Goal: Task Accomplishment & Management: Complete application form

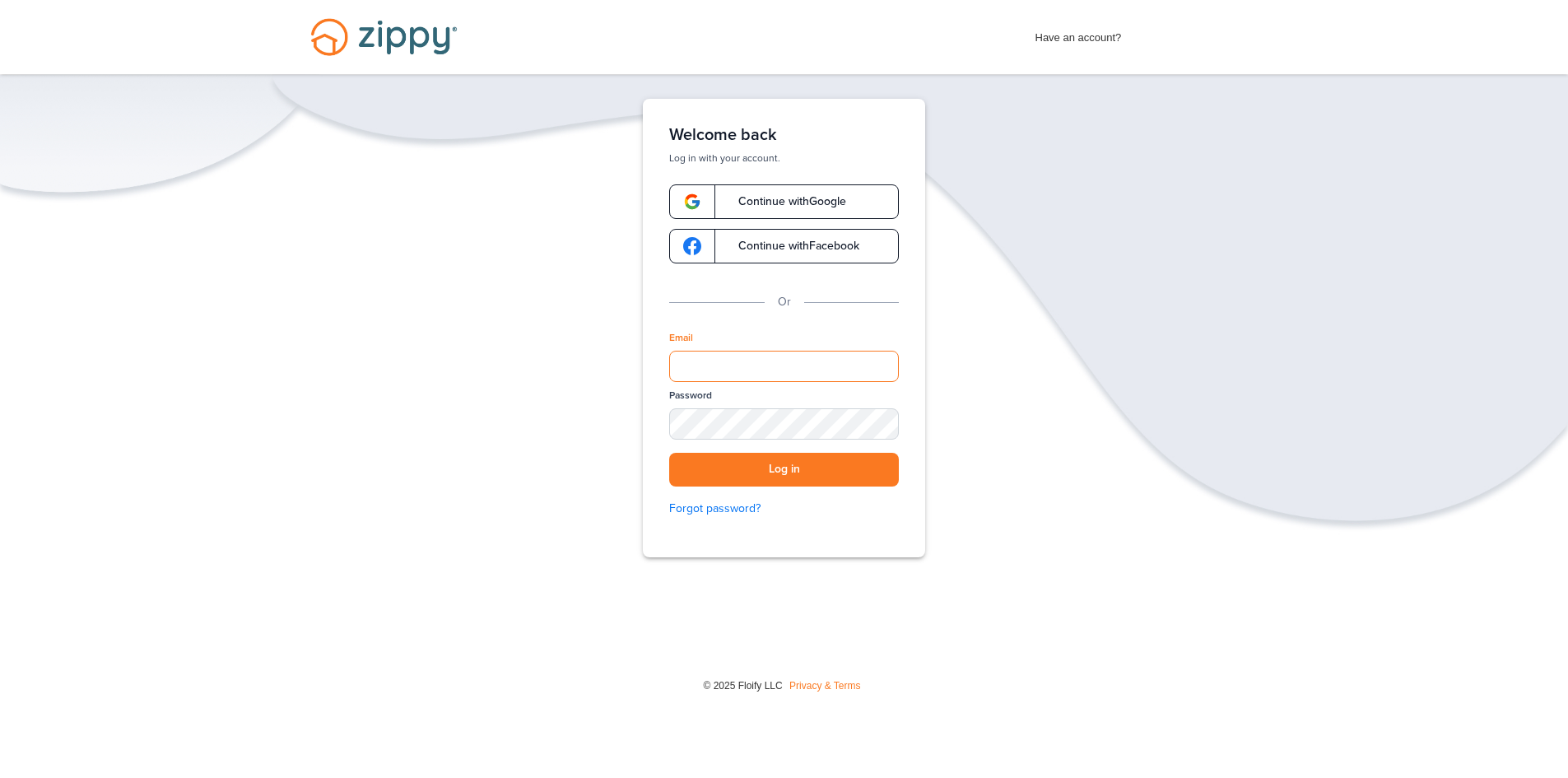
click at [754, 365] on input "Email" at bounding box center [784, 366] width 230 height 32
type input "**********"
click at [784, 465] on button "Log in" at bounding box center [784, 469] width 230 height 33
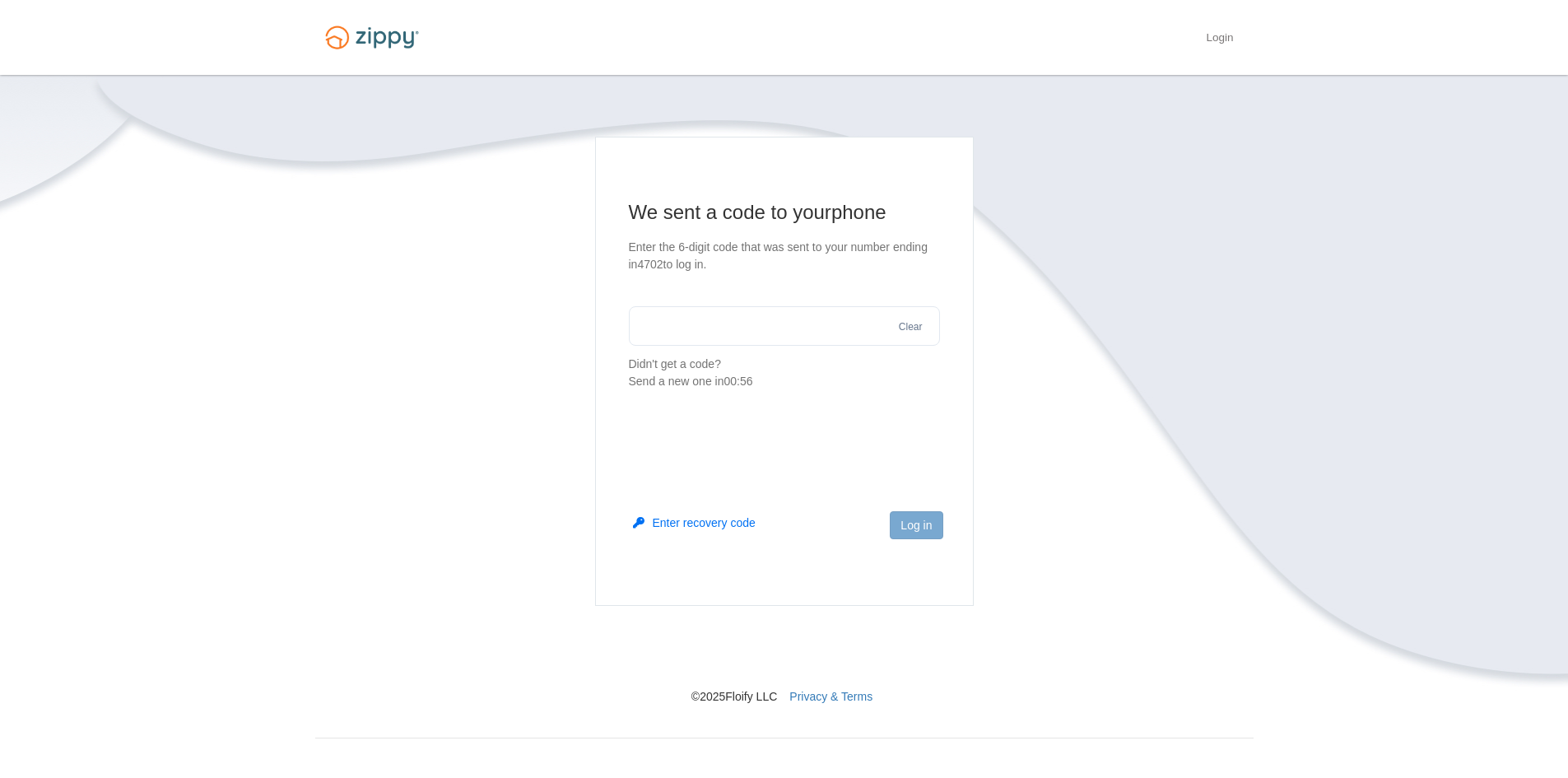
click at [751, 326] on input "text" at bounding box center [784, 325] width 312 height 40
type input "******"
click at [919, 537] on button "Log in" at bounding box center [916, 525] width 53 height 28
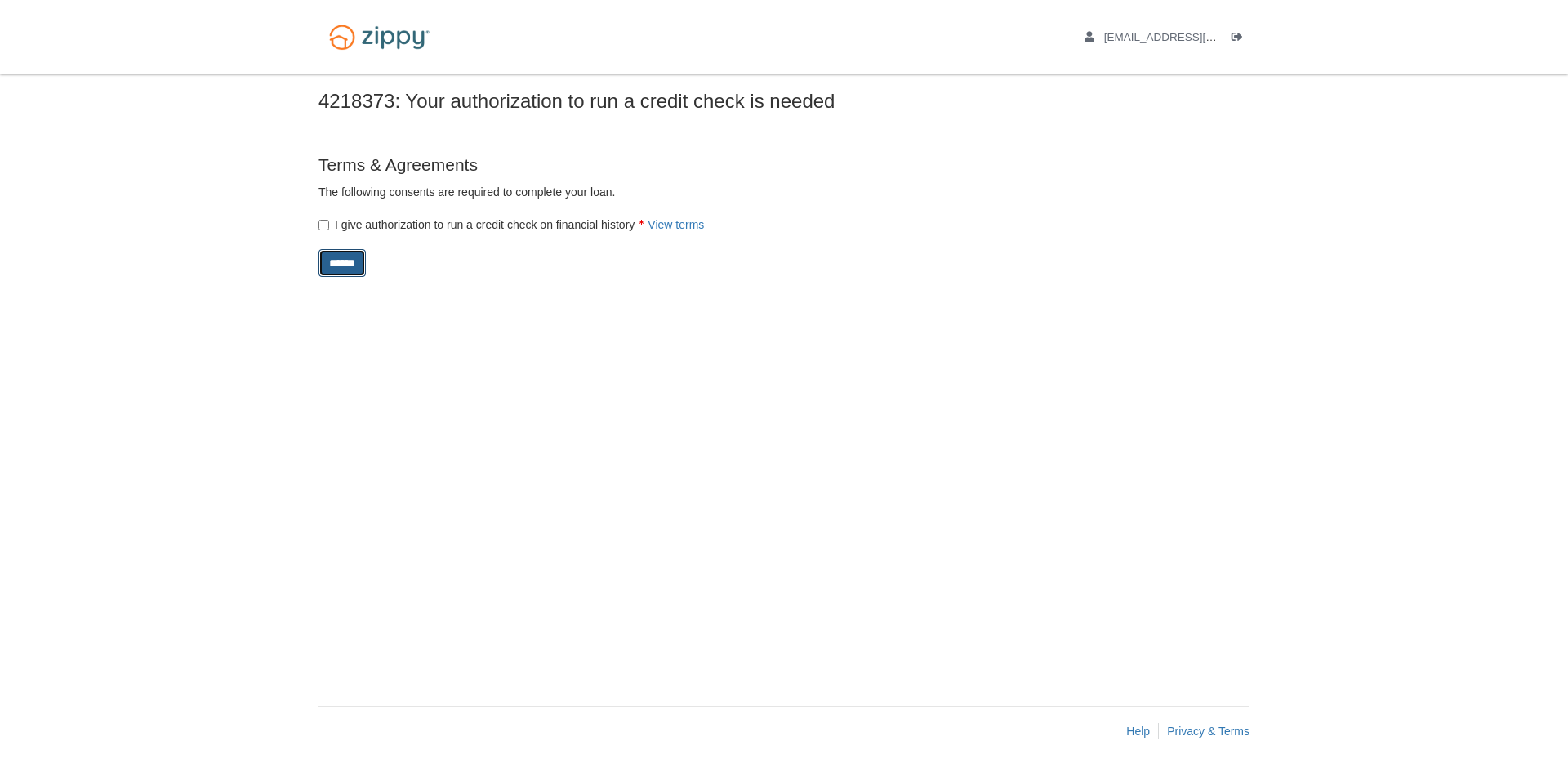
click at [360, 263] on input "******" at bounding box center [341, 263] width 47 height 28
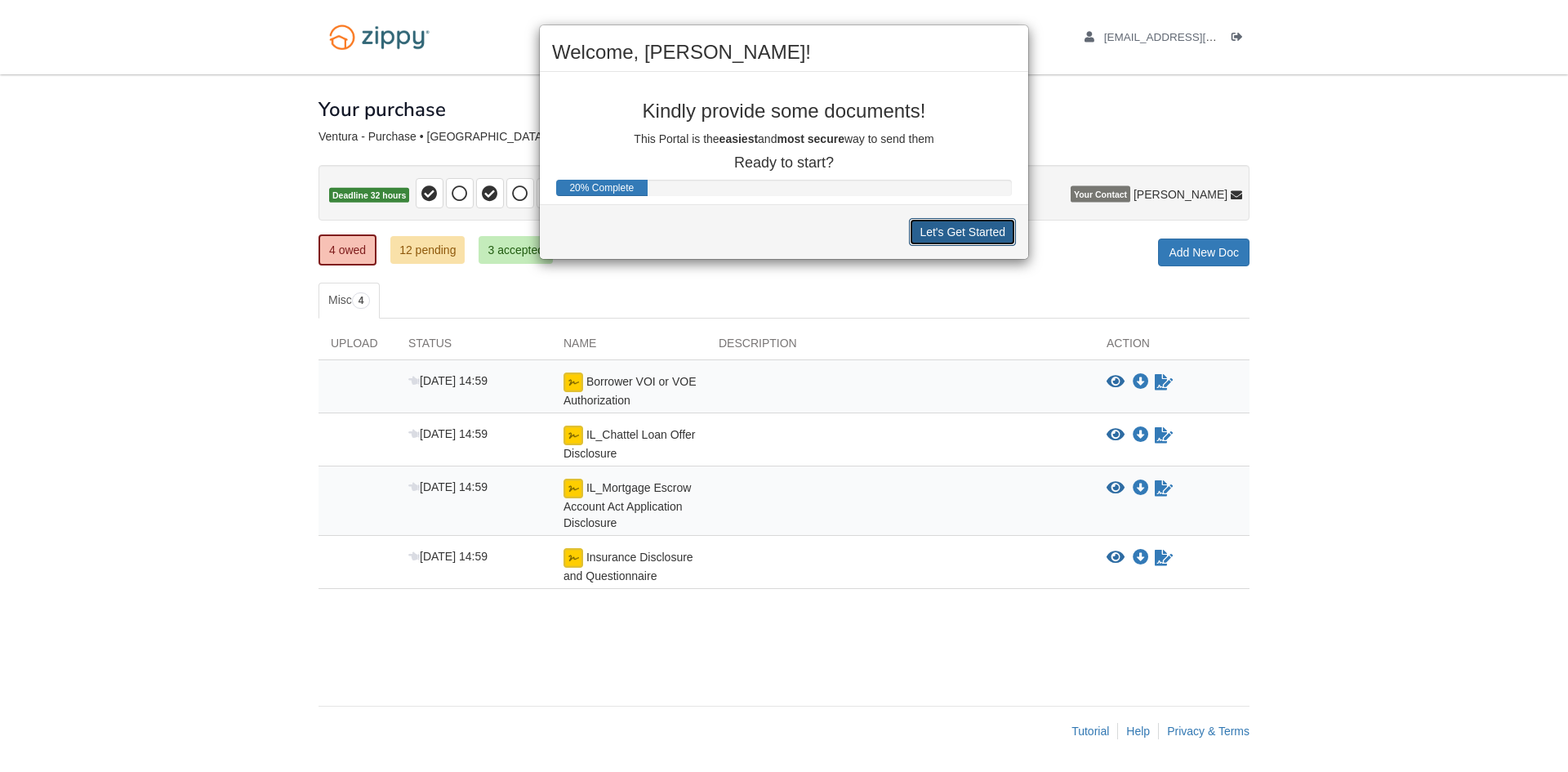
click at [963, 229] on button "Let's Get Started" at bounding box center [963, 232] width 107 height 28
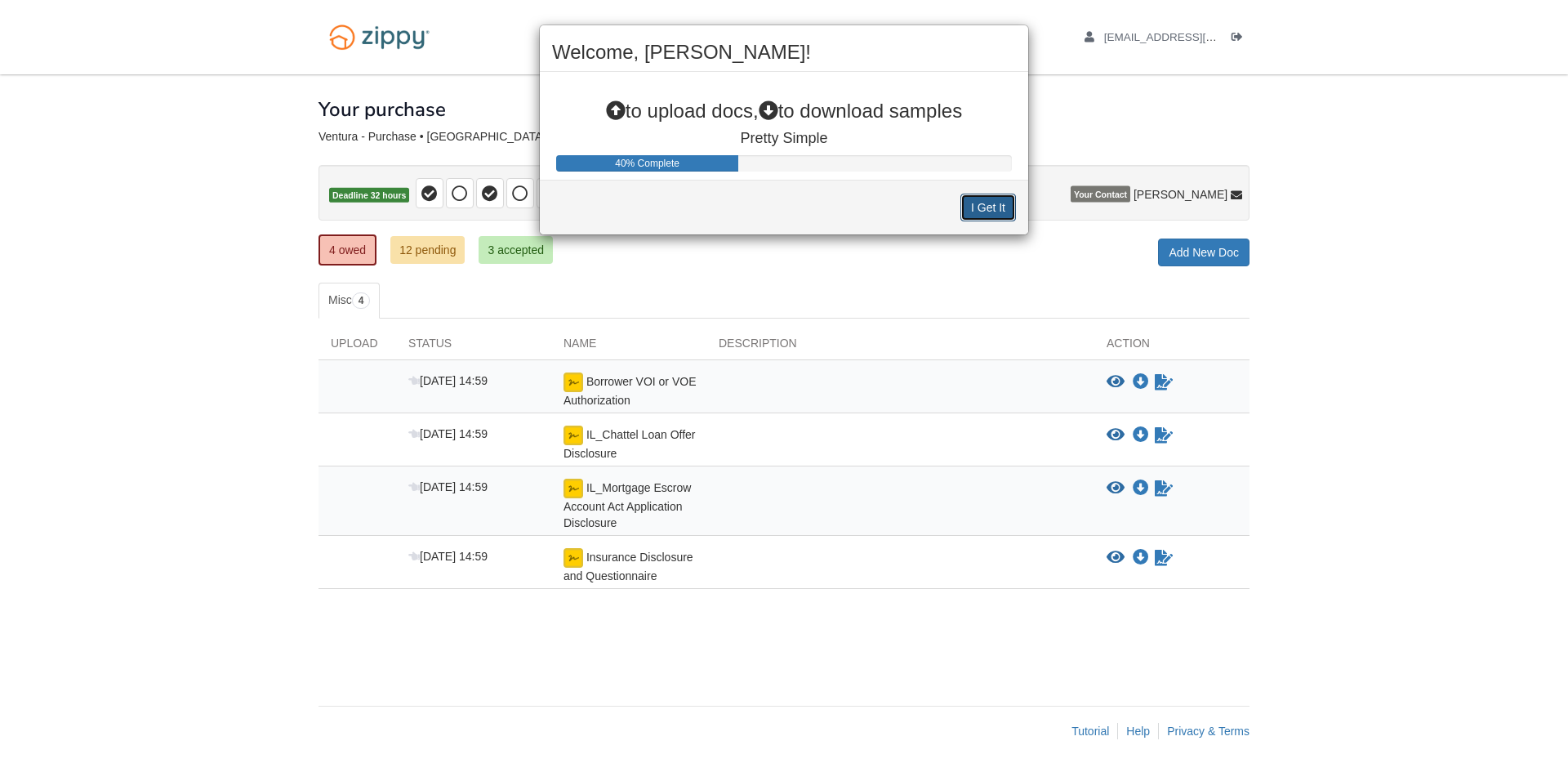
click at [982, 202] on button "I Get It" at bounding box center [988, 207] width 55 height 28
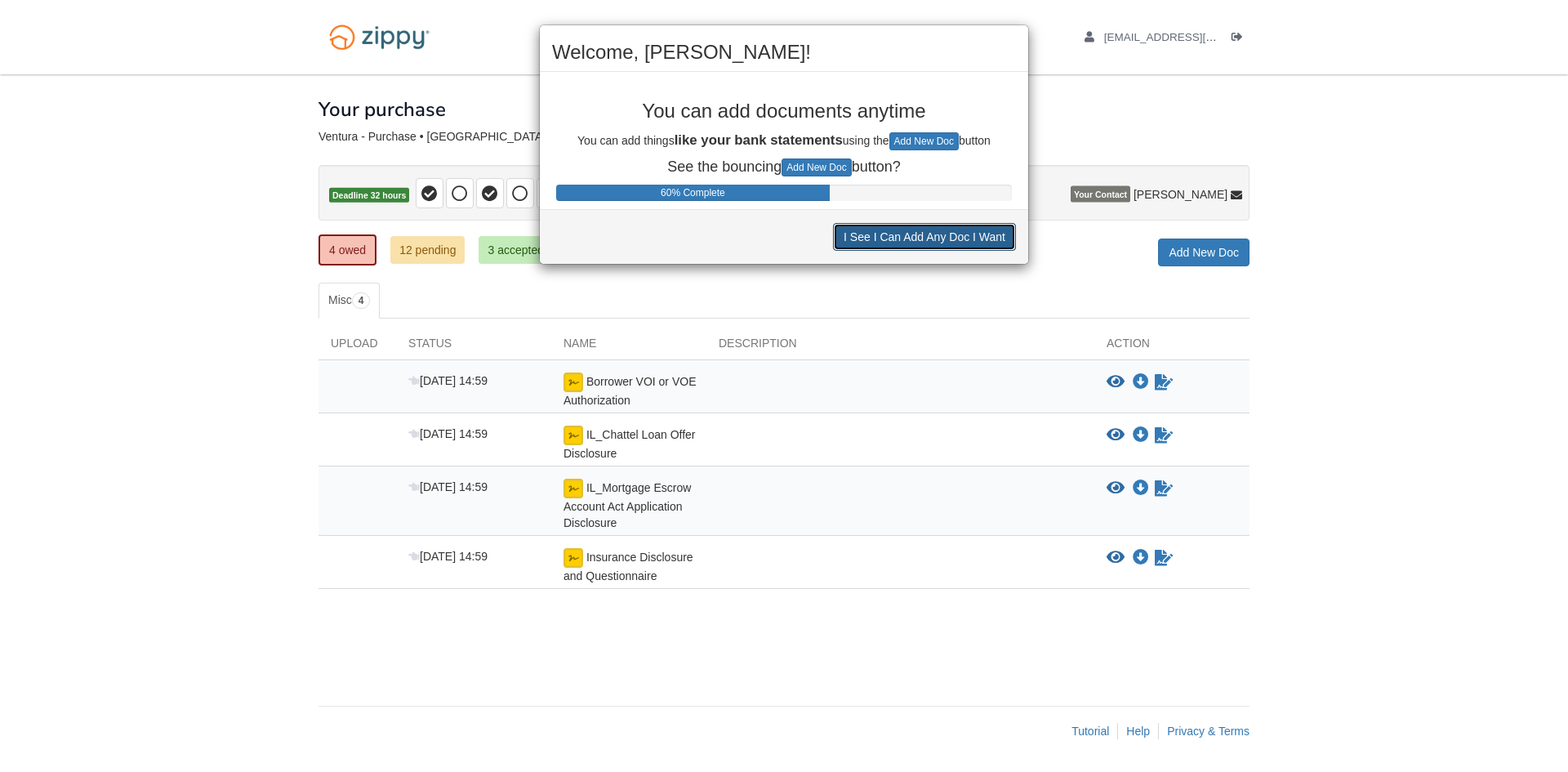
click at [970, 237] on button "I See I Can Add Any Doc I Want" at bounding box center [924, 236] width 183 height 28
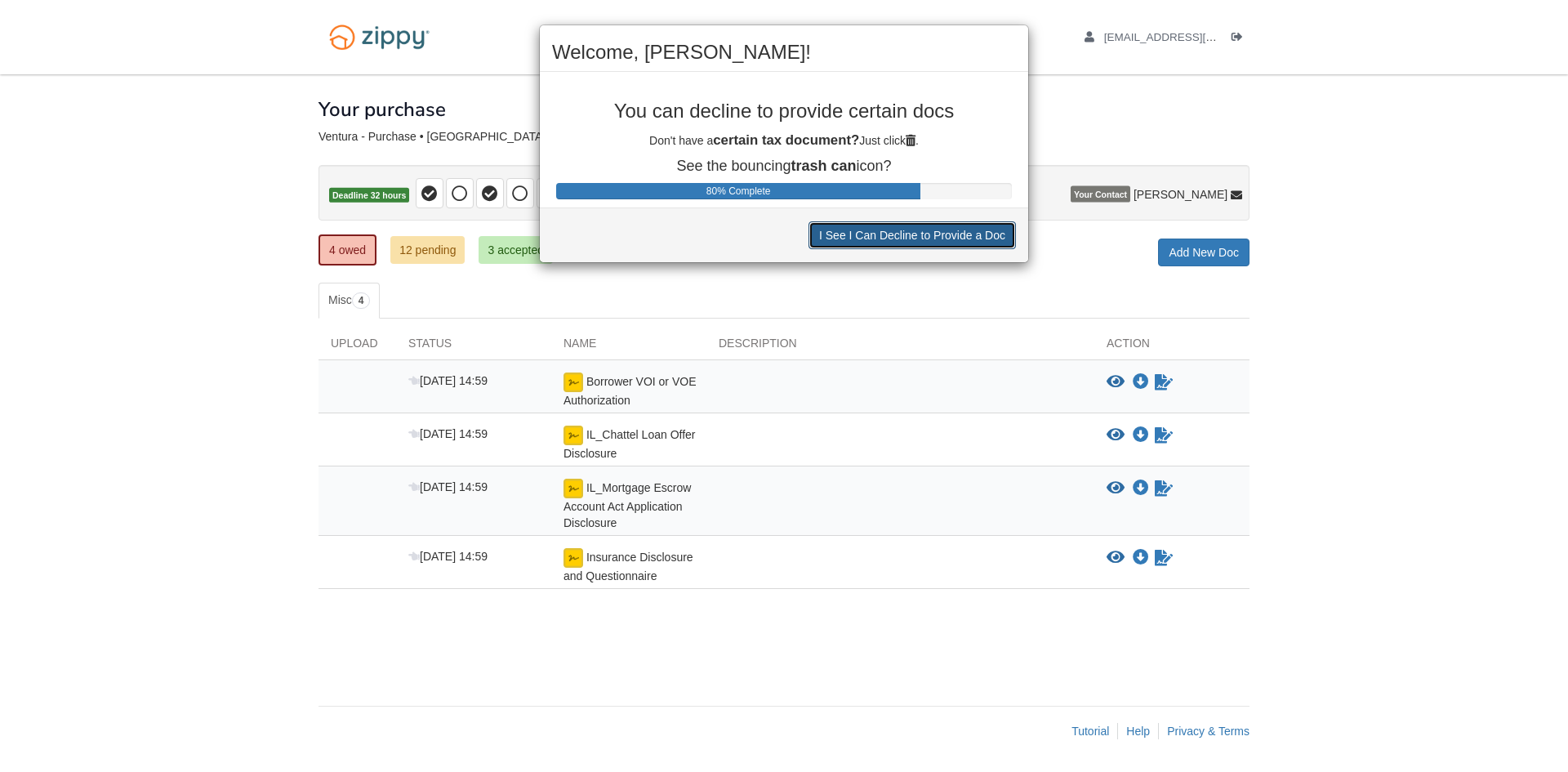
click at [869, 235] on button "I See I Can Decline to Provide a Doc" at bounding box center [912, 236] width 207 height 28
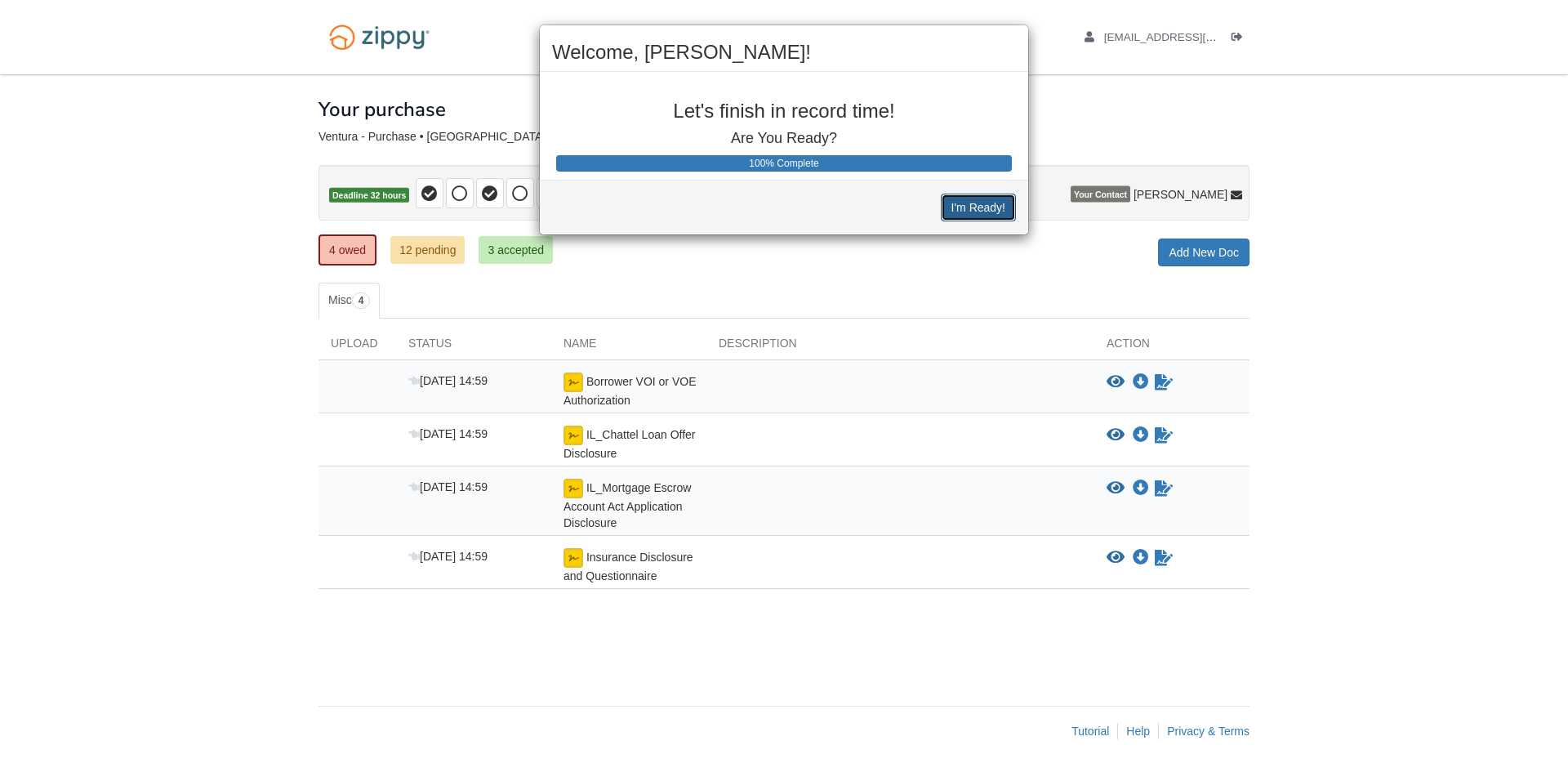
click at [971, 205] on button "I'm Ready!" at bounding box center [979, 207] width 75 height 28
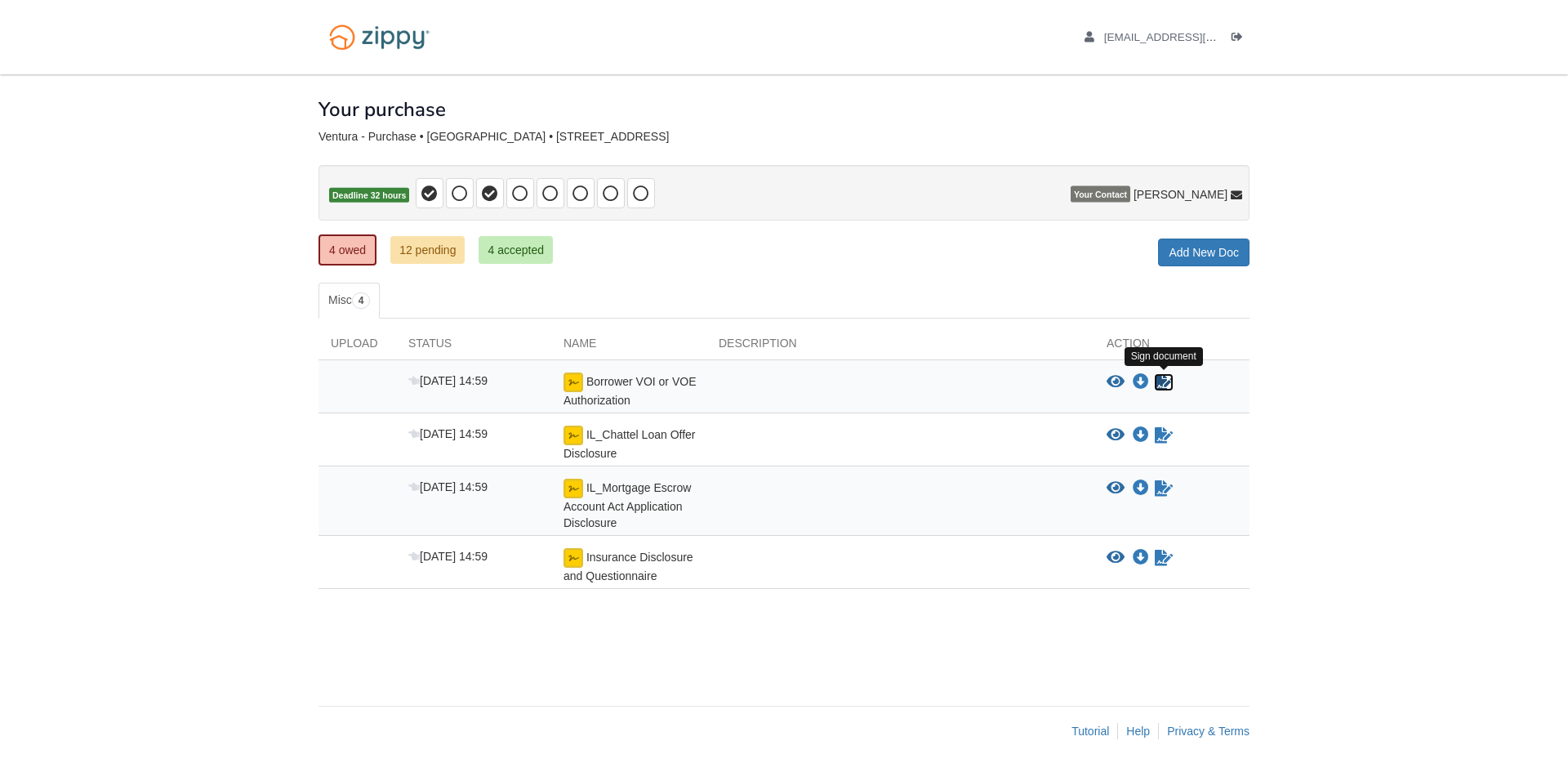
click at [1166, 379] on icon "Sign Form" at bounding box center [1164, 383] width 18 height 17
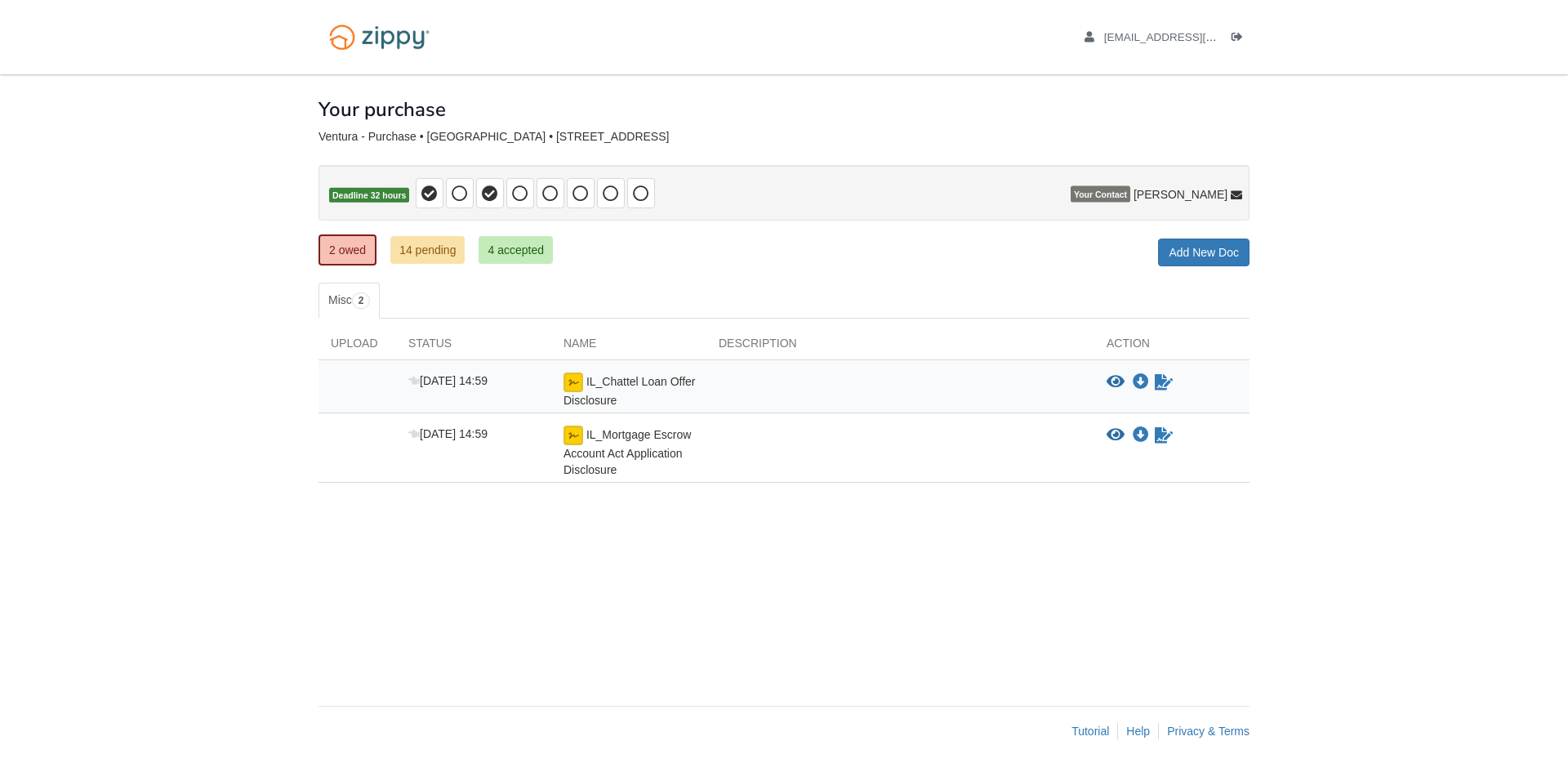
click at [664, 389] on div "IL_Chattel Loan Offer Disclosure" at bounding box center [628, 390] width 156 height 36
click at [1120, 382] on icon "View IL_Chattel Loan Offer Disclosure" at bounding box center [1116, 383] width 18 height 17
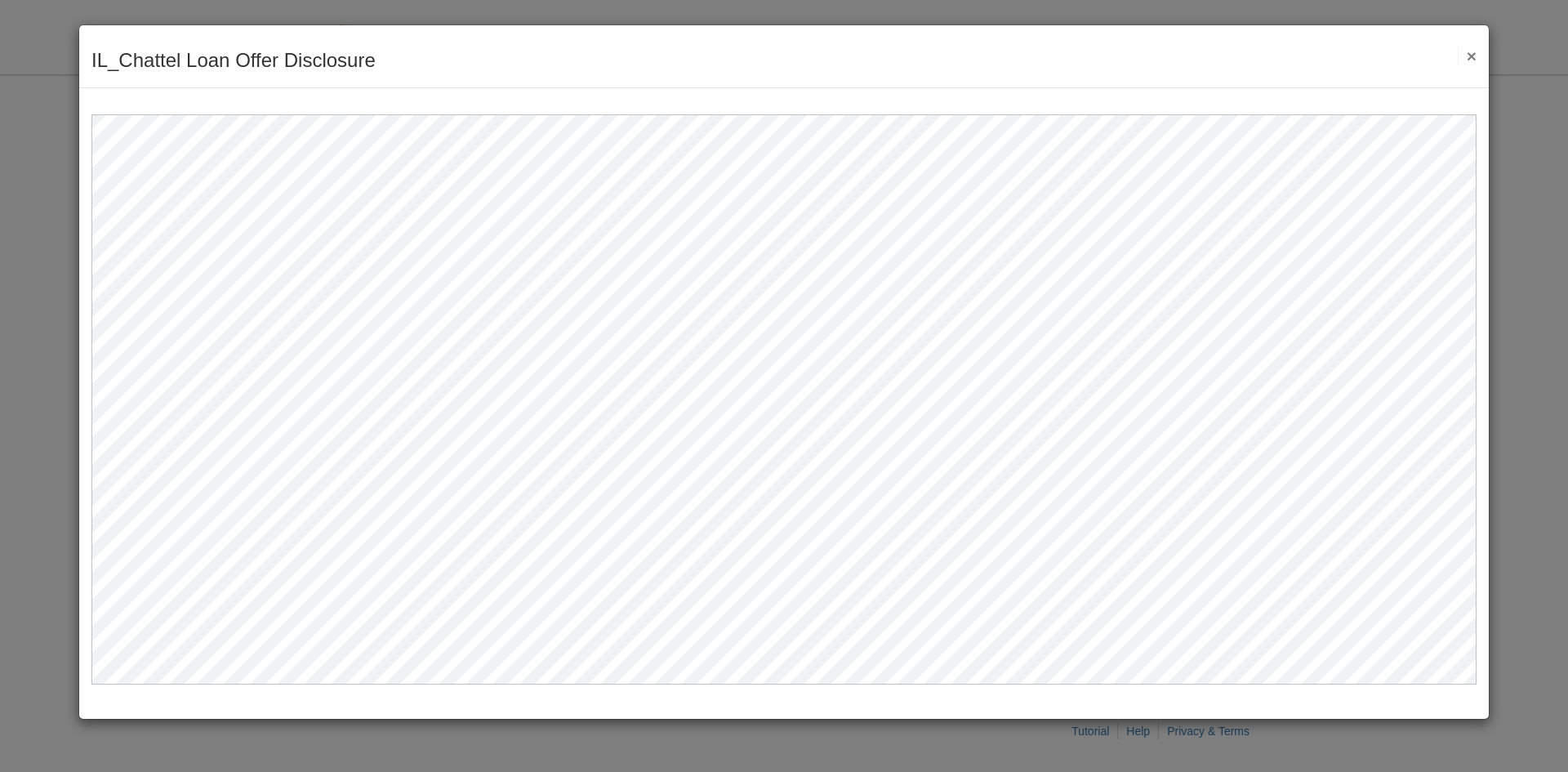
click at [1486, 54] on div "IL_Chattel Loan Offer Disclosure Save Cancel Previous Document Next Document ×" at bounding box center [784, 57] width 1410 height 63
click at [1472, 54] on button "×" at bounding box center [1467, 55] width 18 height 17
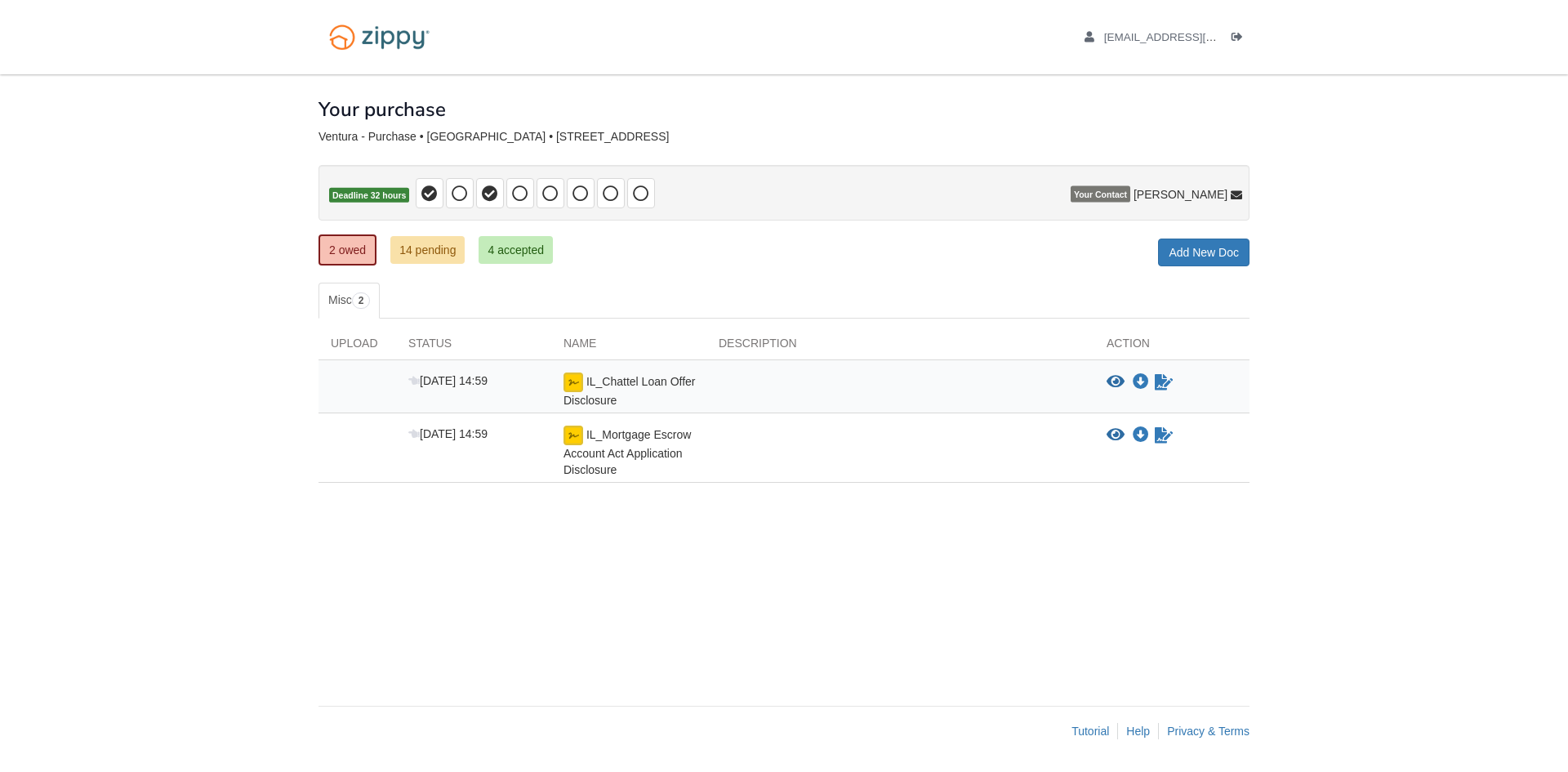
click at [651, 407] on span "IL_Mortgage Escrow Account Act Application Disclosure" at bounding box center [629, 390] width 133 height 32
click at [1111, 429] on icon "View IL_Mortgage Escrow Account Act Application Disclosure" at bounding box center [1116, 435] width 18 height 17
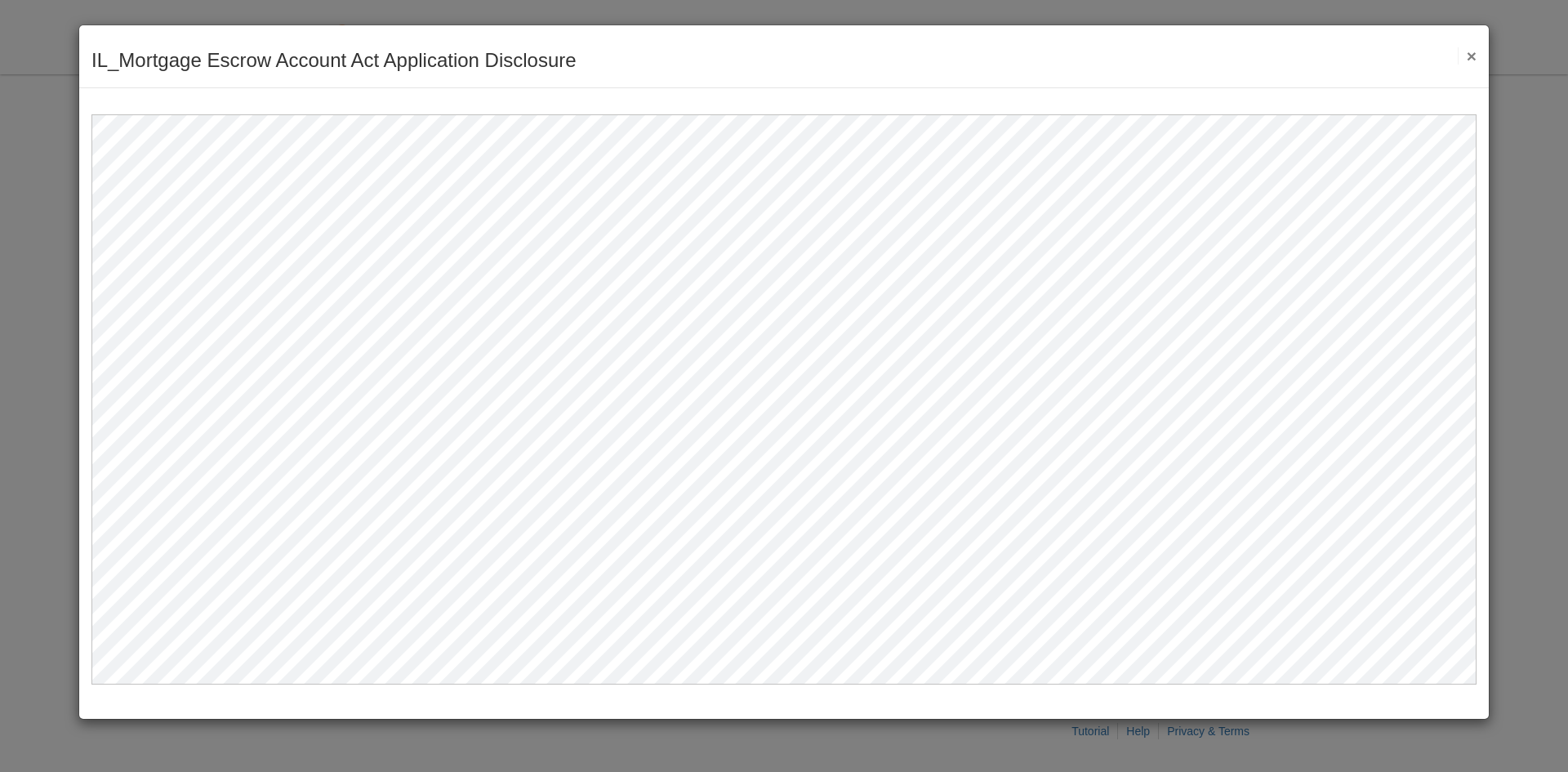
click at [1472, 59] on button "×" at bounding box center [1467, 55] width 18 height 17
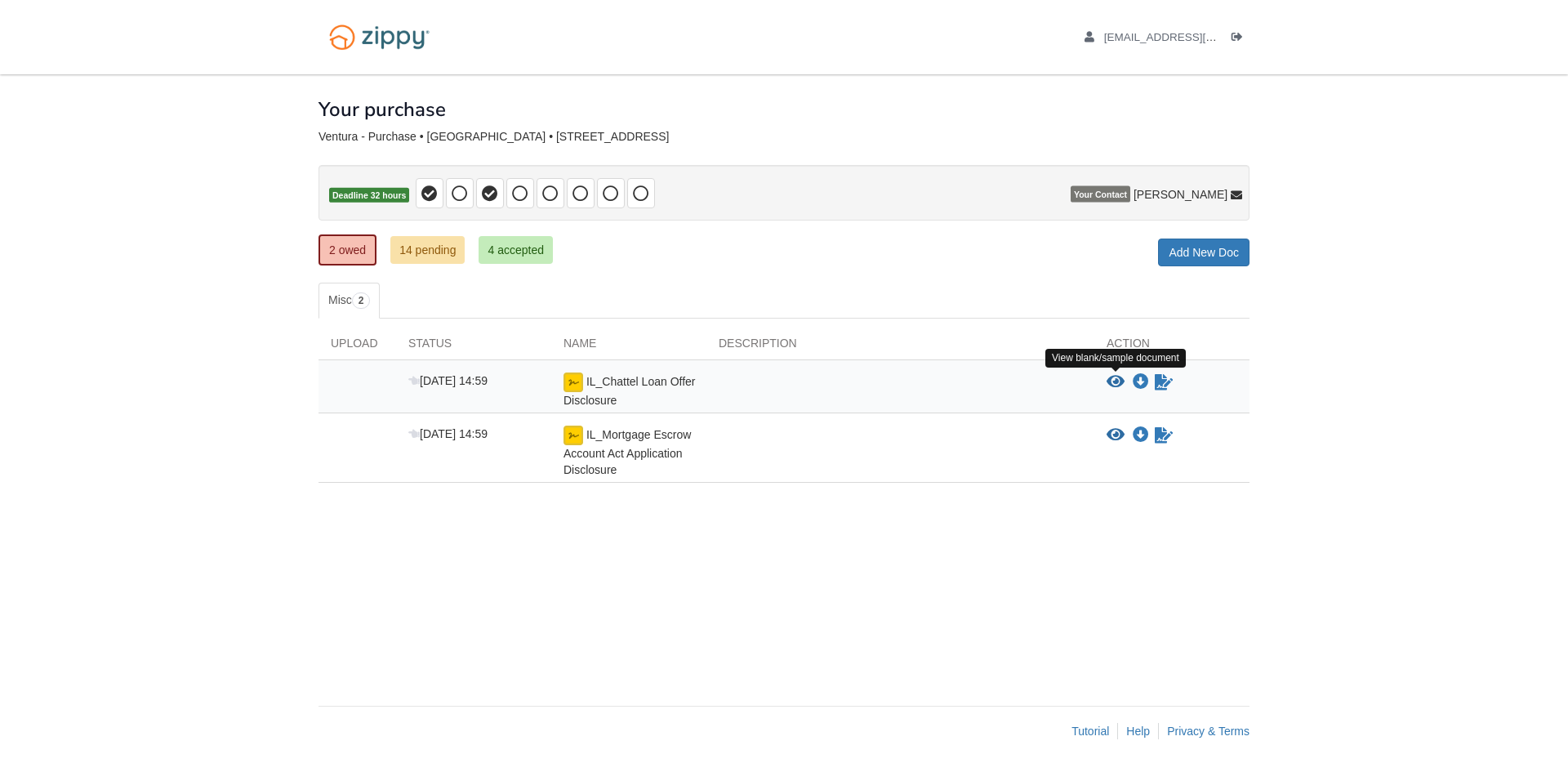
click at [1113, 383] on icon "View IL_Chattel Loan Offer Disclosure" at bounding box center [1116, 383] width 18 height 17
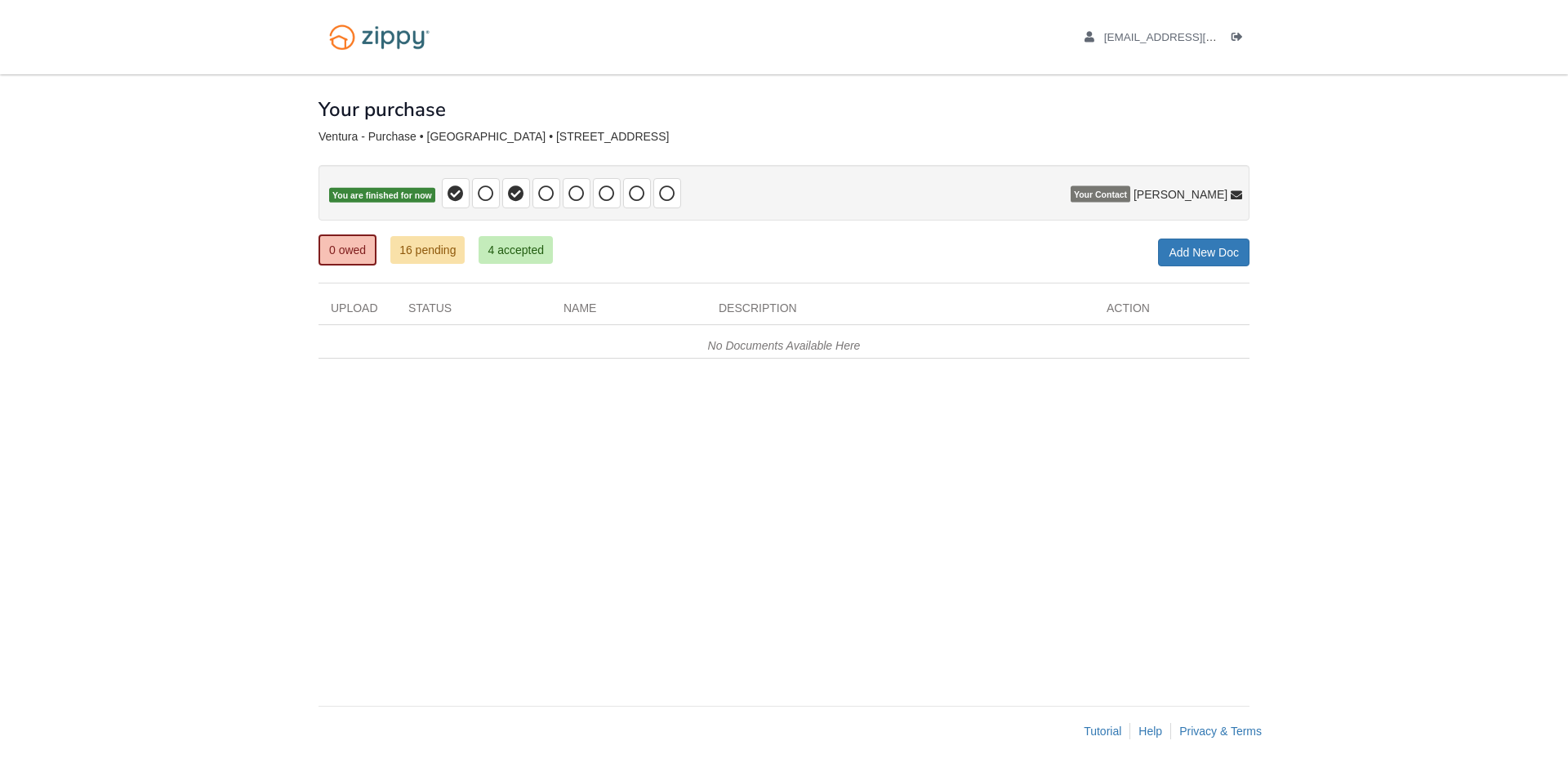
click at [866, 345] on div "No Documents Available Here" at bounding box center [784, 341] width 931 height 33
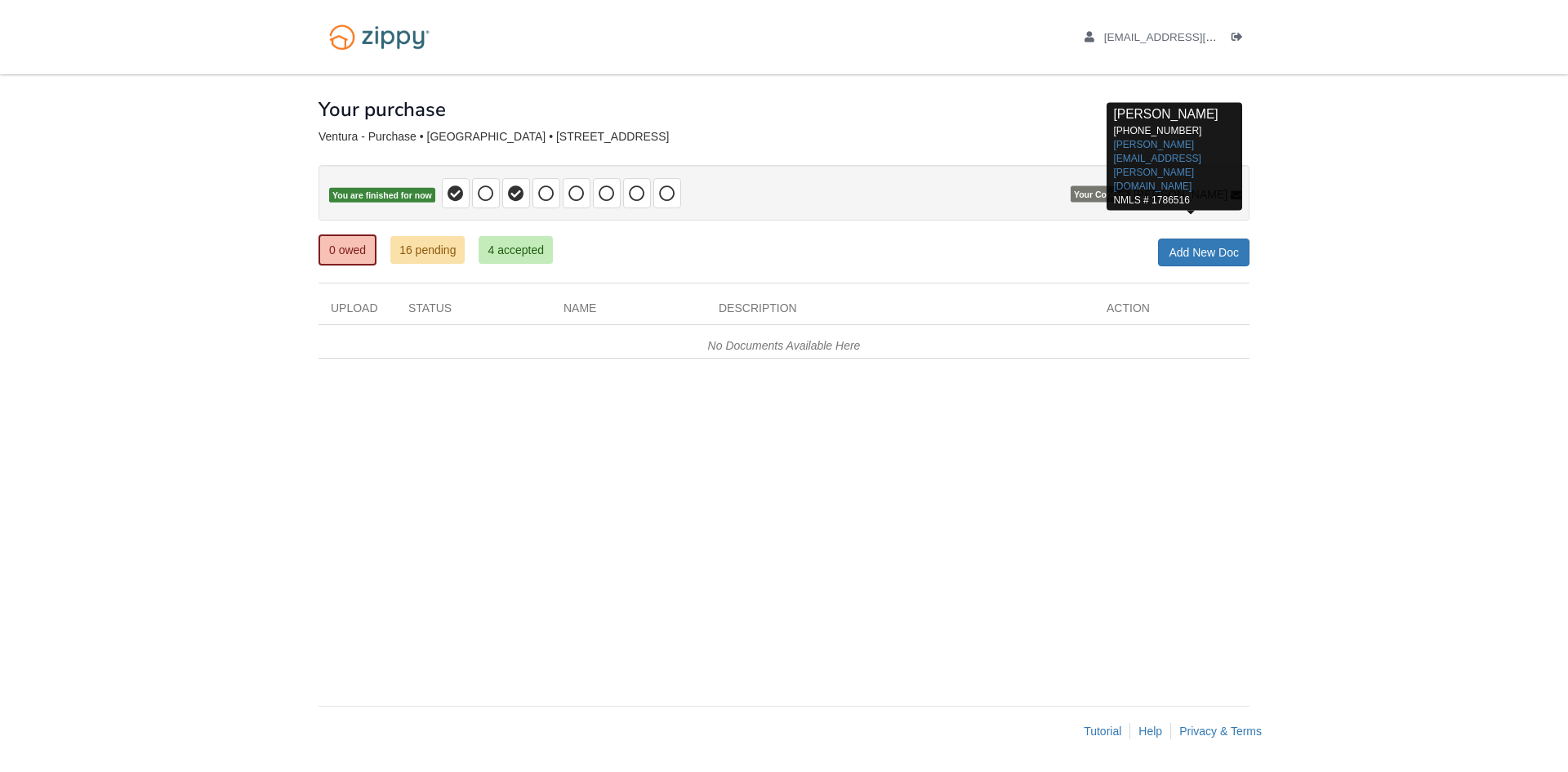
click at [1239, 200] on icon at bounding box center [1237, 196] width 11 height 11
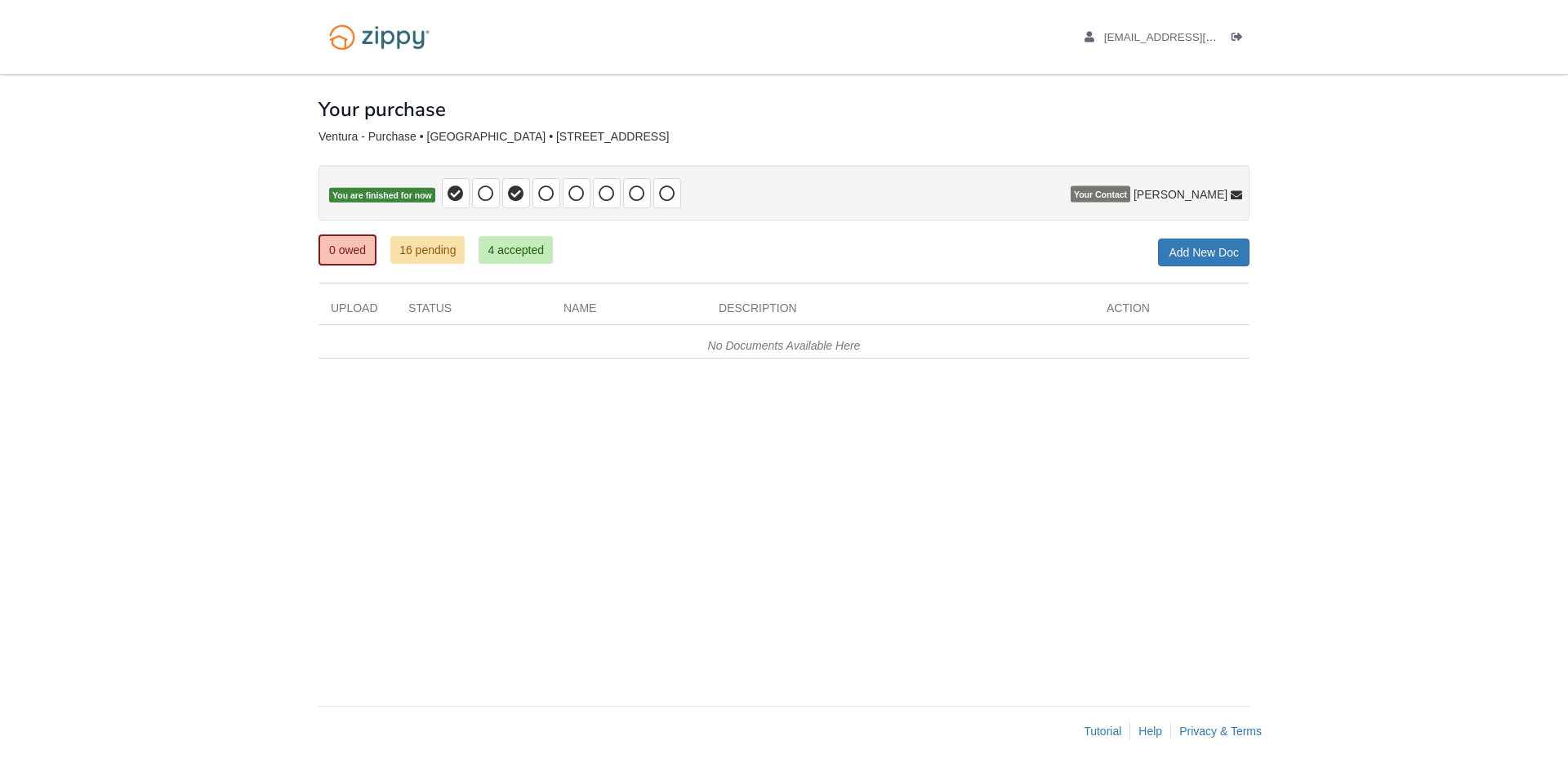
click at [1389, 477] on body "[EMAIL_ADDRESS][DOMAIN_NAME] Logout" at bounding box center [784, 386] width 1568 height 772
click at [418, 490] on div "× × × Pending Add Document Notice document will be included in the email sent t…" at bounding box center [784, 382] width 931 height 615
click at [244, 215] on body "louventura@ymail.com Logout" at bounding box center [784, 386] width 1568 height 772
click at [1396, 336] on body "louventura@ymail.com Logout" at bounding box center [784, 386] width 1568 height 772
click at [440, 255] on link "16 pending" at bounding box center [427, 250] width 75 height 28
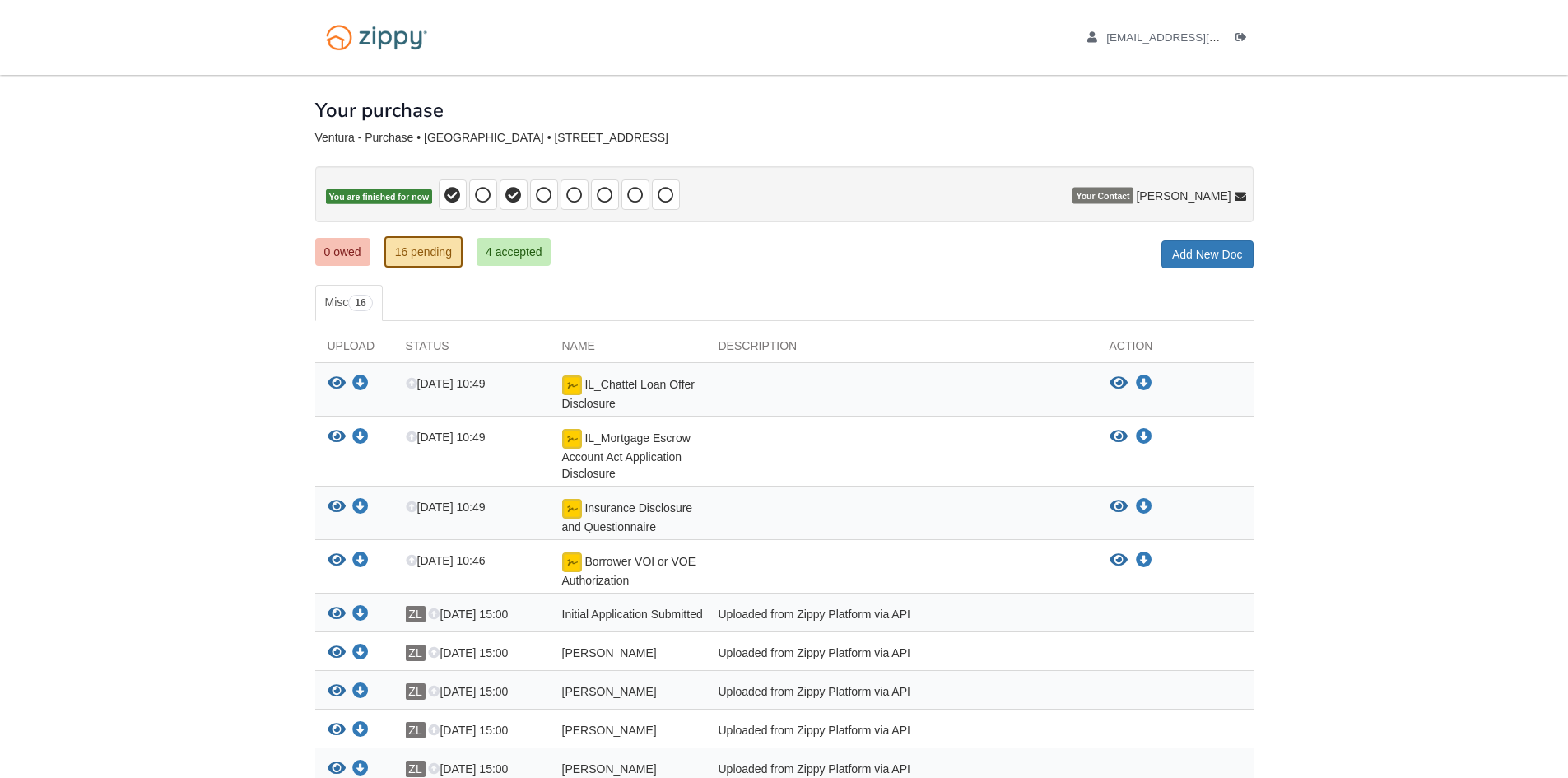
click at [1379, 428] on body "louventura@ymail.com Logout" at bounding box center [784, 620] width 1568 height 1242
click at [345, 245] on link "0 owed" at bounding box center [342, 252] width 55 height 28
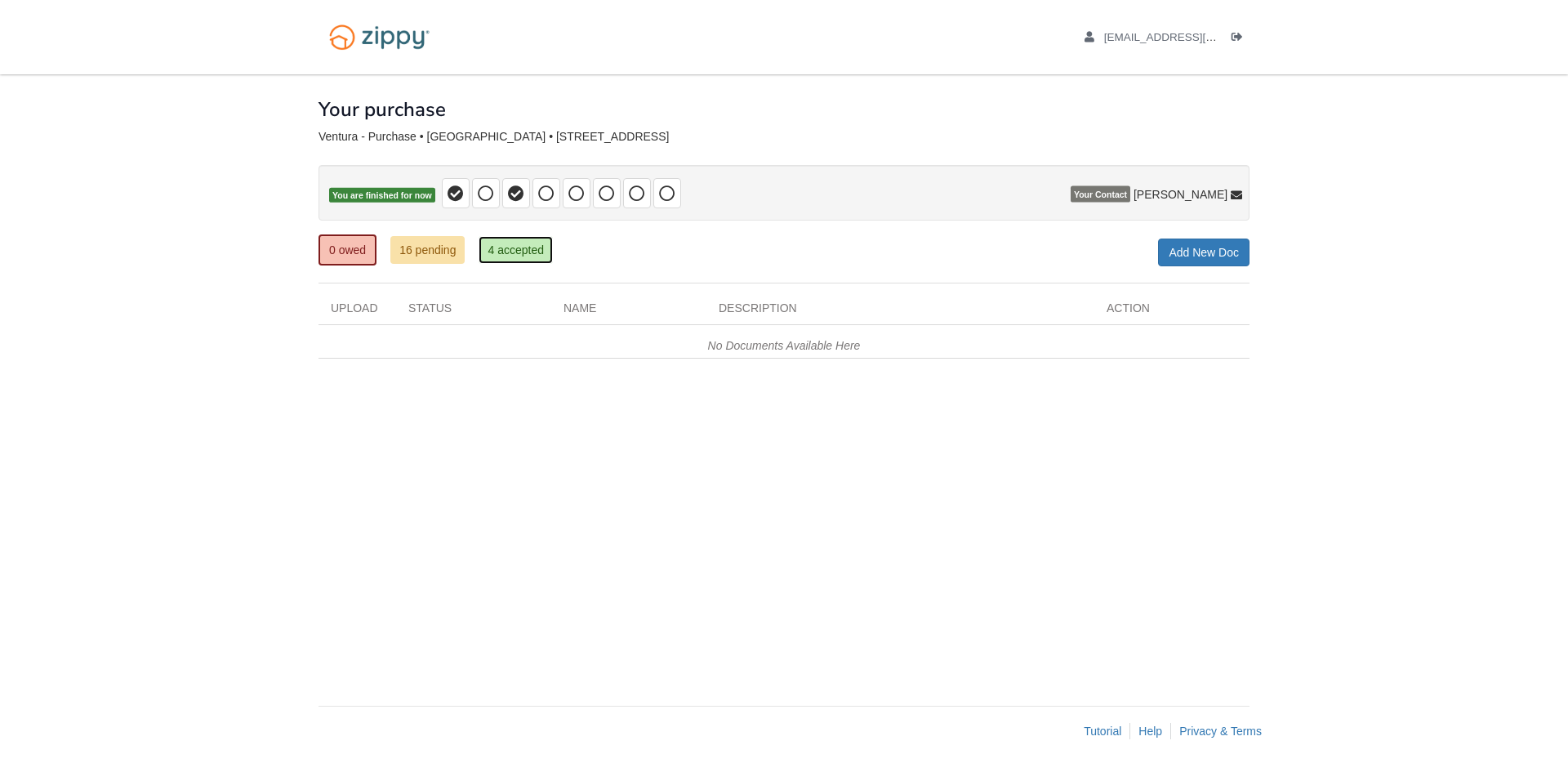
click at [520, 254] on link "4 accepted" at bounding box center [515, 250] width 75 height 28
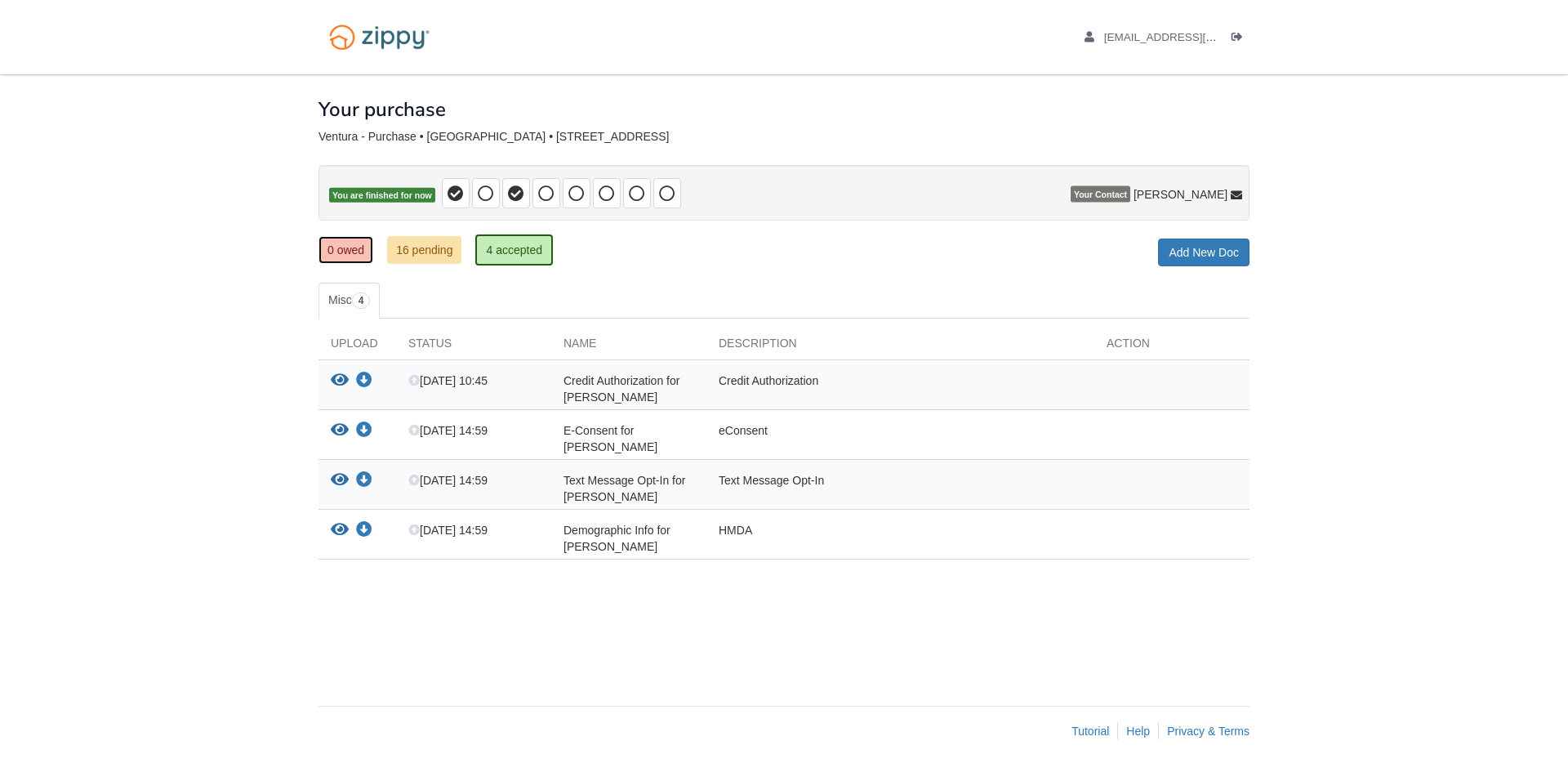
click at [351, 248] on link "0 owed" at bounding box center [345, 250] width 54 height 28
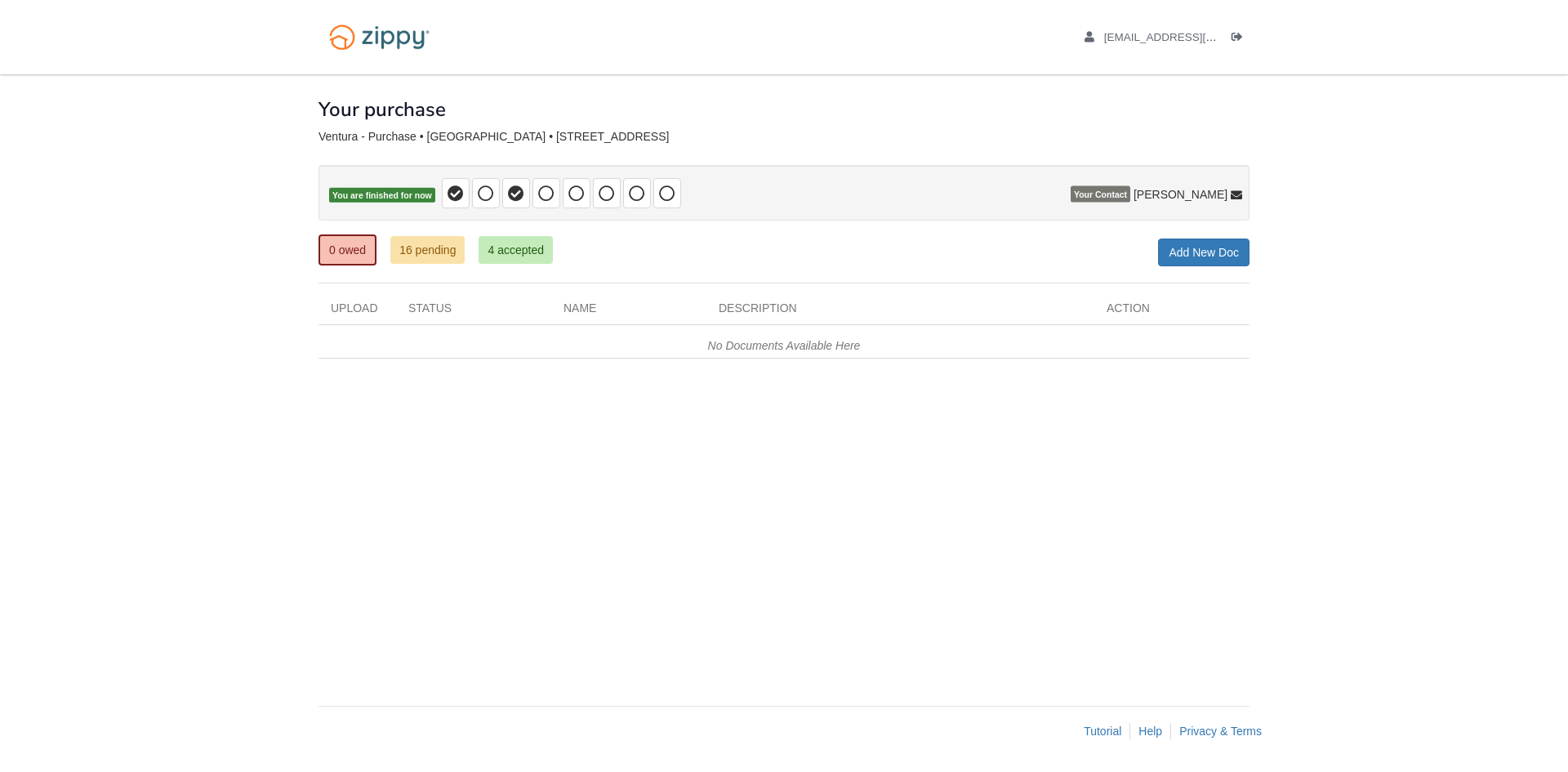
click at [167, 258] on body "louventura@ymail.com Logout" at bounding box center [784, 386] width 1568 height 772
click at [244, 524] on body "[EMAIL_ADDRESS][DOMAIN_NAME] Logout" at bounding box center [784, 386] width 1568 height 772
click at [315, 494] on div "× × × Pending Add Document Notice document will be included in the email sent t…" at bounding box center [784, 415] width 956 height 681
click link "16 pending"
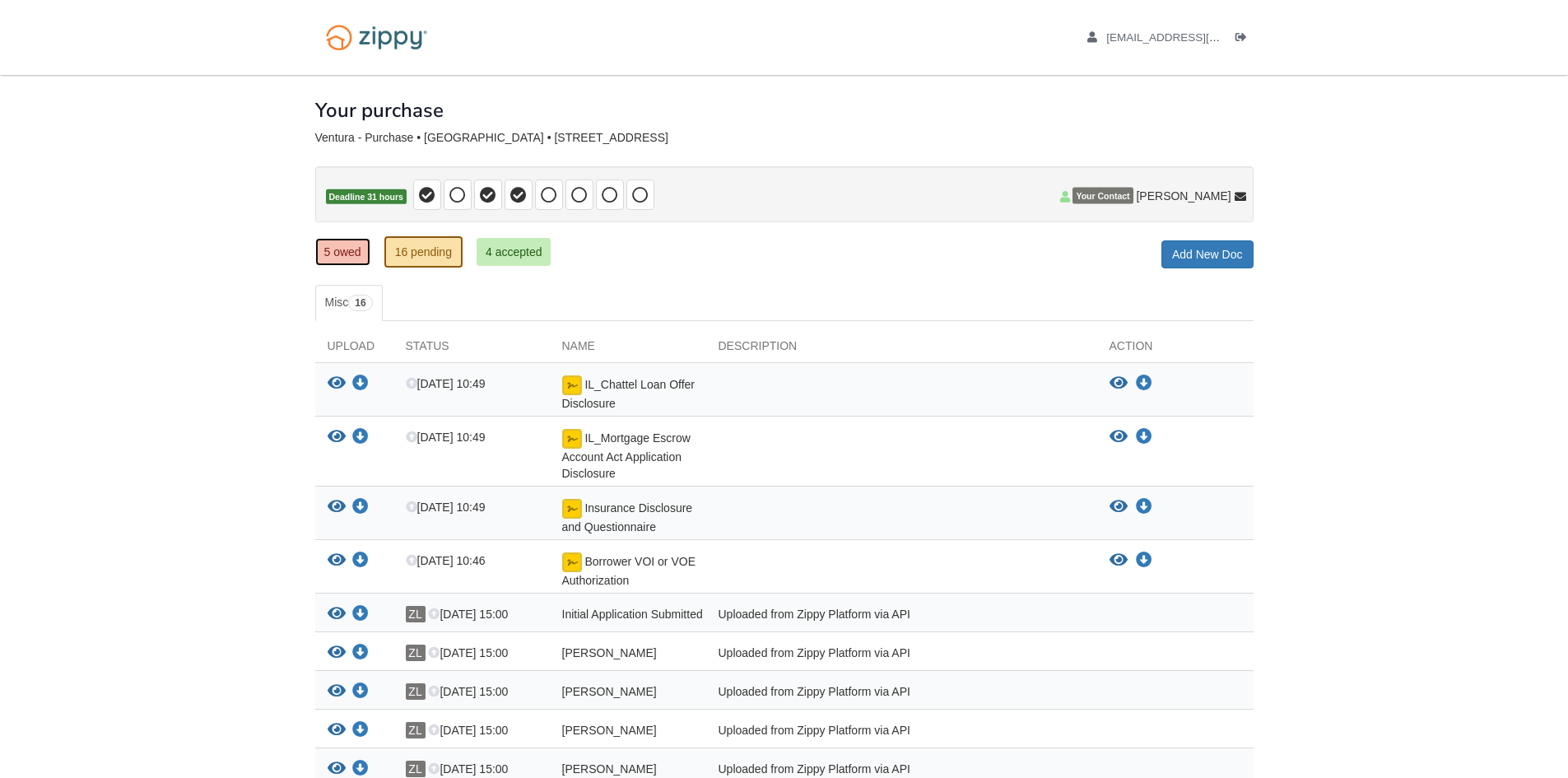
click at [359, 254] on link "5 owed" at bounding box center [342, 252] width 55 height 28
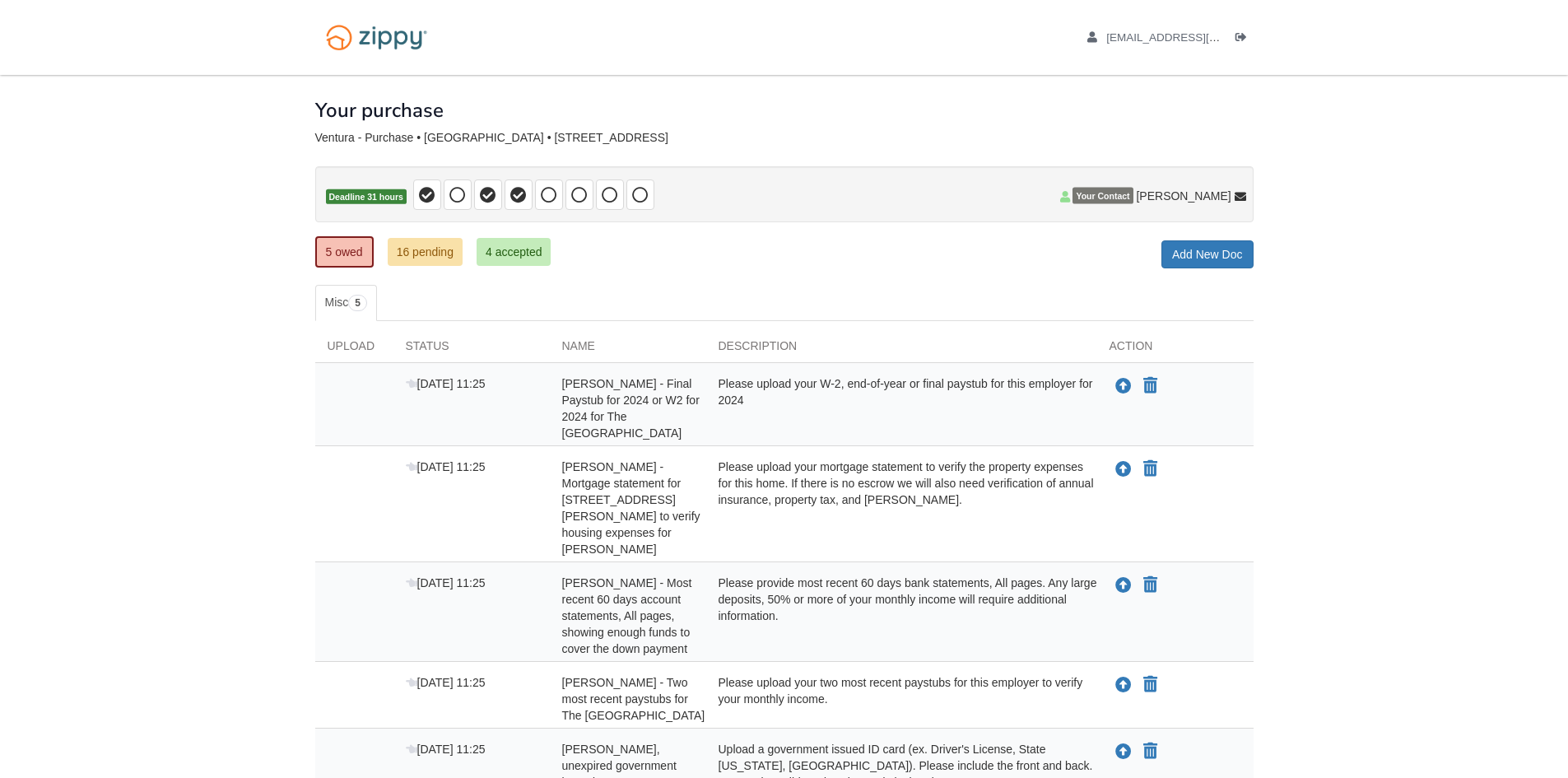
scroll to position [117, 0]
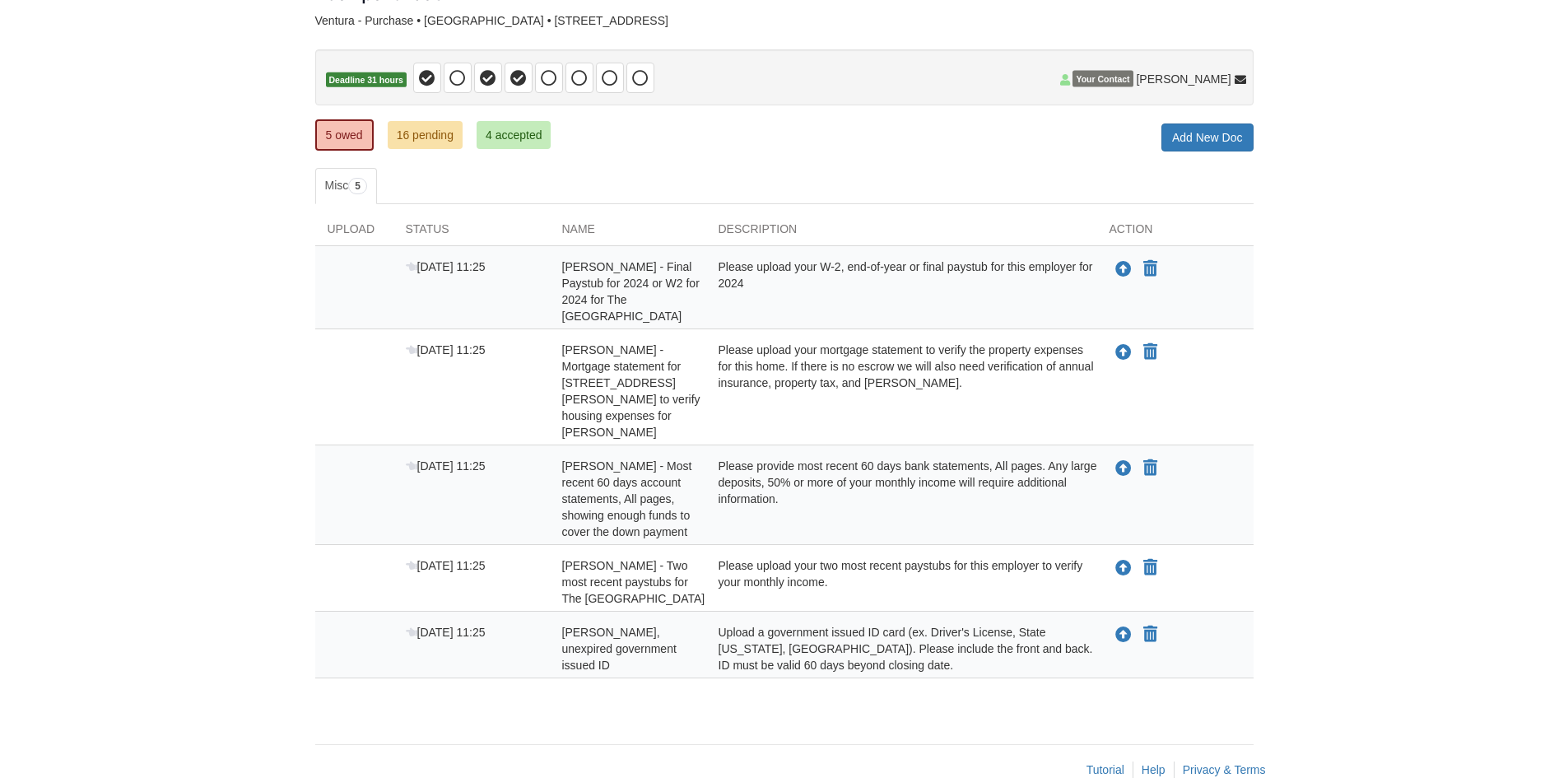
click at [150, 322] on body "[EMAIL_ADDRESS][DOMAIN_NAME] Logout" at bounding box center [784, 347] width 1568 height 927
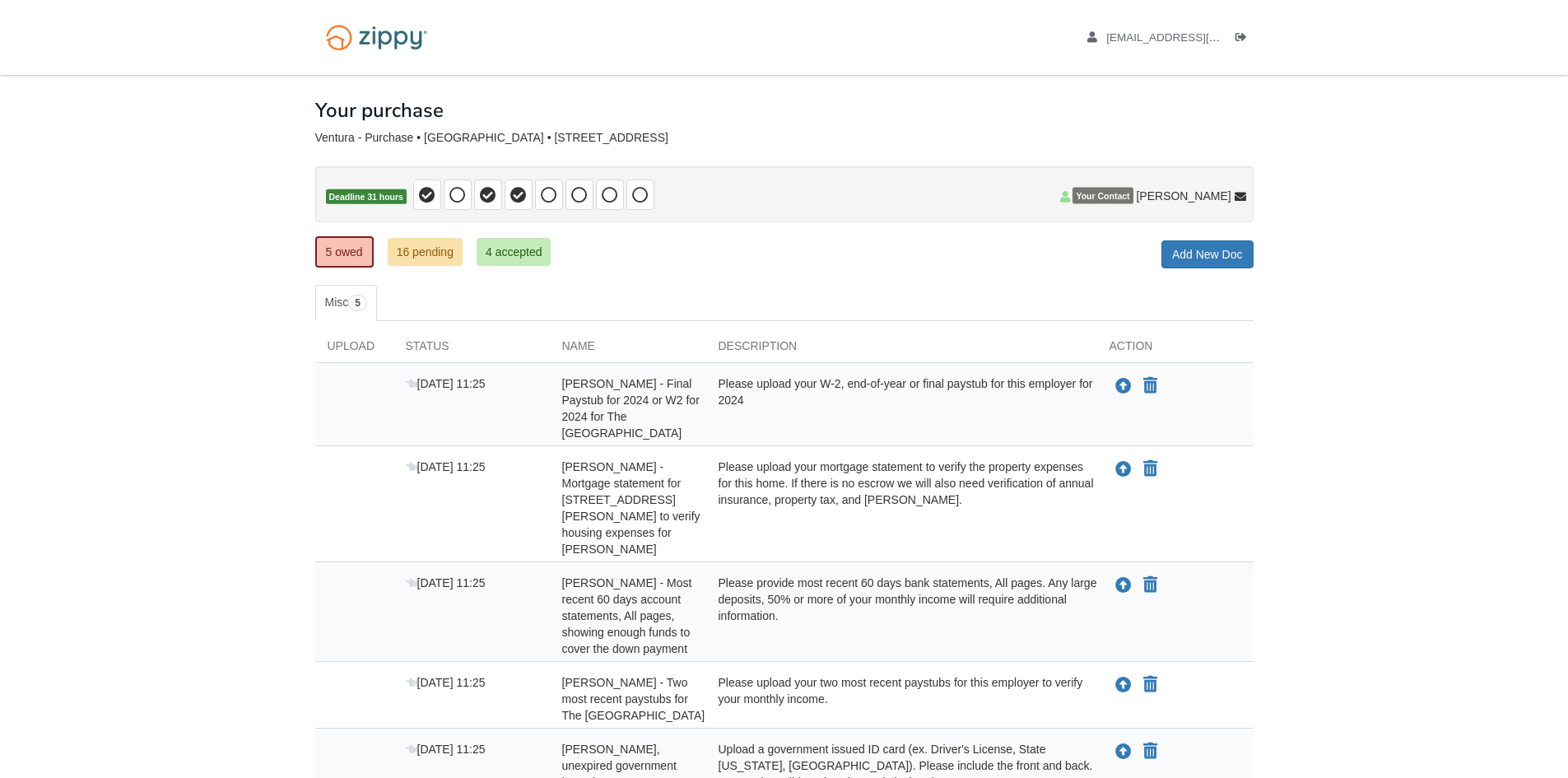
click at [1393, 443] on body "[EMAIL_ADDRESS][DOMAIN_NAME] Logout" at bounding box center [784, 464] width 1568 height 927
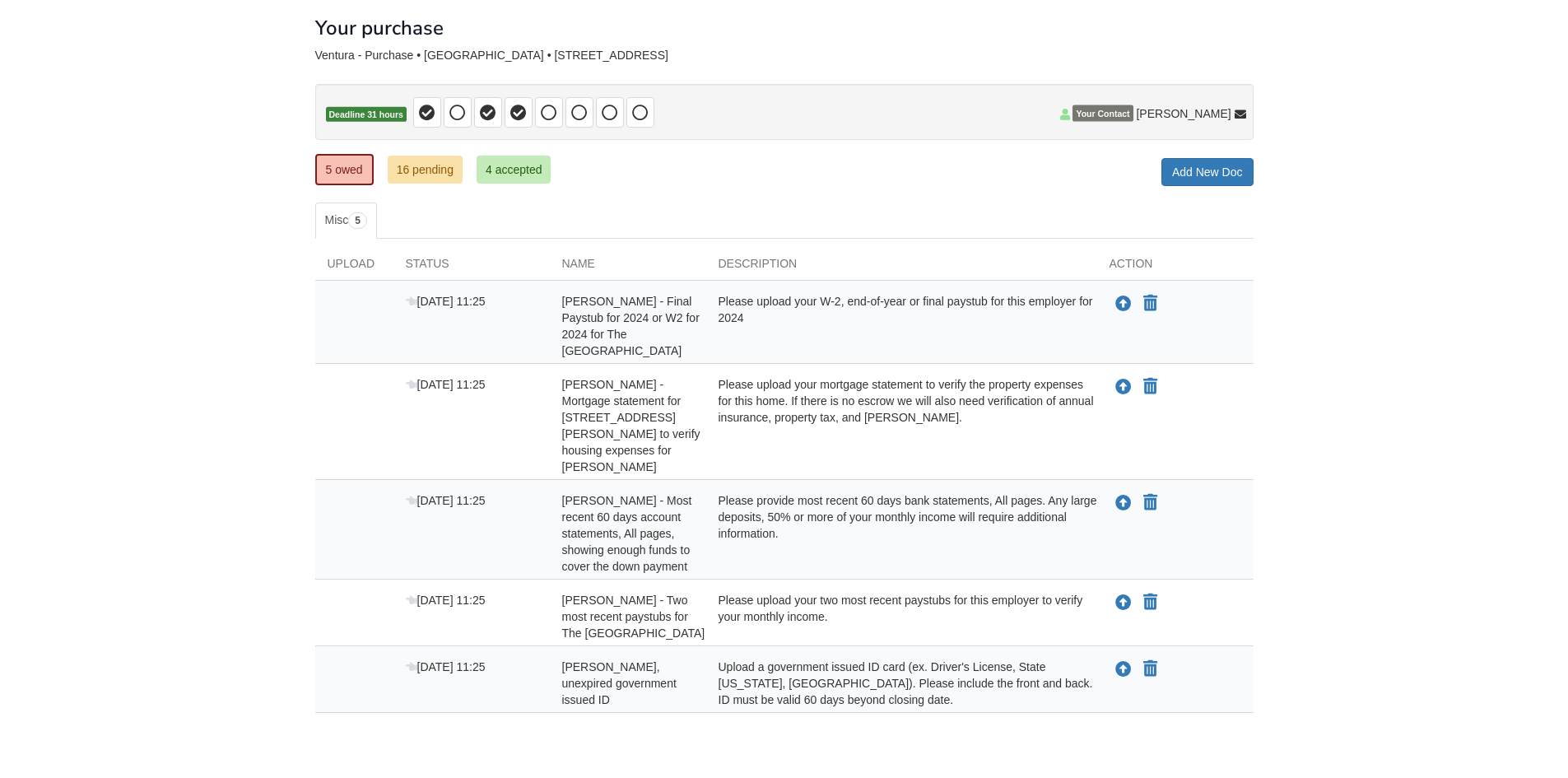
scroll to position [117, 0]
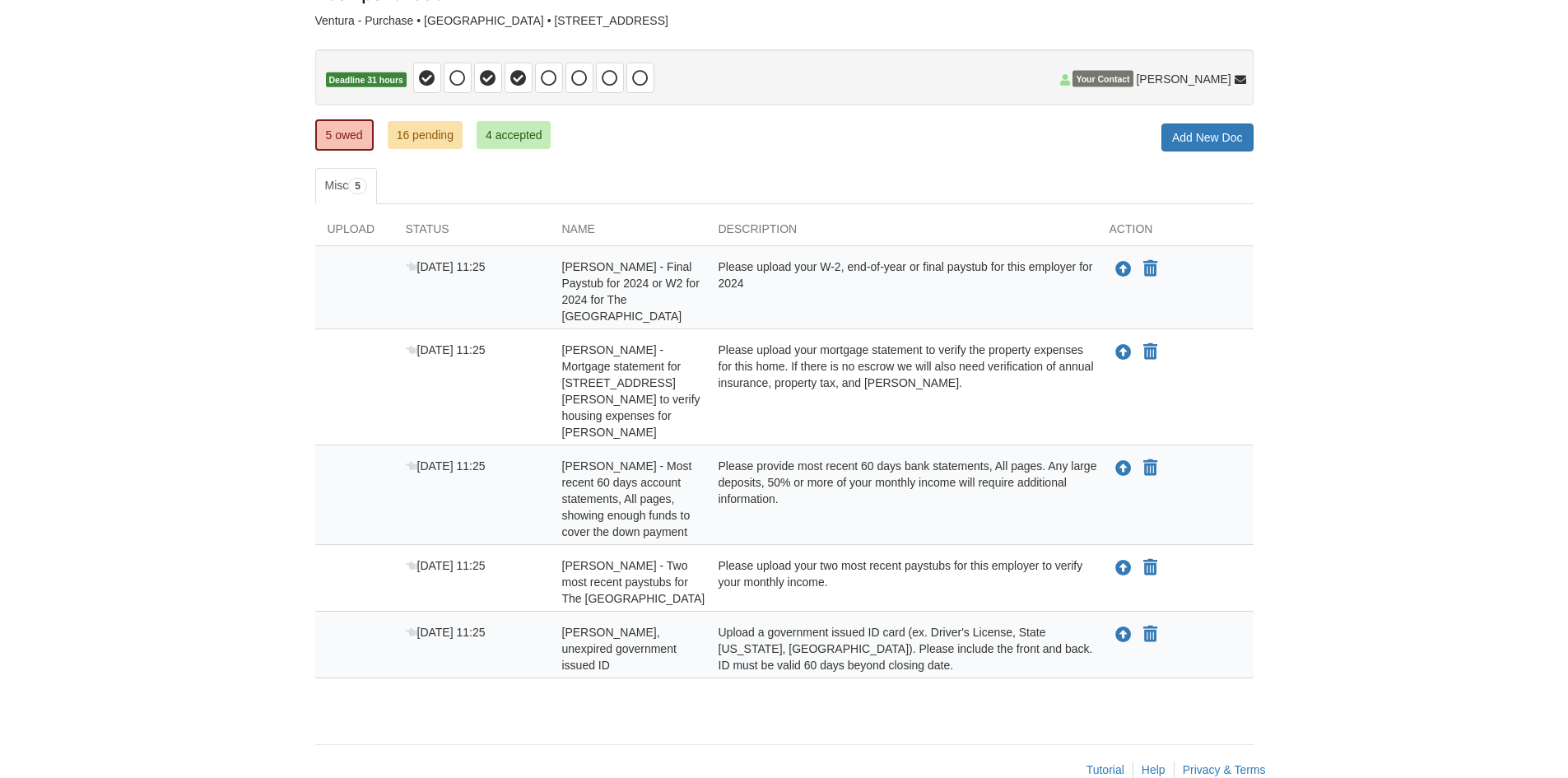
click at [157, 352] on body "[EMAIL_ADDRESS][DOMAIN_NAME] Logout" at bounding box center [784, 347] width 1568 height 927
click at [101, 309] on body "[EMAIL_ADDRESS][DOMAIN_NAME] Logout" at bounding box center [784, 347] width 1568 height 927
click at [1125, 266] on icon "Upload Lucio Ventura - Final Paystub for 2024 or W2 for 2024 for The Art Instit…" at bounding box center [1124, 270] width 17 height 17
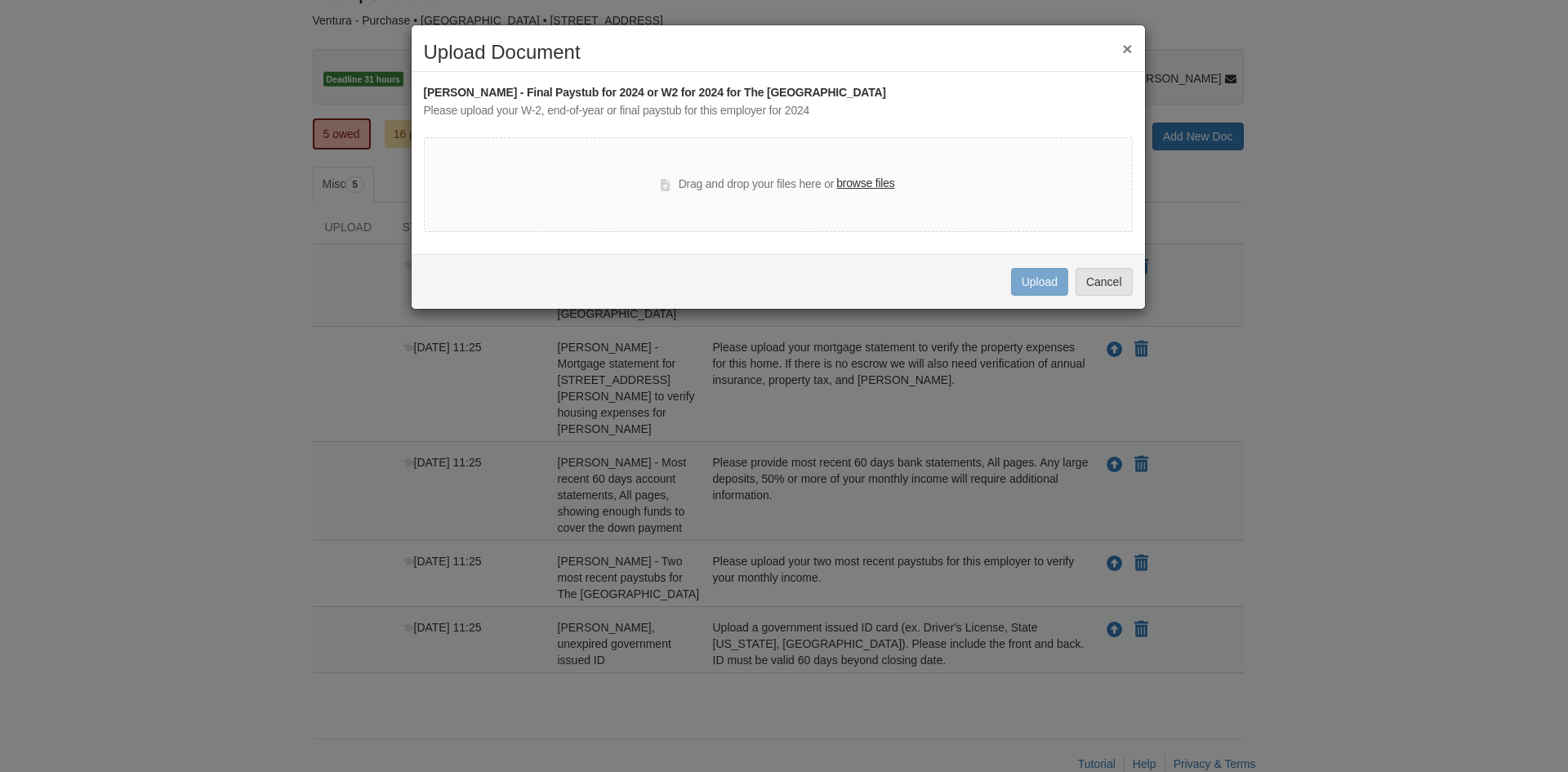
click at [856, 179] on label "browse files" at bounding box center [865, 184] width 58 height 18
click at [0, 0] on input "browse files" at bounding box center [0, 0] width 0 height 0
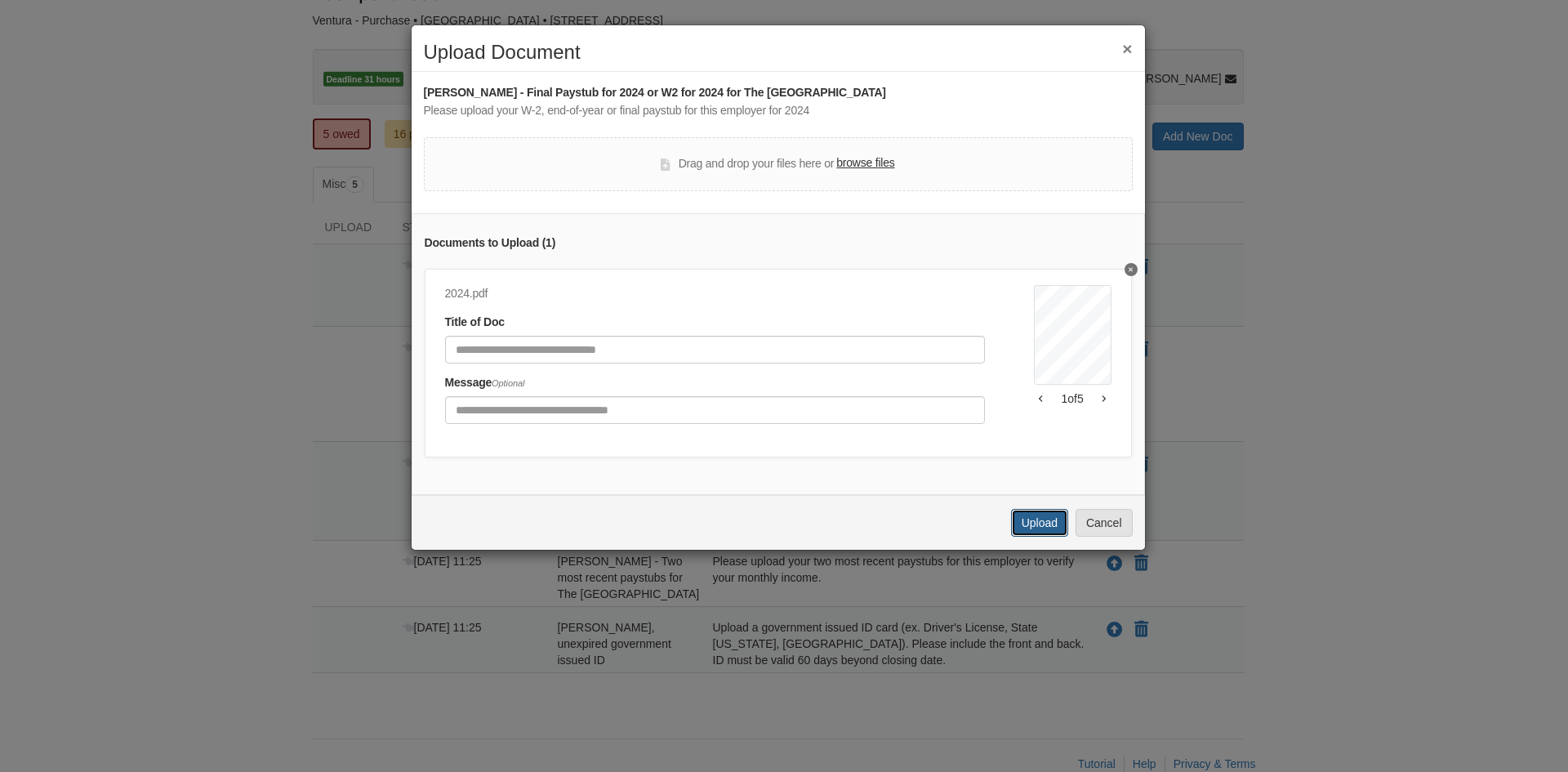
click at [1050, 536] on button "Upload" at bounding box center [1040, 523] width 57 height 28
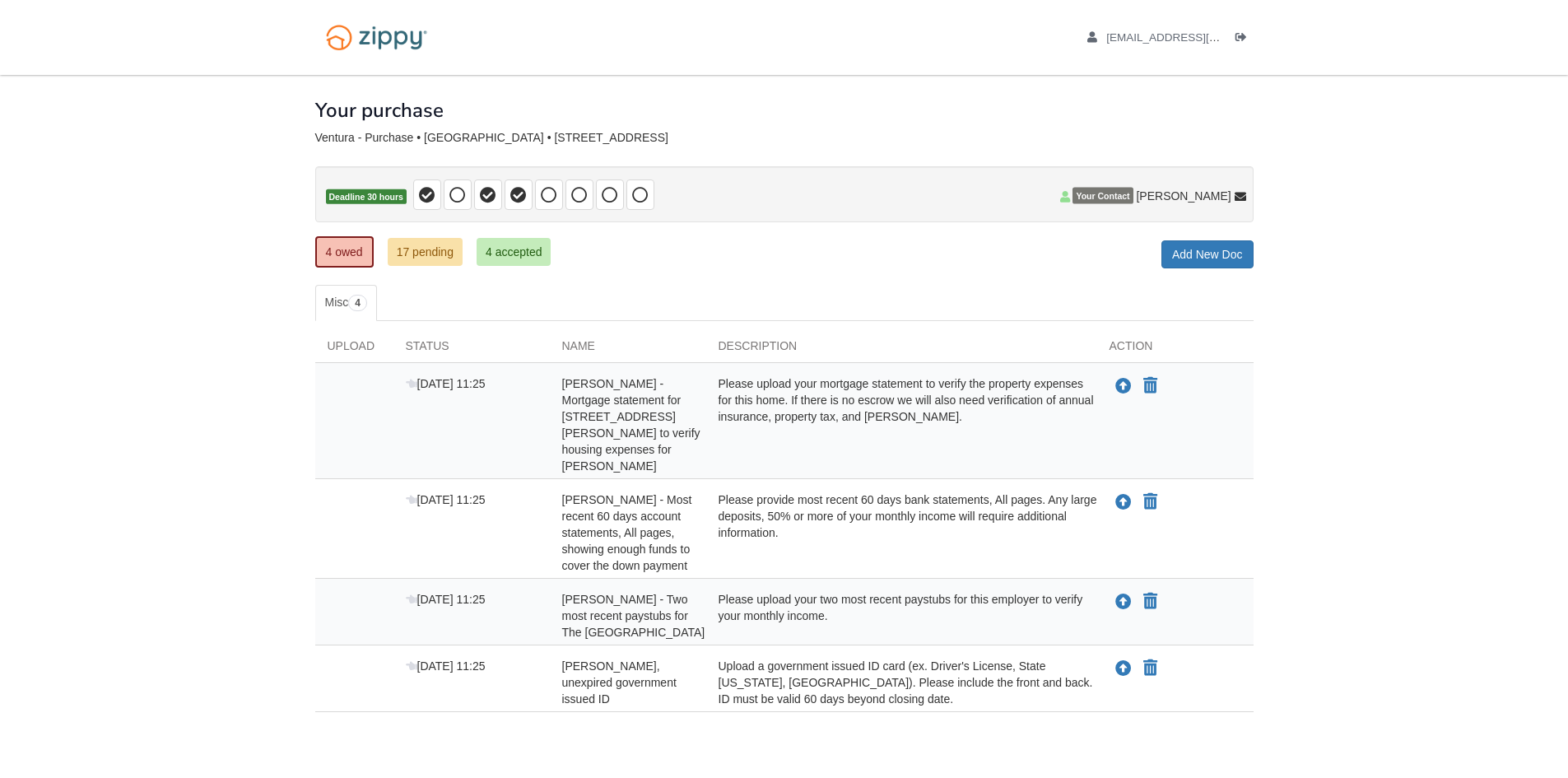
scroll to position [33, 0]
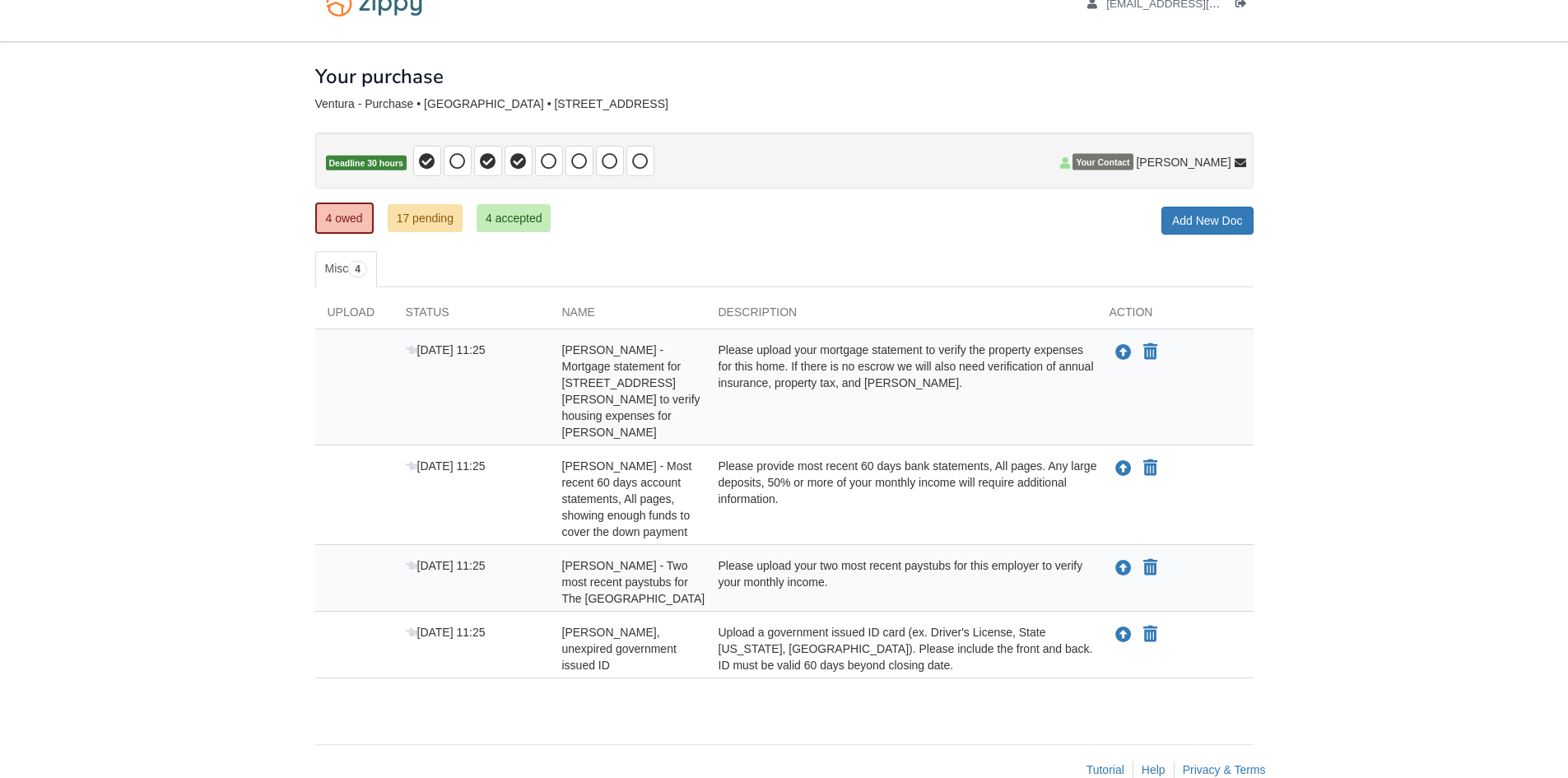
click at [180, 403] on body "[EMAIL_ADDRESS][DOMAIN_NAME] Logout" at bounding box center [784, 389] width 1568 height 845
click at [66, 400] on body "[EMAIL_ADDRESS][DOMAIN_NAME] Logout" at bounding box center [784, 389] width 1568 height 845
click at [1127, 347] on icon "Upload Lucio Ventura - Mortgage statement for 1934 Wesley Ave to verify housing…" at bounding box center [1124, 353] width 17 height 17
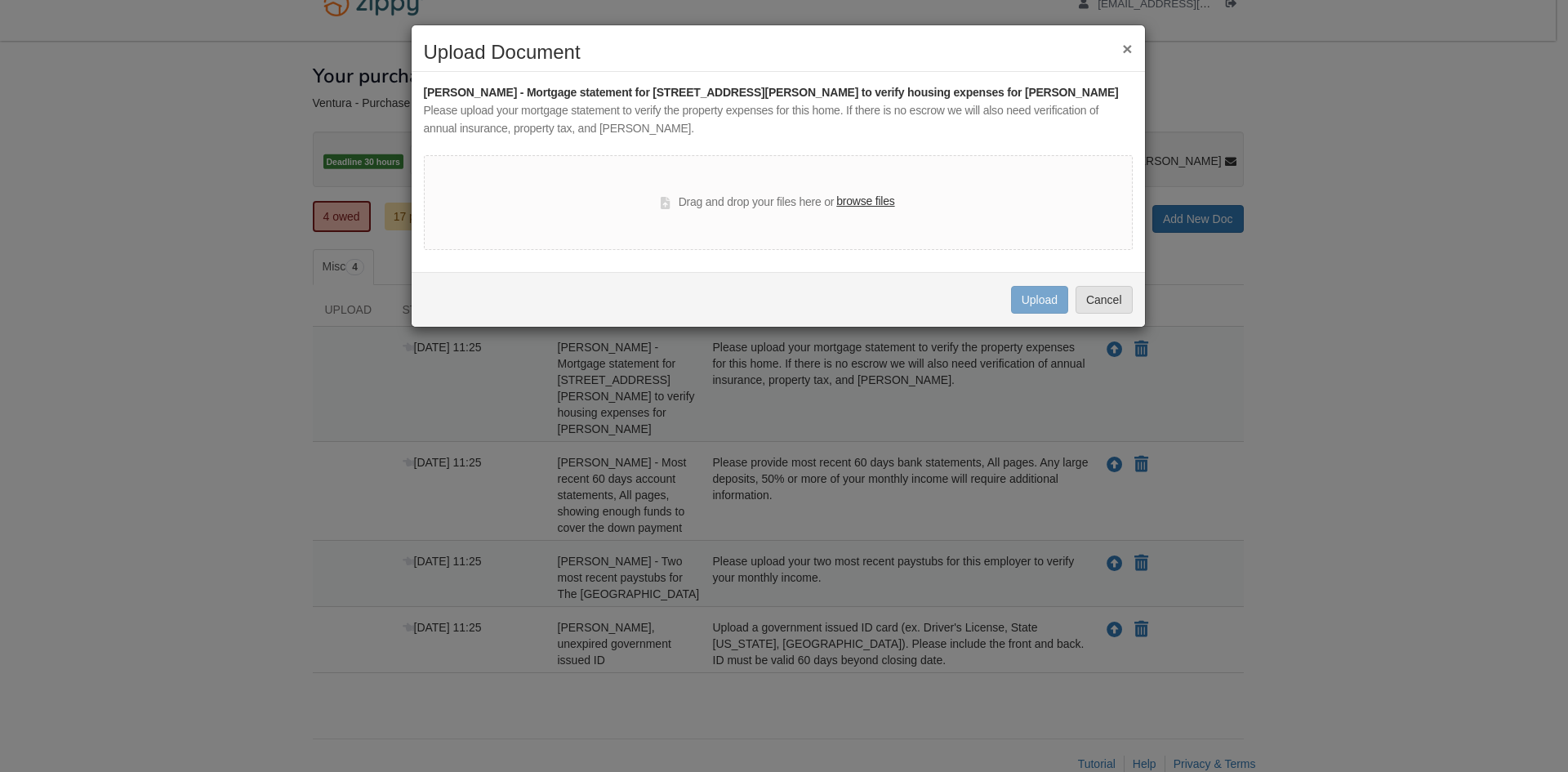
click at [878, 202] on label "browse files" at bounding box center [865, 202] width 58 height 18
click at [0, 0] on input "browse files" at bounding box center [0, 0] width 0 height 0
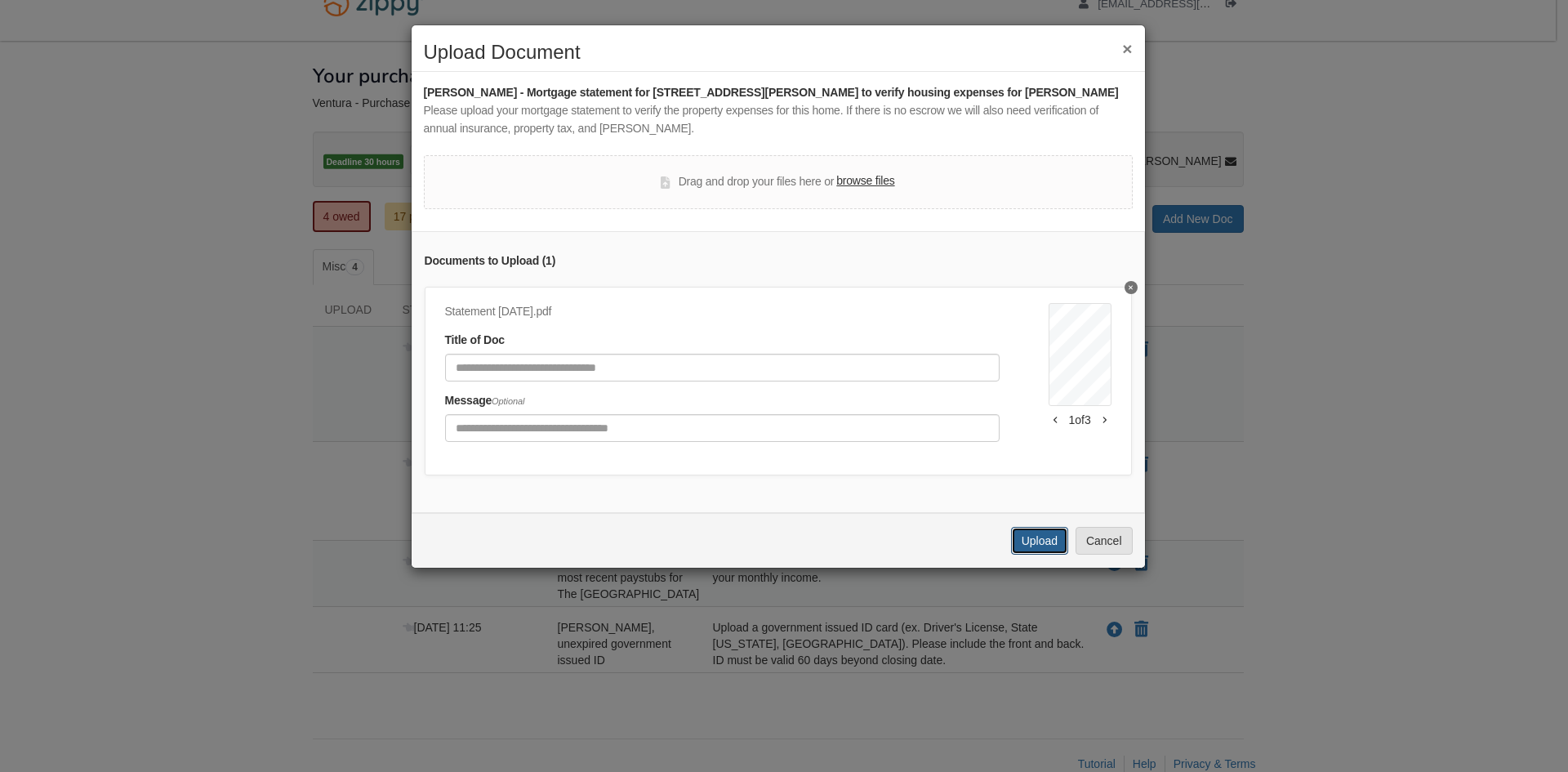
click at [1040, 551] on button "Upload" at bounding box center [1040, 541] width 57 height 28
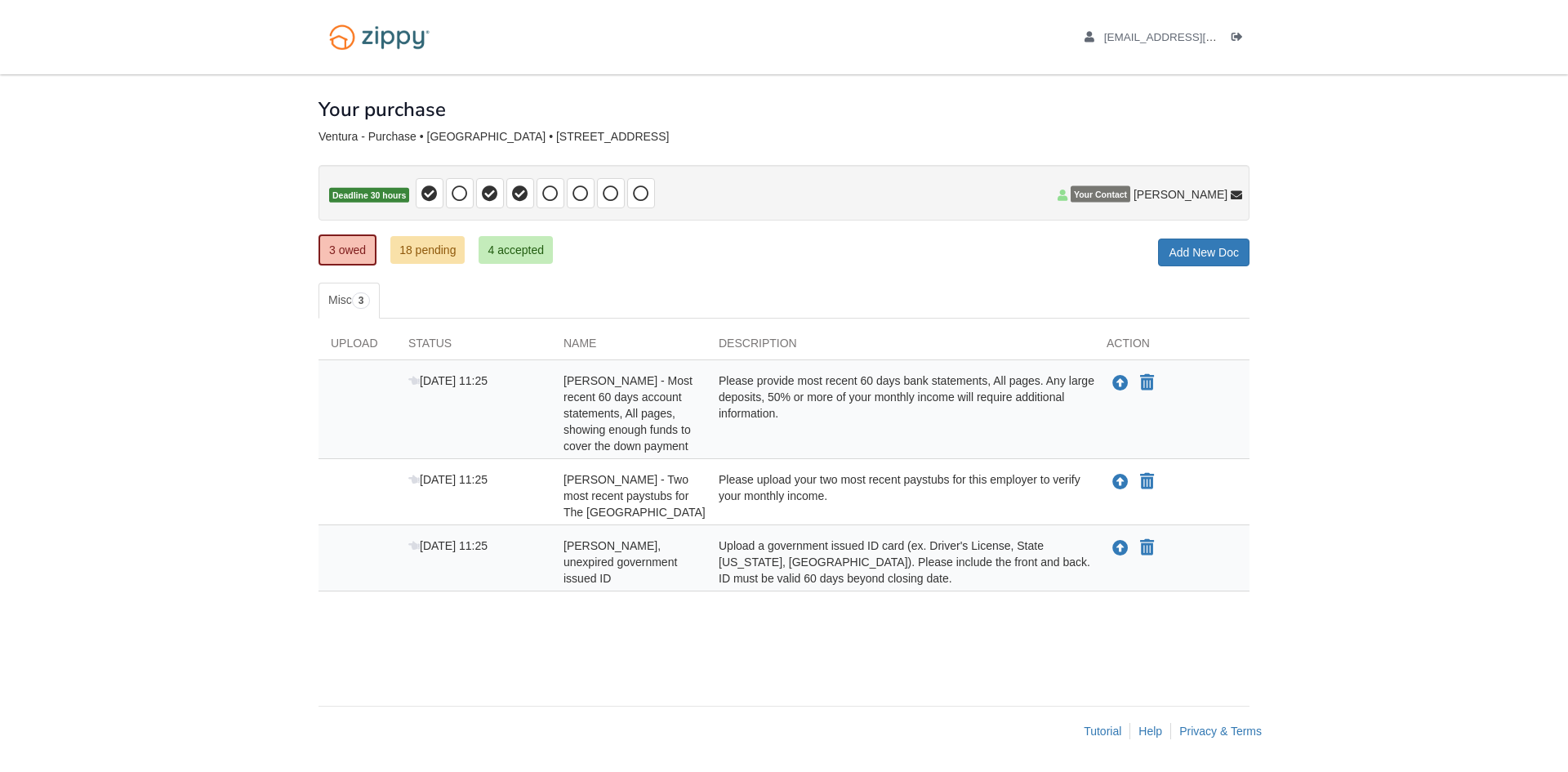
click at [255, 444] on body "[EMAIL_ADDRESS][DOMAIN_NAME] Logout" at bounding box center [784, 386] width 1568 height 772
click at [1124, 383] on icon "Upload Lucio Ventura - Most recent 60 days account statements, All pages, showi…" at bounding box center [1121, 384] width 17 height 17
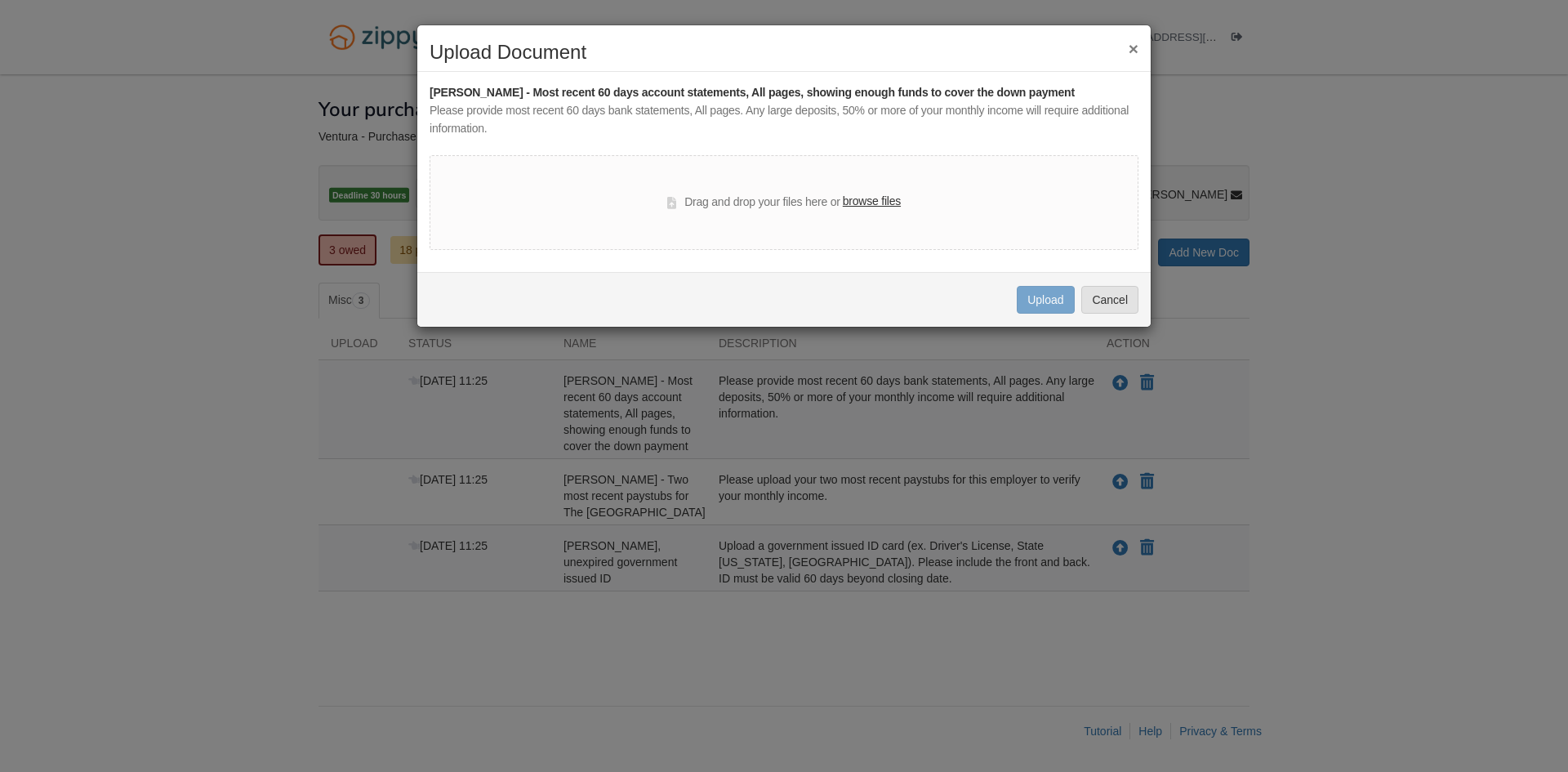
click at [853, 203] on label "browse files" at bounding box center [871, 202] width 58 height 18
click at [0, 0] on input "browse files" at bounding box center [0, 0] width 0 height 0
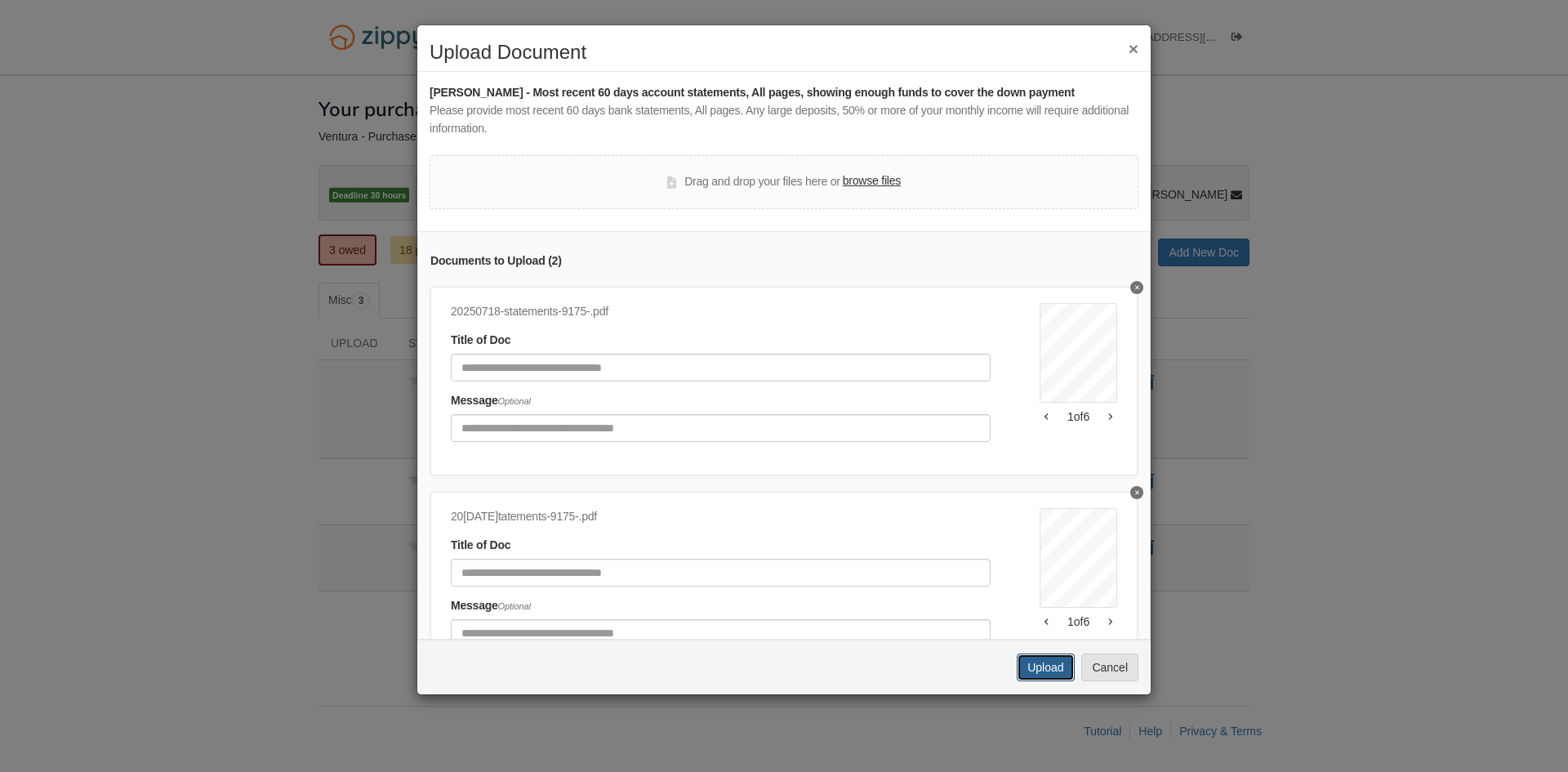
click at [1048, 668] on button "Upload" at bounding box center [1045, 667] width 57 height 28
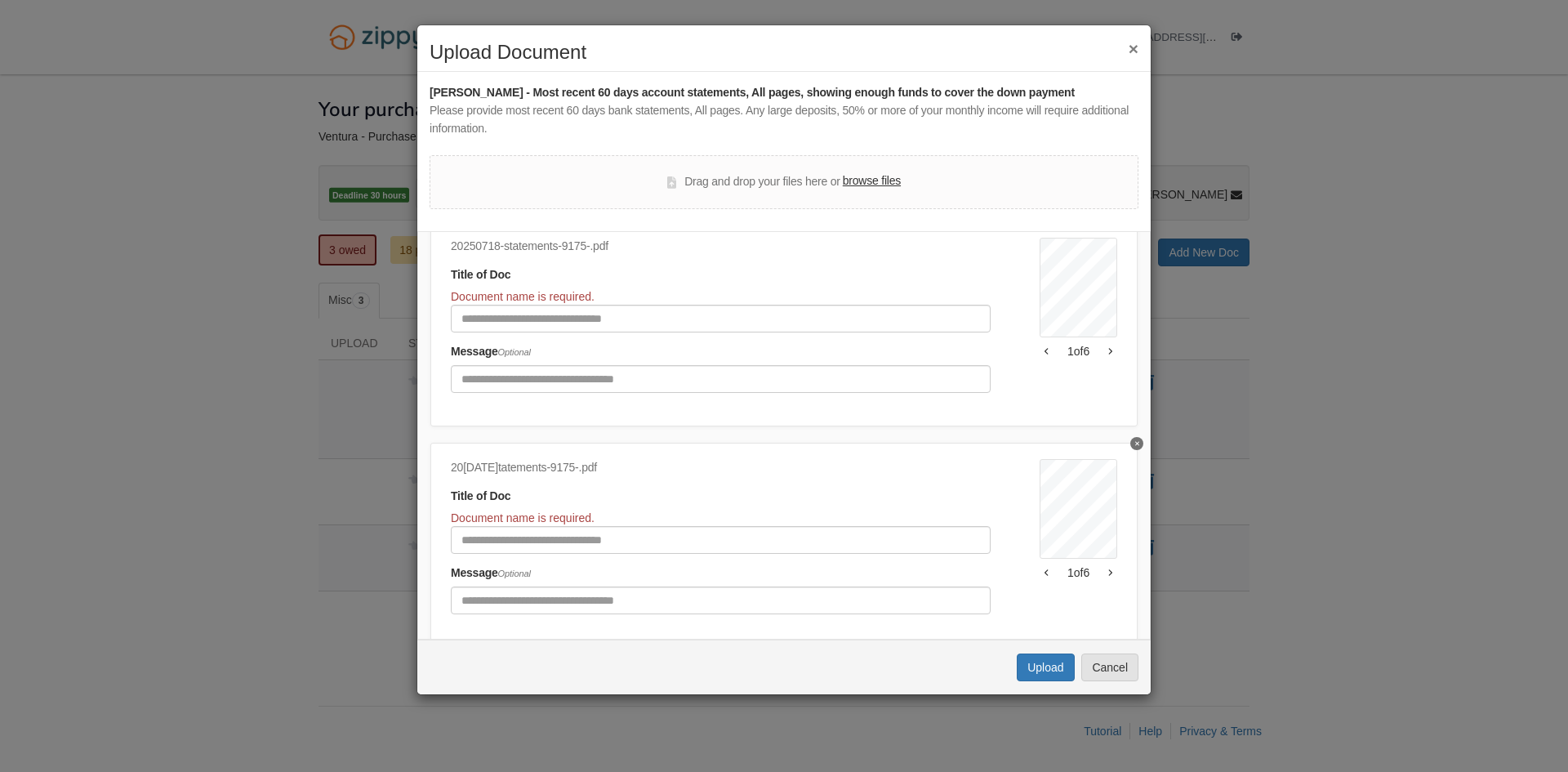
scroll to position [123, 0]
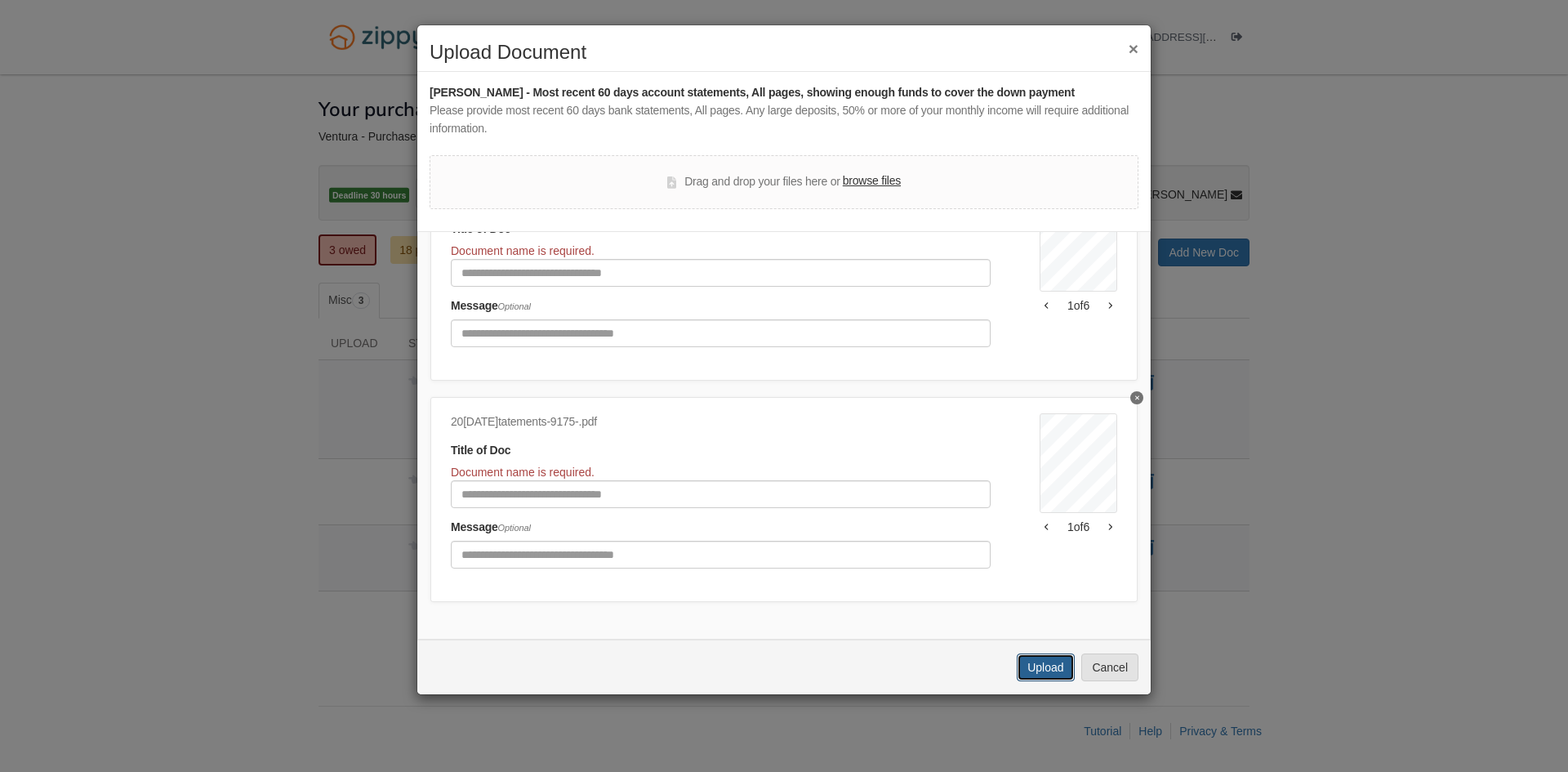
click at [1044, 670] on button "Upload" at bounding box center [1045, 667] width 57 height 28
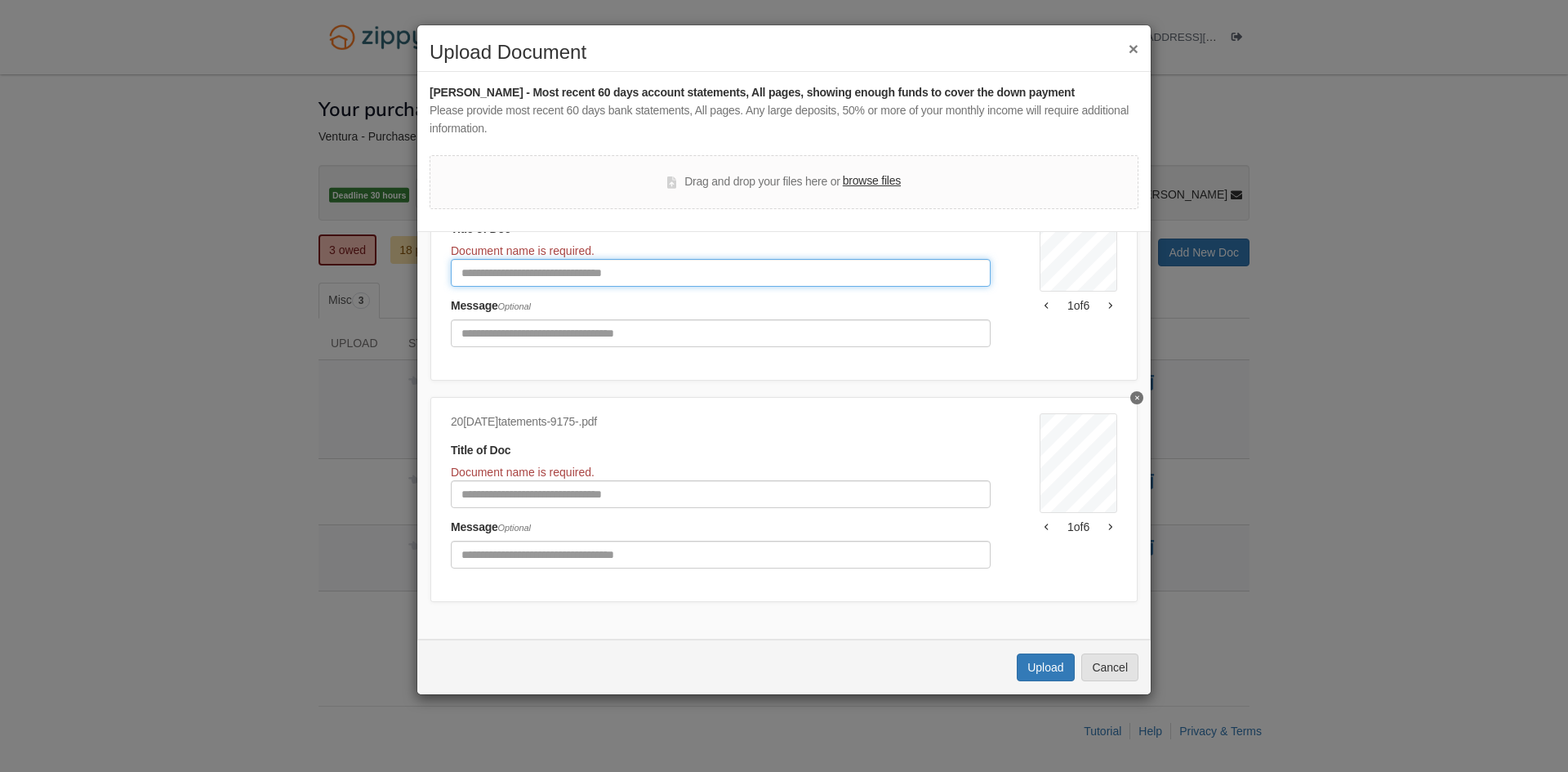
click at [721, 259] on input "Document Title" at bounding box center [721, 272] width 540 height 28
type input "**********"
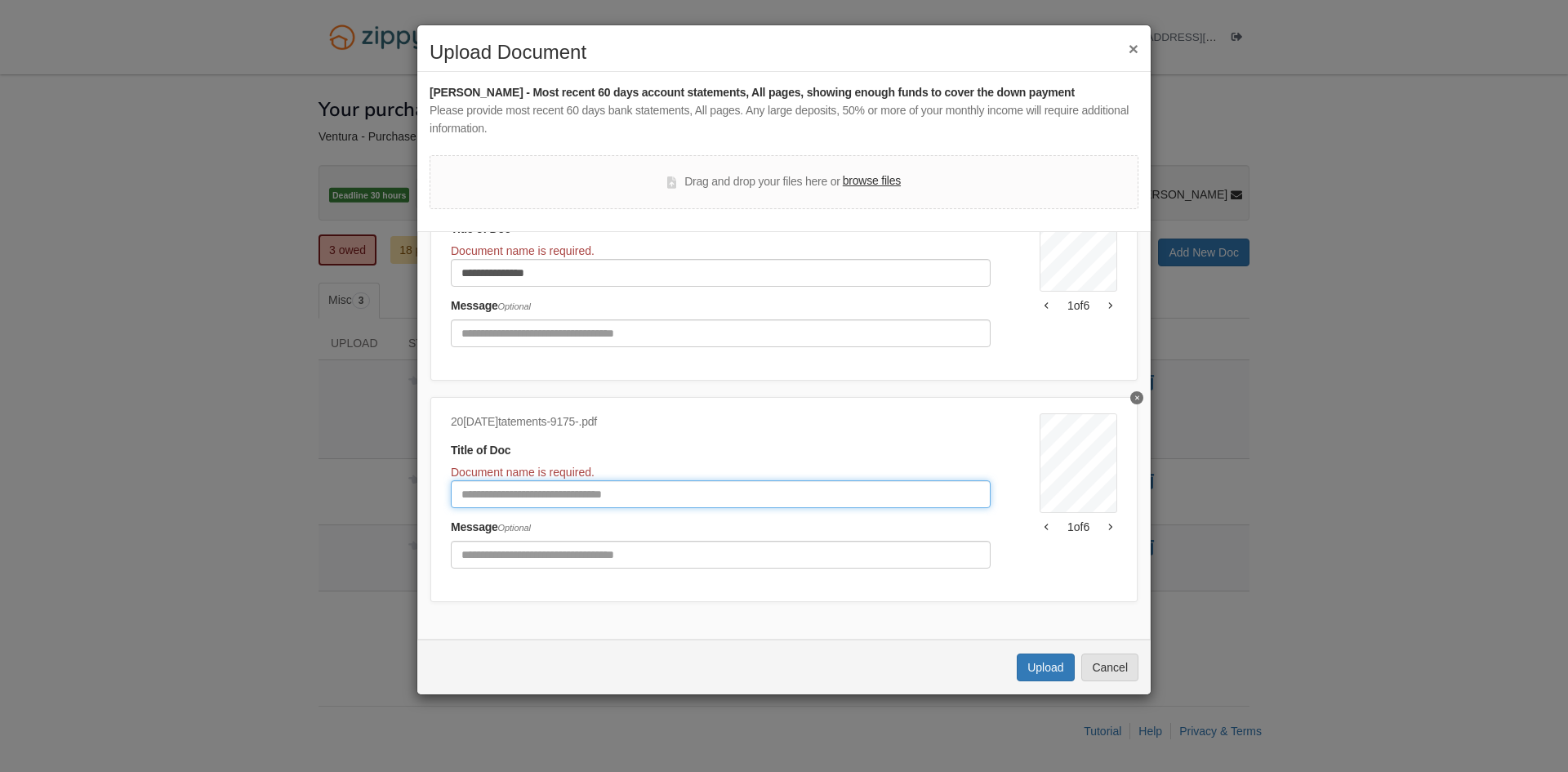
click at [718, 480] on input "Document Title" at bounding box center [721, 494] width 540 height 28
type input "**********"
click at [1044, 670] on button "Upload" at bounding box center [1045, 667] width 57 height 28
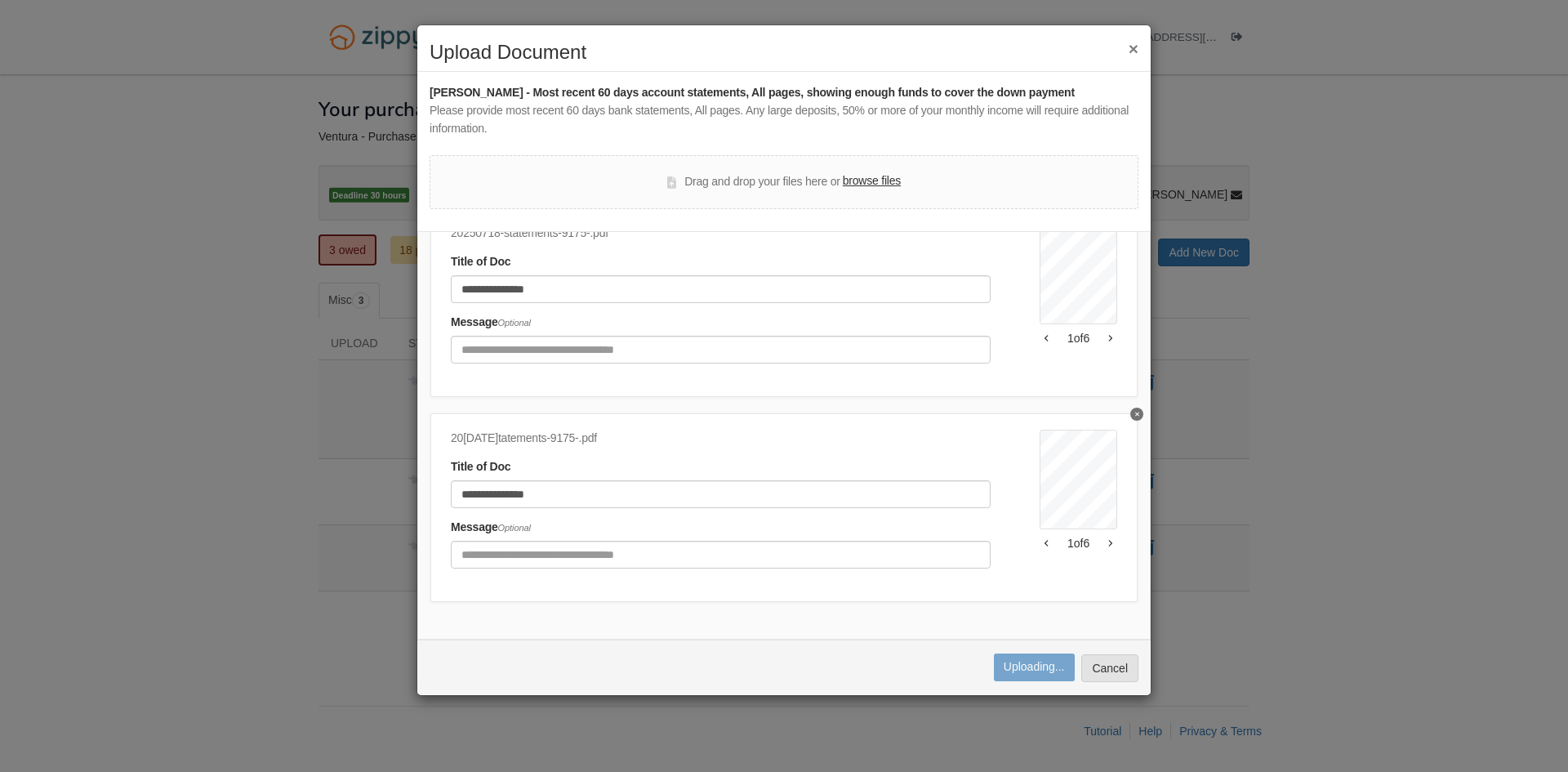
scroll to position [91, 0]
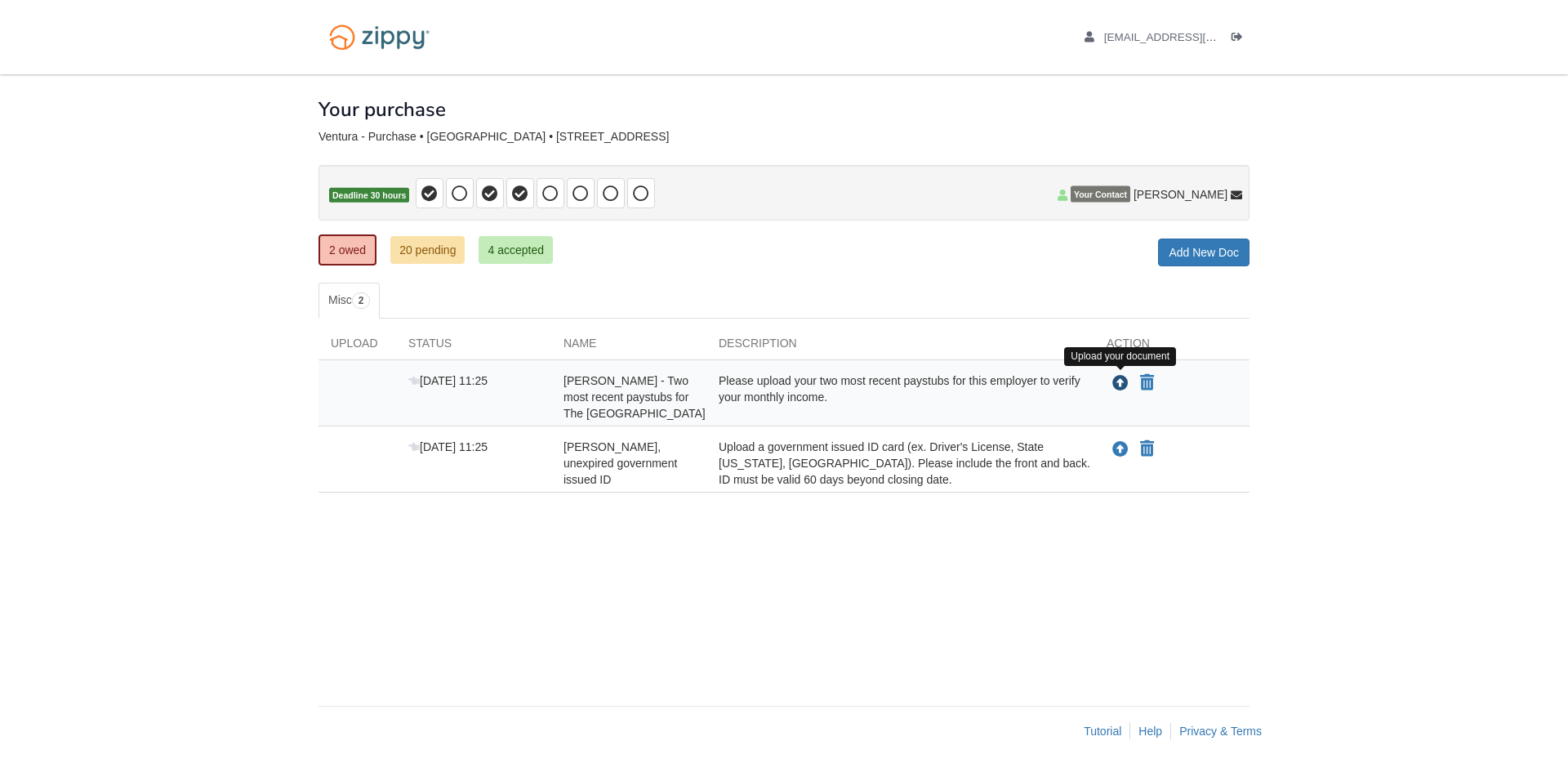
click at [1119, 382] on icon "Upload Lucio Ventura - Two most recent paystubs for The Art Institute of Chicago" at bounding box center [1121, 384] width 17 height 17
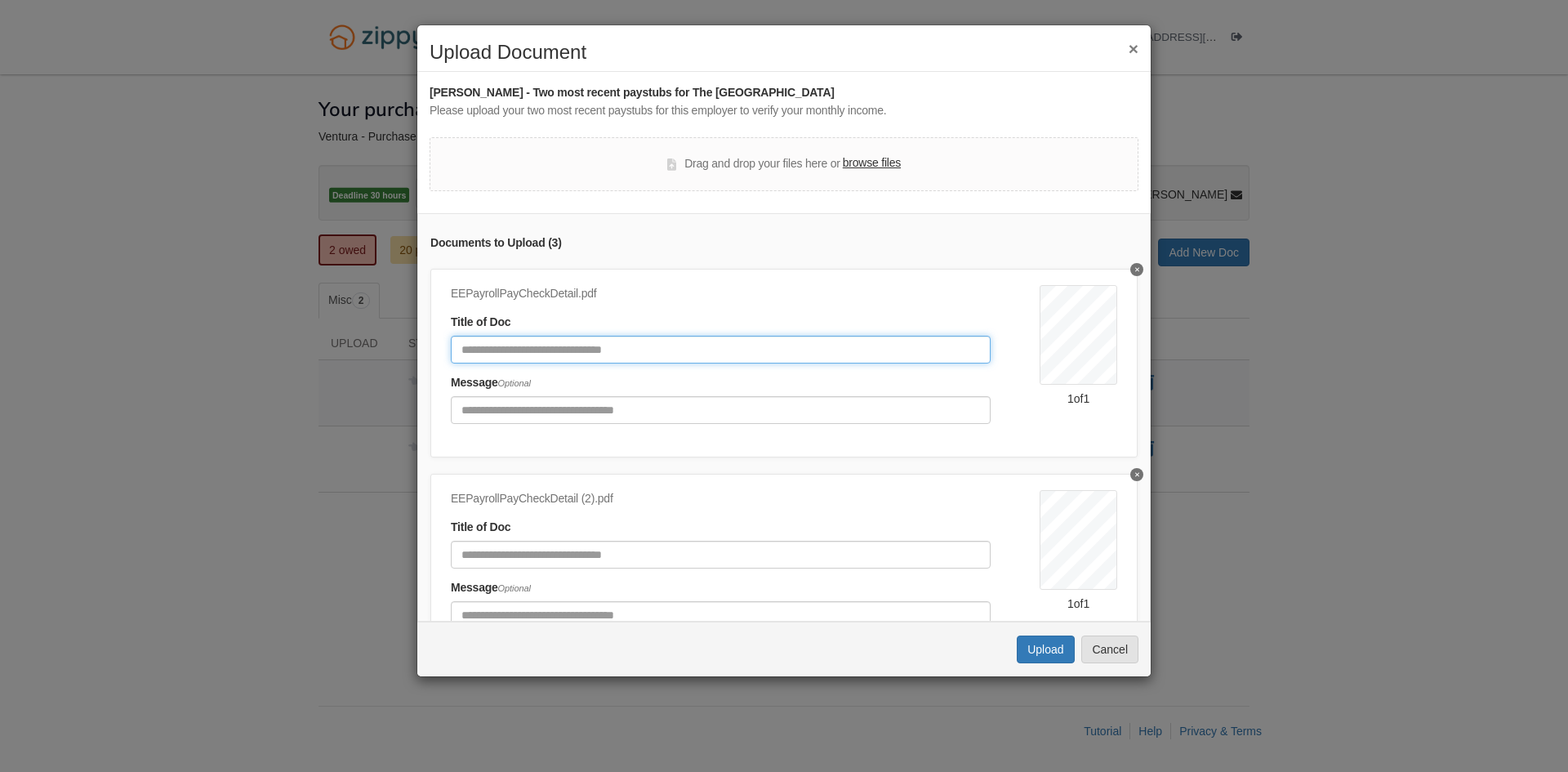
click at [905, 356] on input "Document Title" at bounding box center [721, 350] width 540 height 28
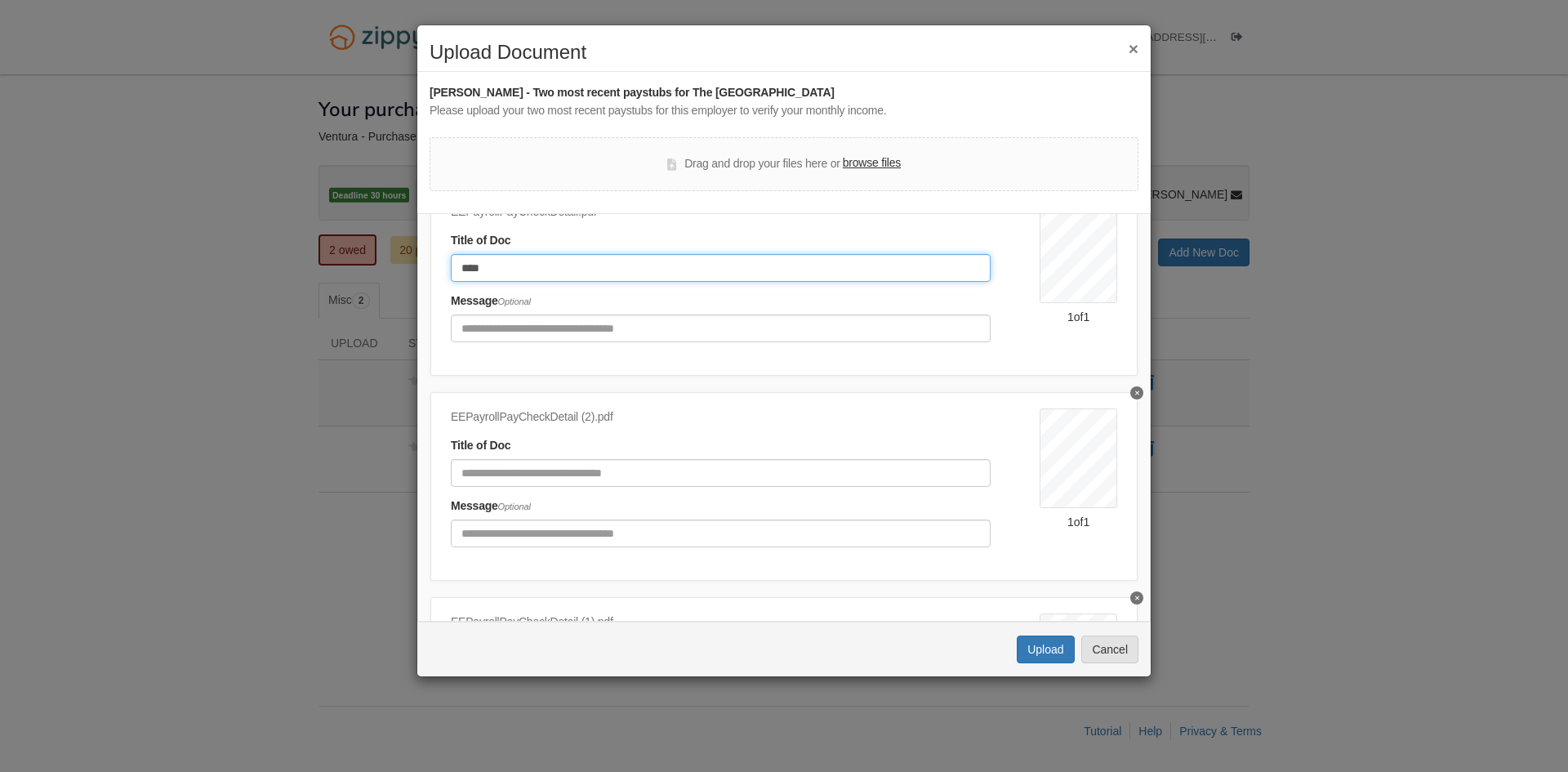
type input "****"
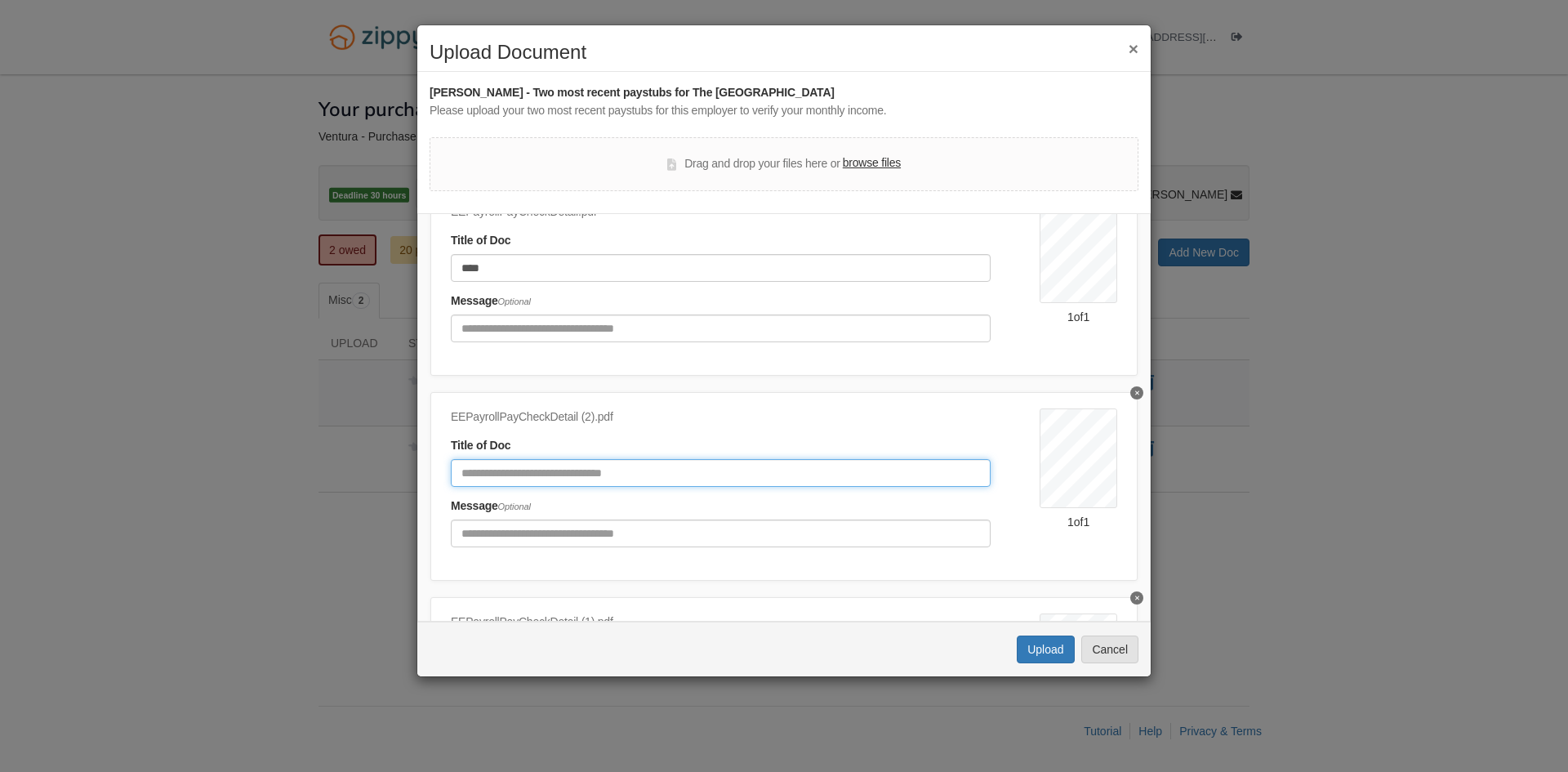
click at [805, 465] on input "Document Title" at bounding box center [721, 473] width 540 height 28
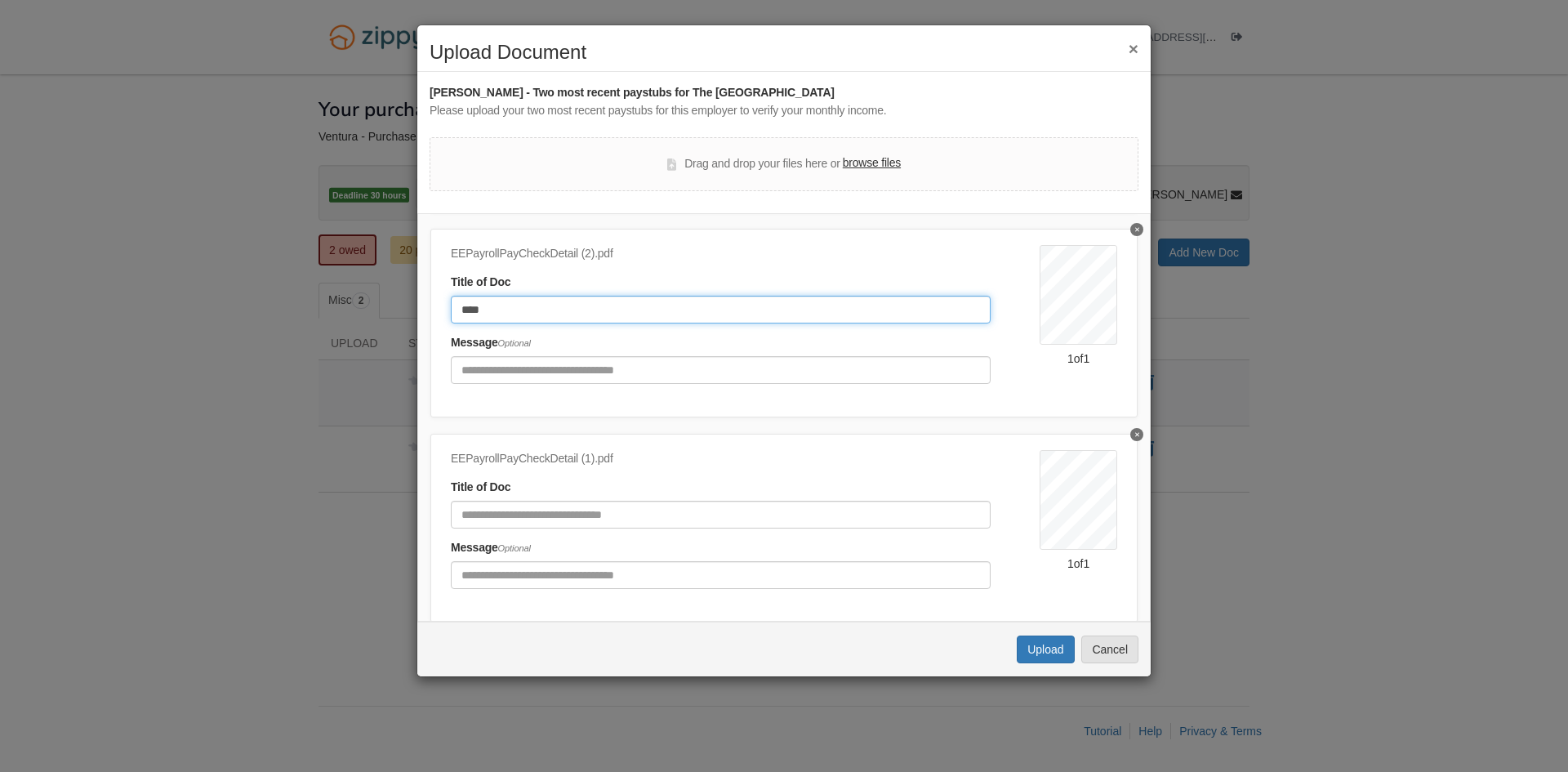
scroll to position [295, 0]
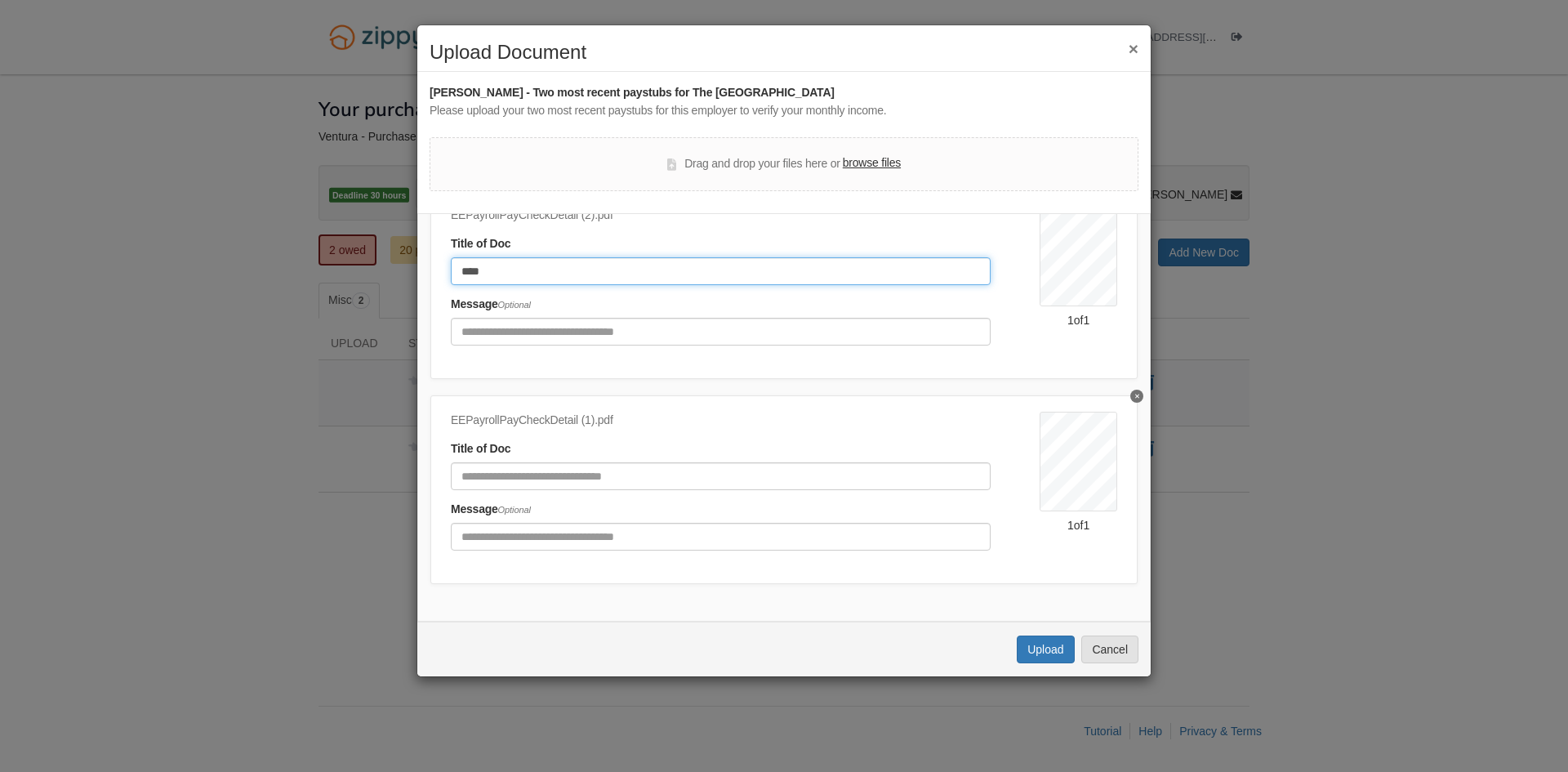
type input "****"
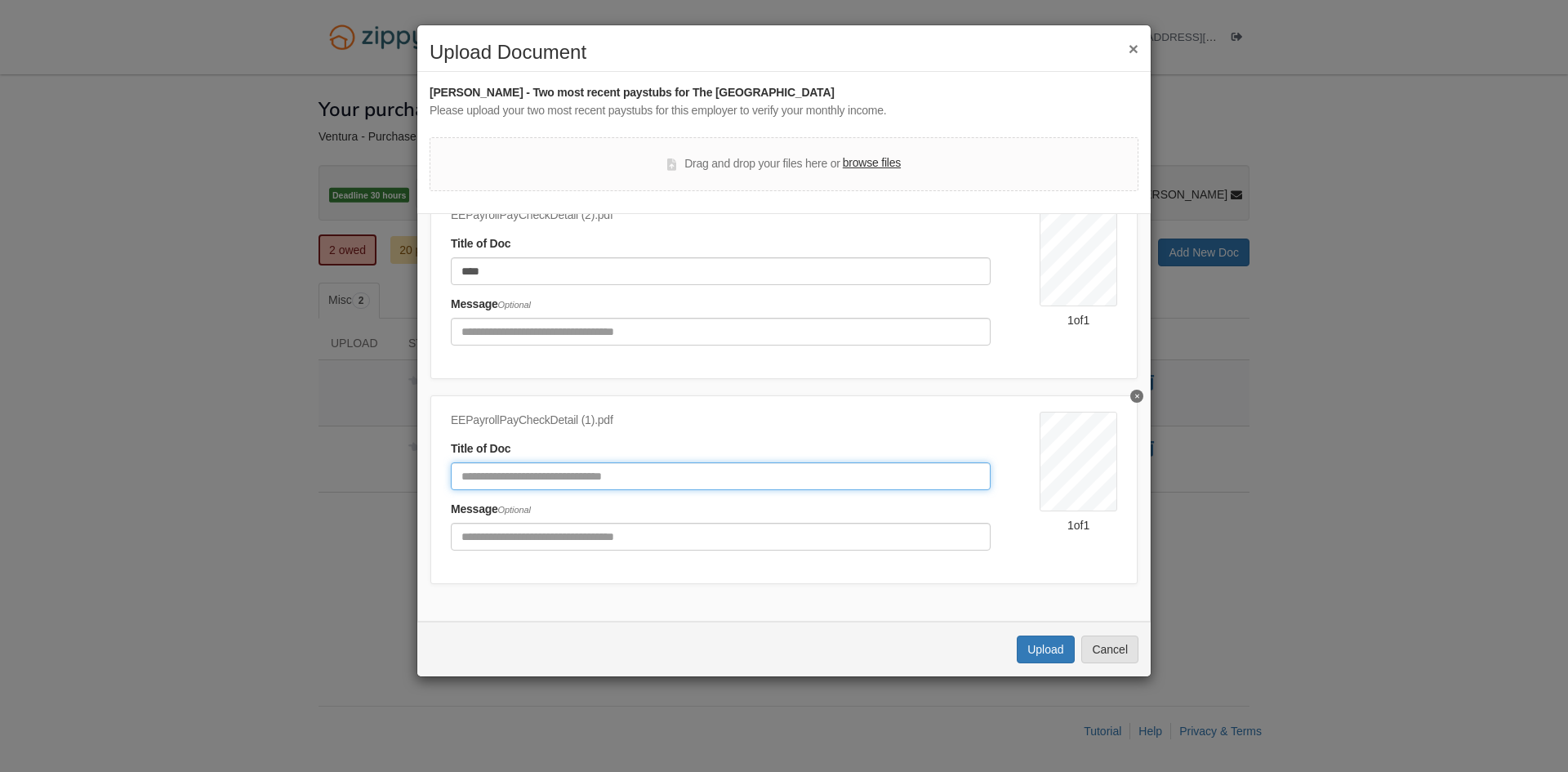
click at [824, 464] on input "Document Title" at bounding box center [721, 476] width 540 height 28
type input "****"
click at [1039, 653] on button "Upload" at bounding box center [1045, 650] width 57 height 28
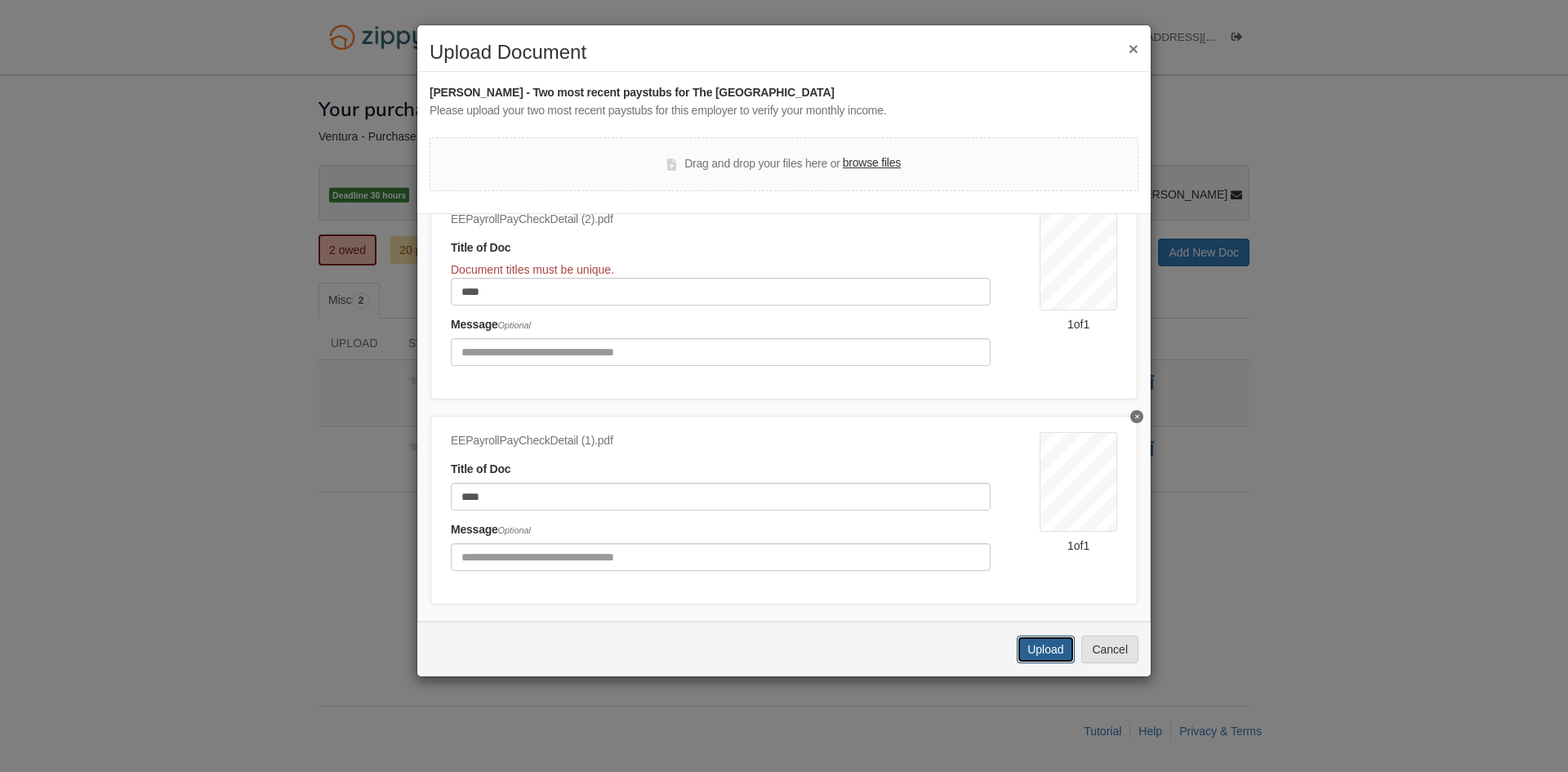
scroll to position [312, 0]
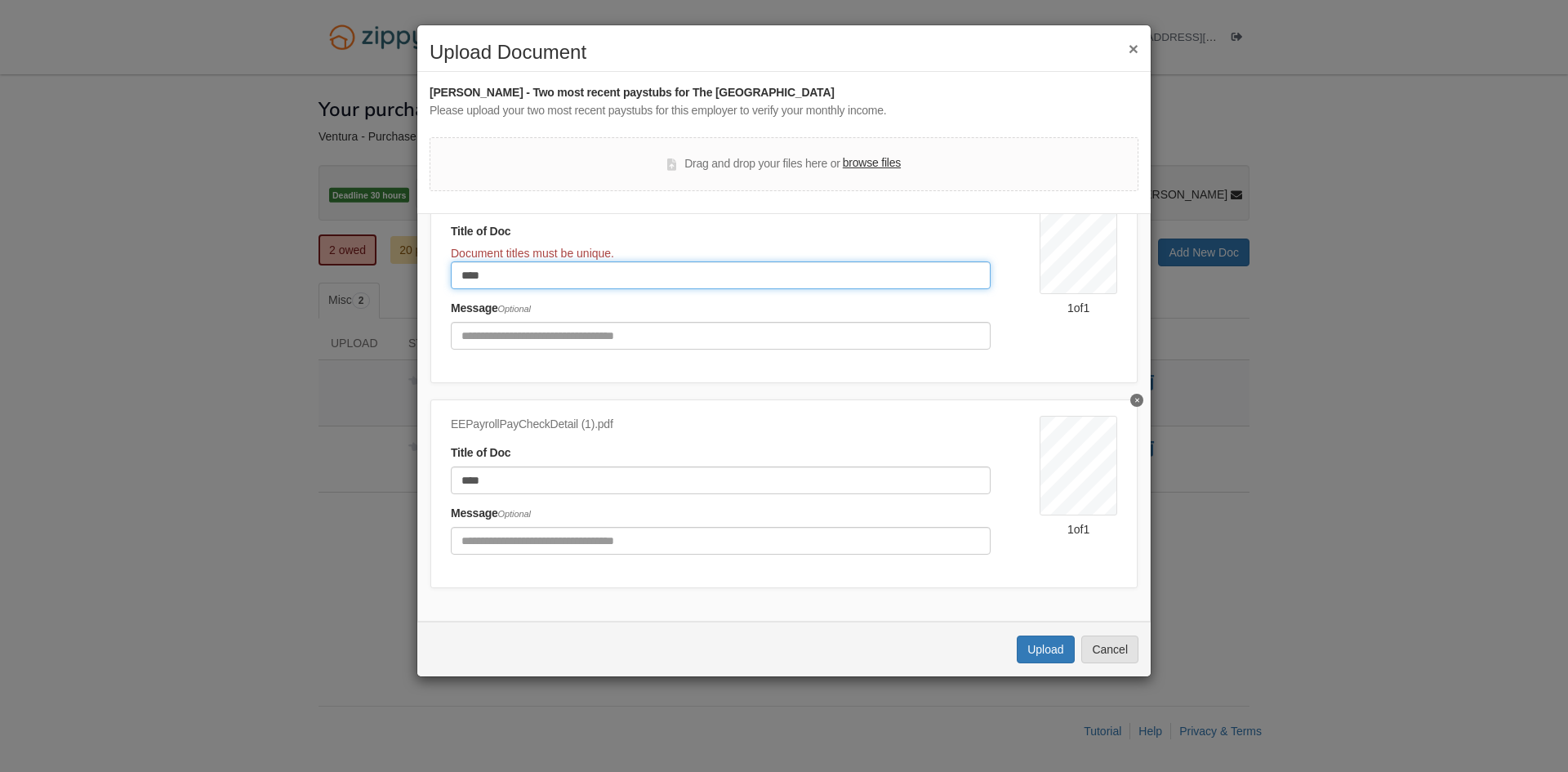
click at [505, 271] on input "****" at bounding box center [721, 275] width 540 height 28
type input "******"
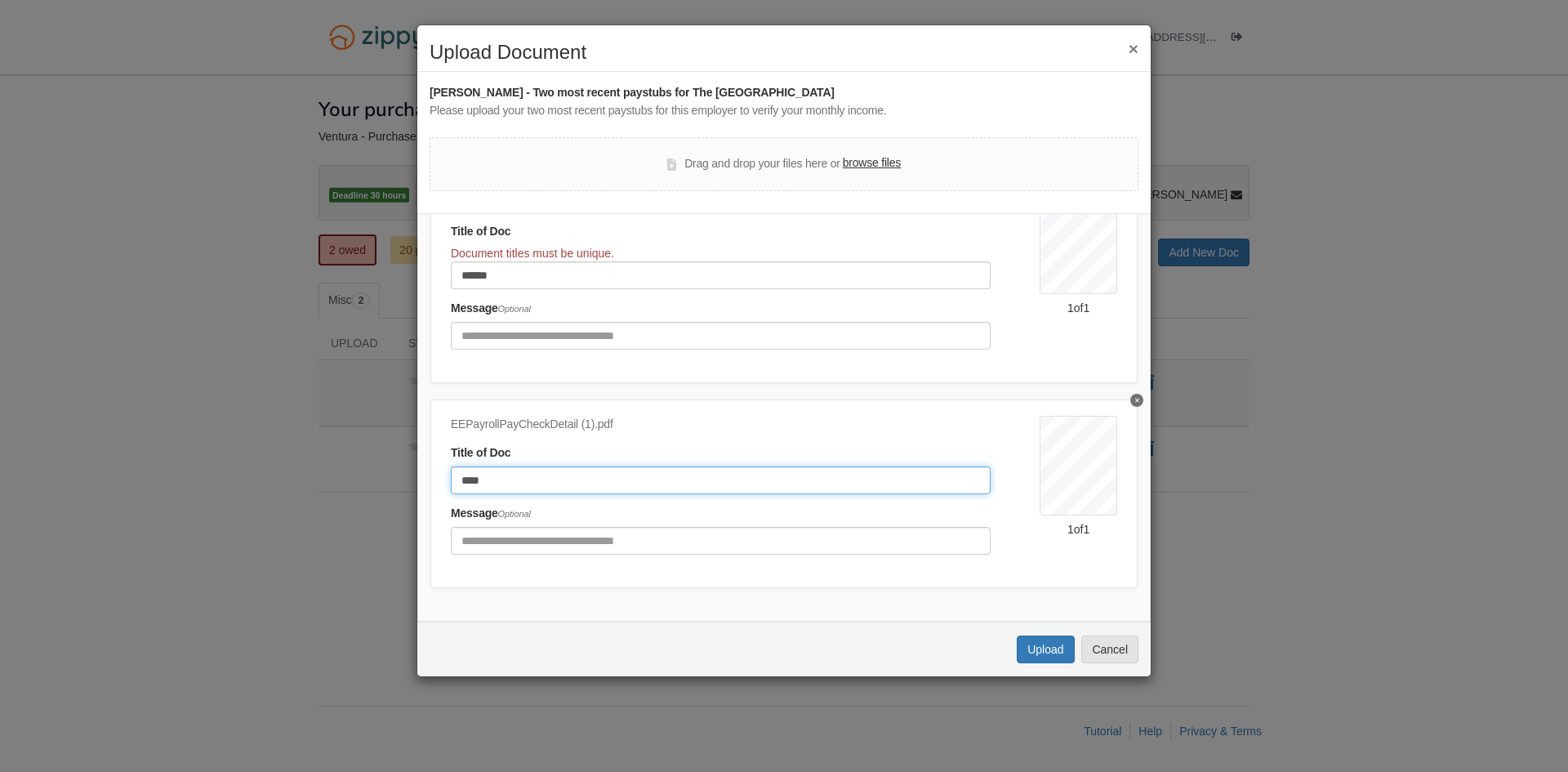
click at [605, 484] on input "****" at bounding box center [721, 480] width 540 height 28
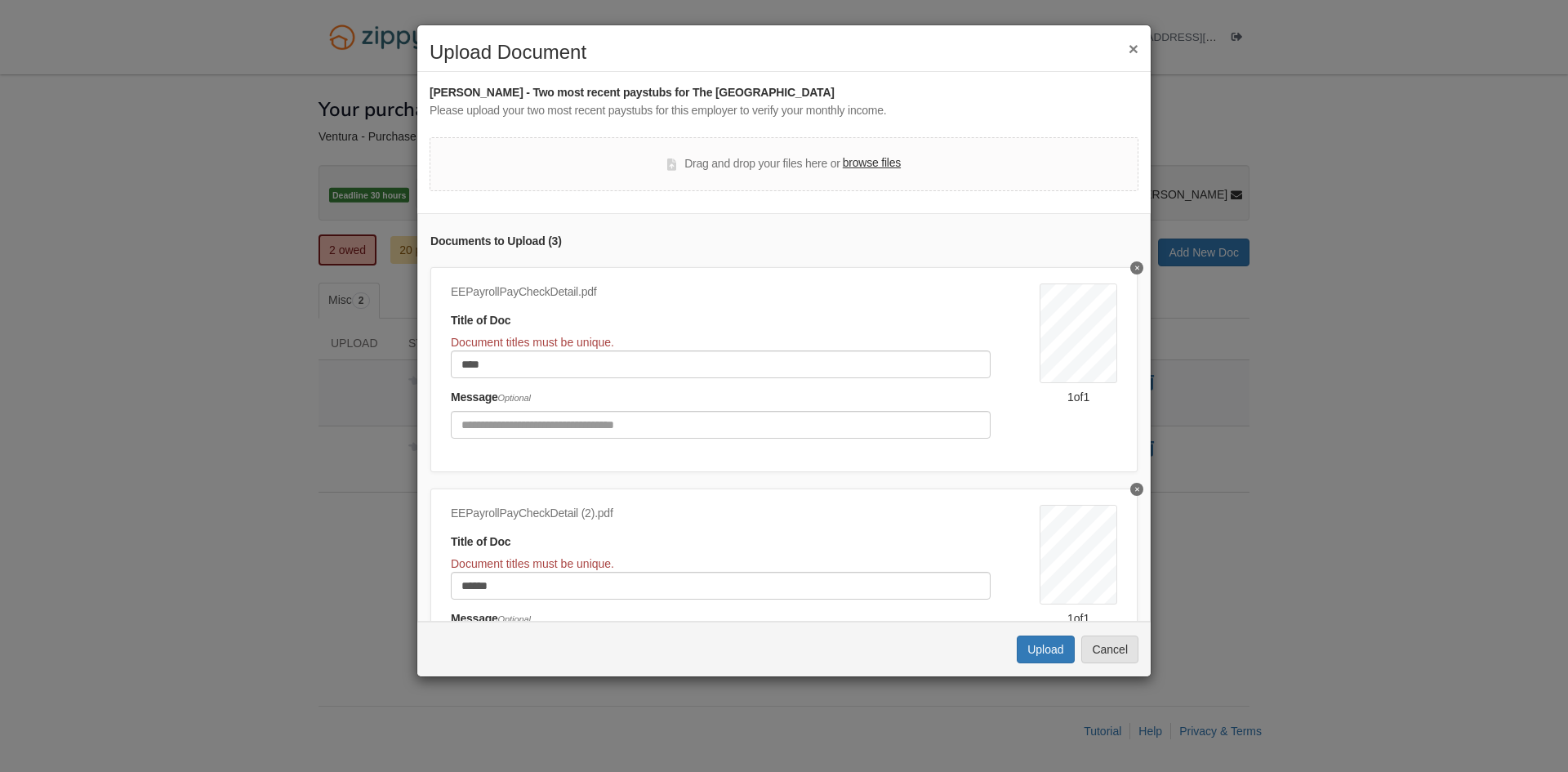
scroll to position [0, 0]
type input "******"
click at [554, 354] on input "****" at bounding box center [721, 366] width 540 height 28
type input "******"
click at [581, 592] on input "******" at bounding box center [721, 587] width 540 height 28
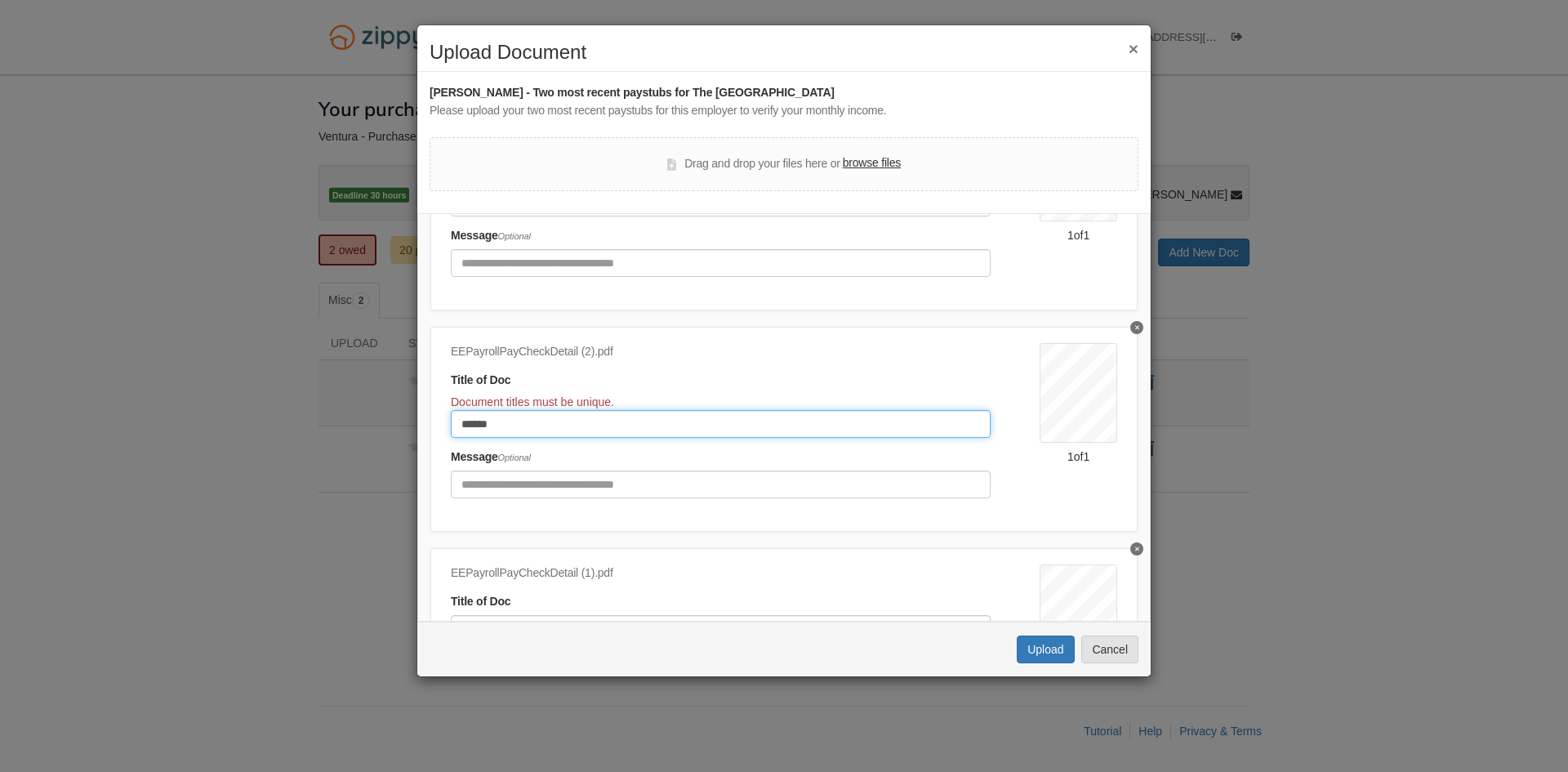
scroll to position [245, 0]
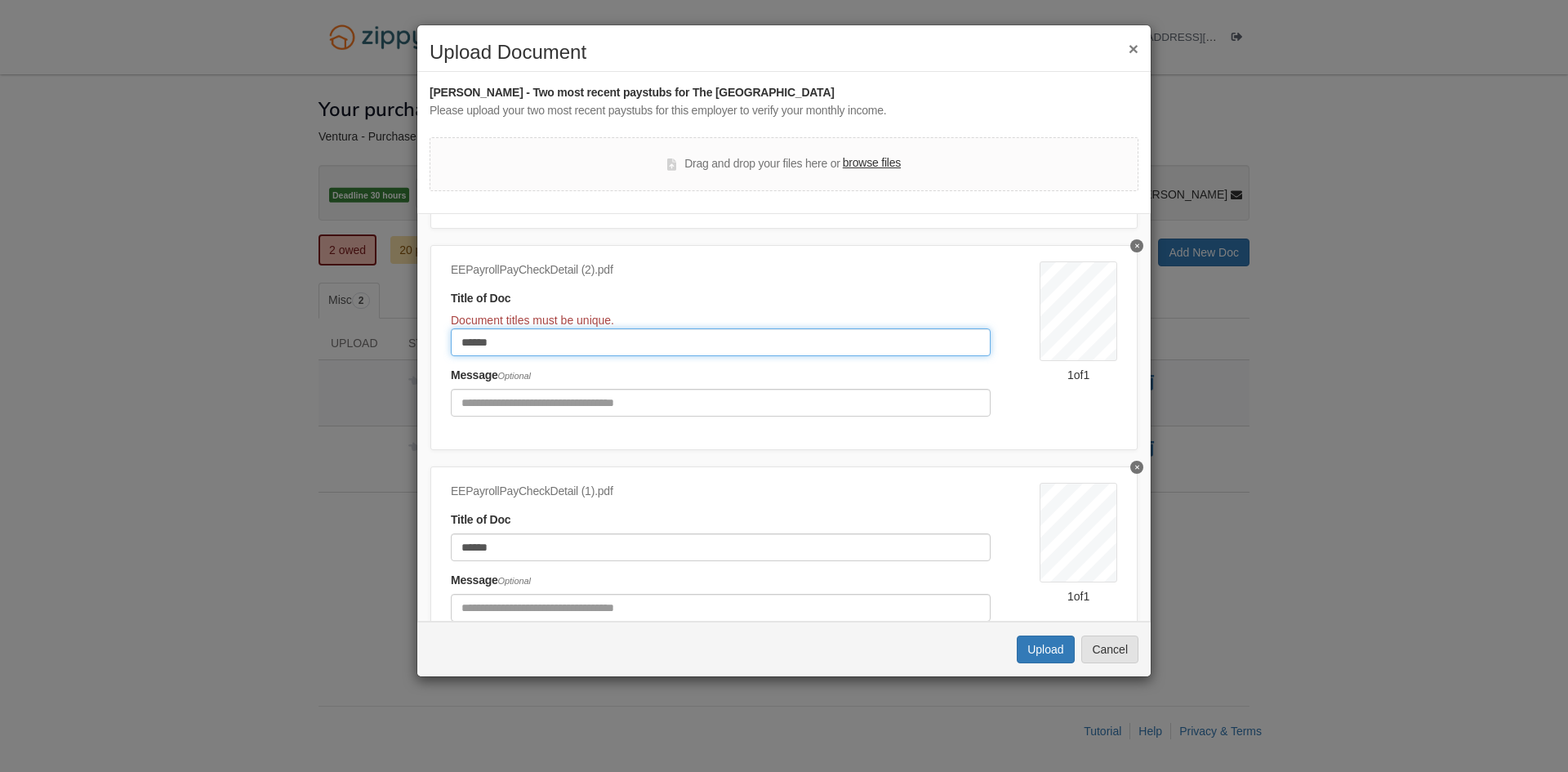
type input "******"
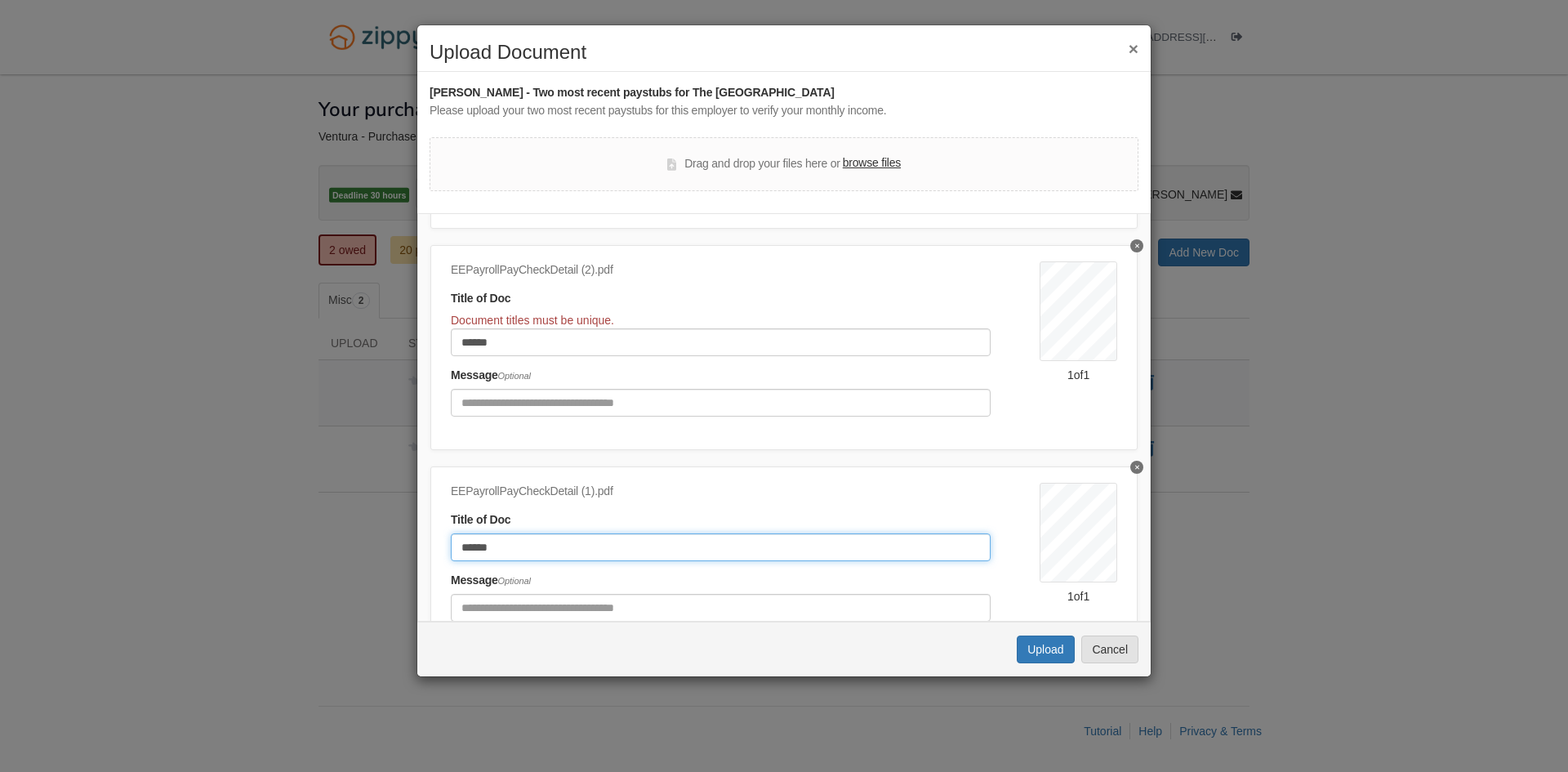
click at [651, 559] on input "******" at bounding box center [721, 547] width 540 height 28
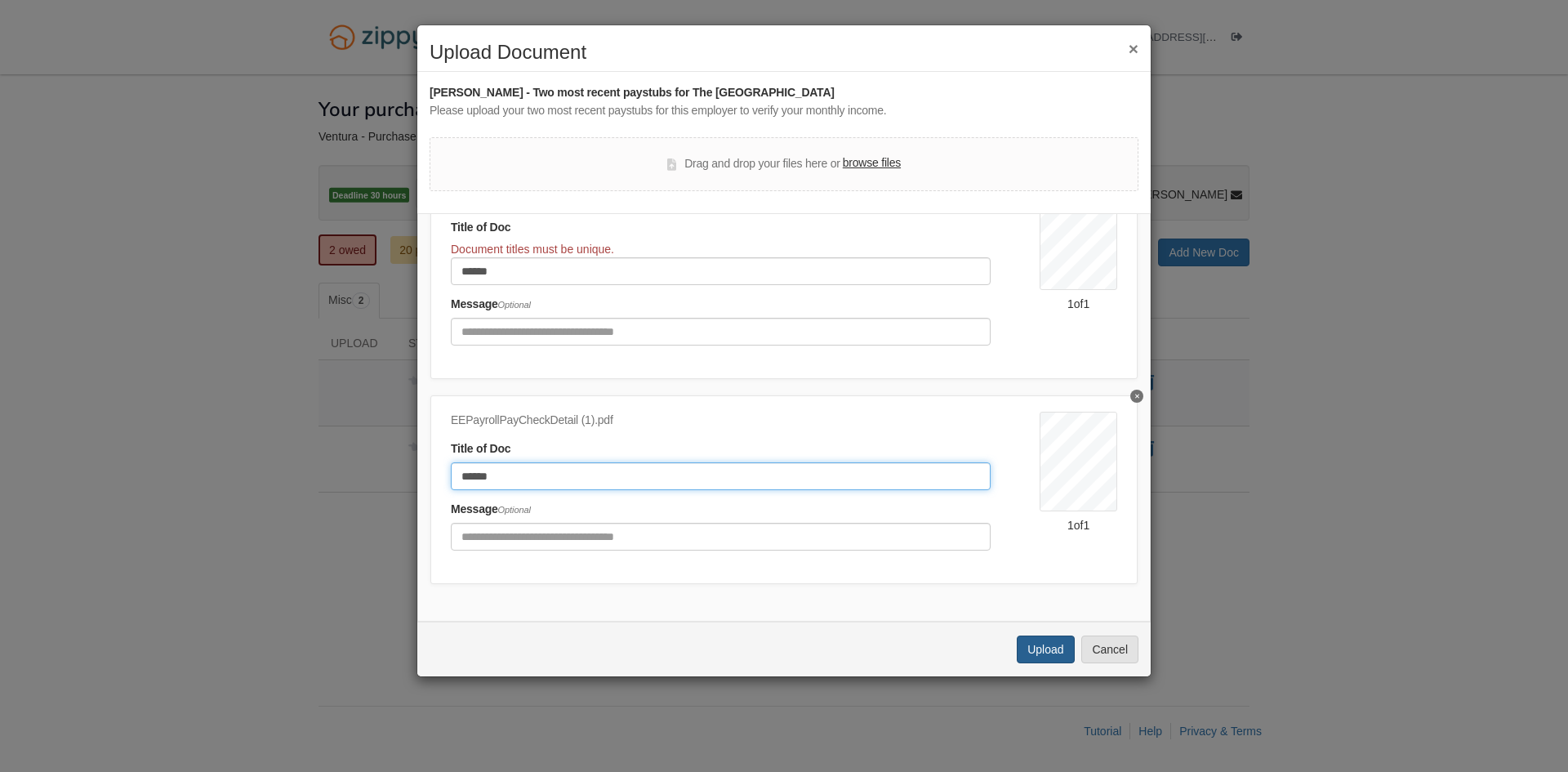
type input "******"
click at [1049, 647] on button "Upload" at bounding box center [1045, 650] width 57 height 28
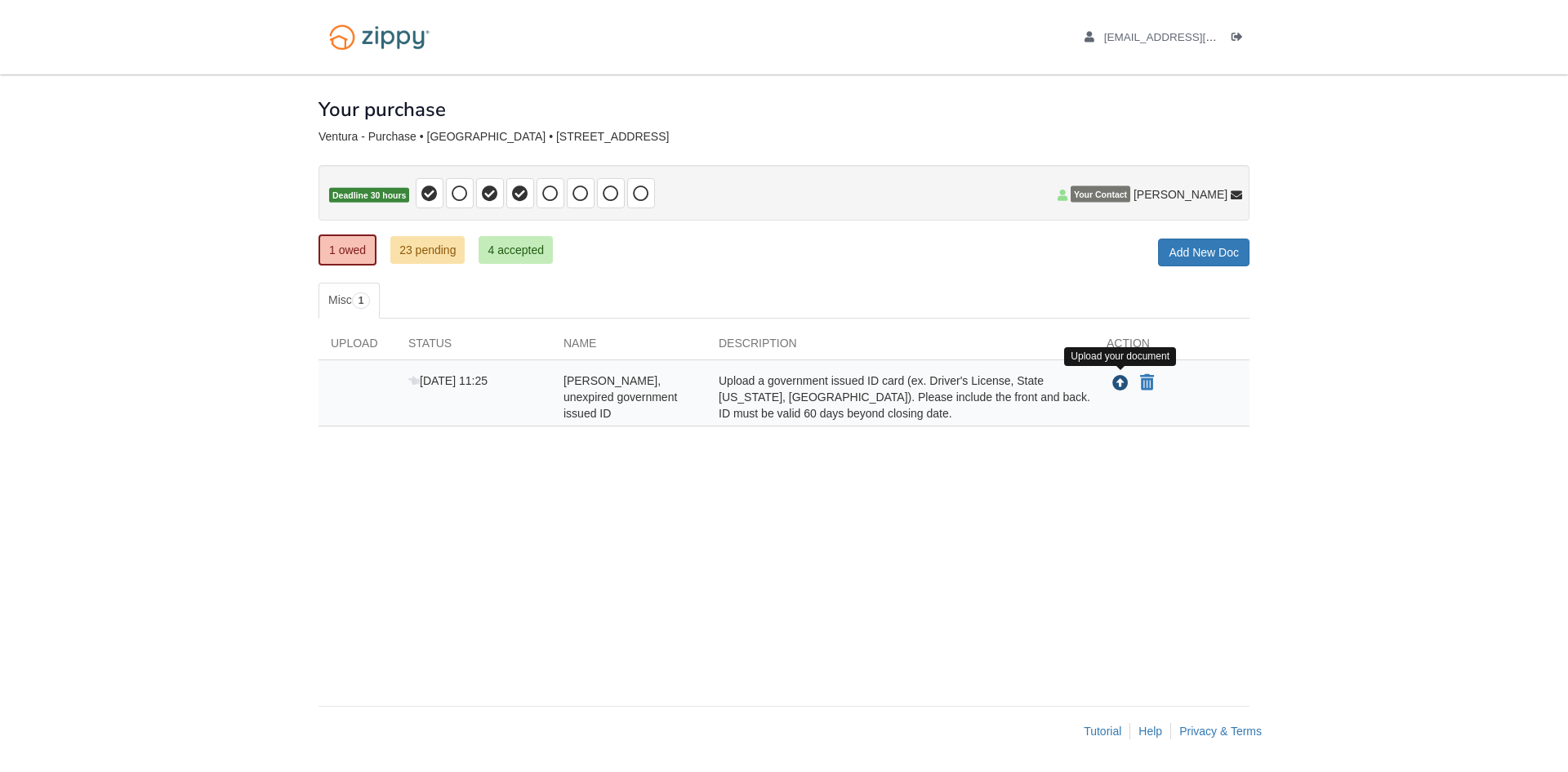
click at [1122, 383] on icon "Upload Lucio Ventura - Valid, unexpired government issued ID" at bounding box center [1121, 384] width 17 height 17
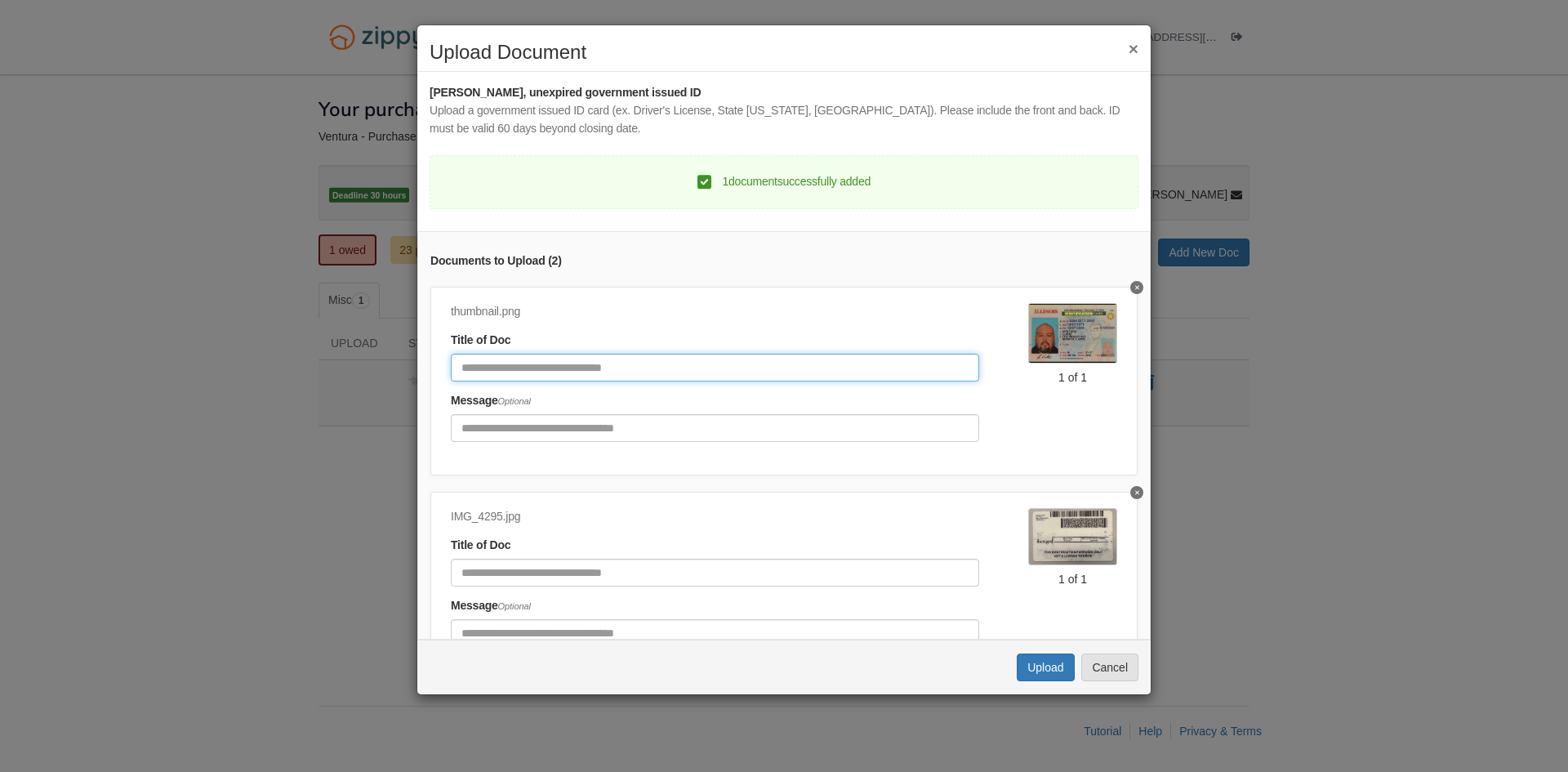
click at [763, 363] on input "Document Title" at bounding box center [715, 367] width 528 height 28
type input "*****"
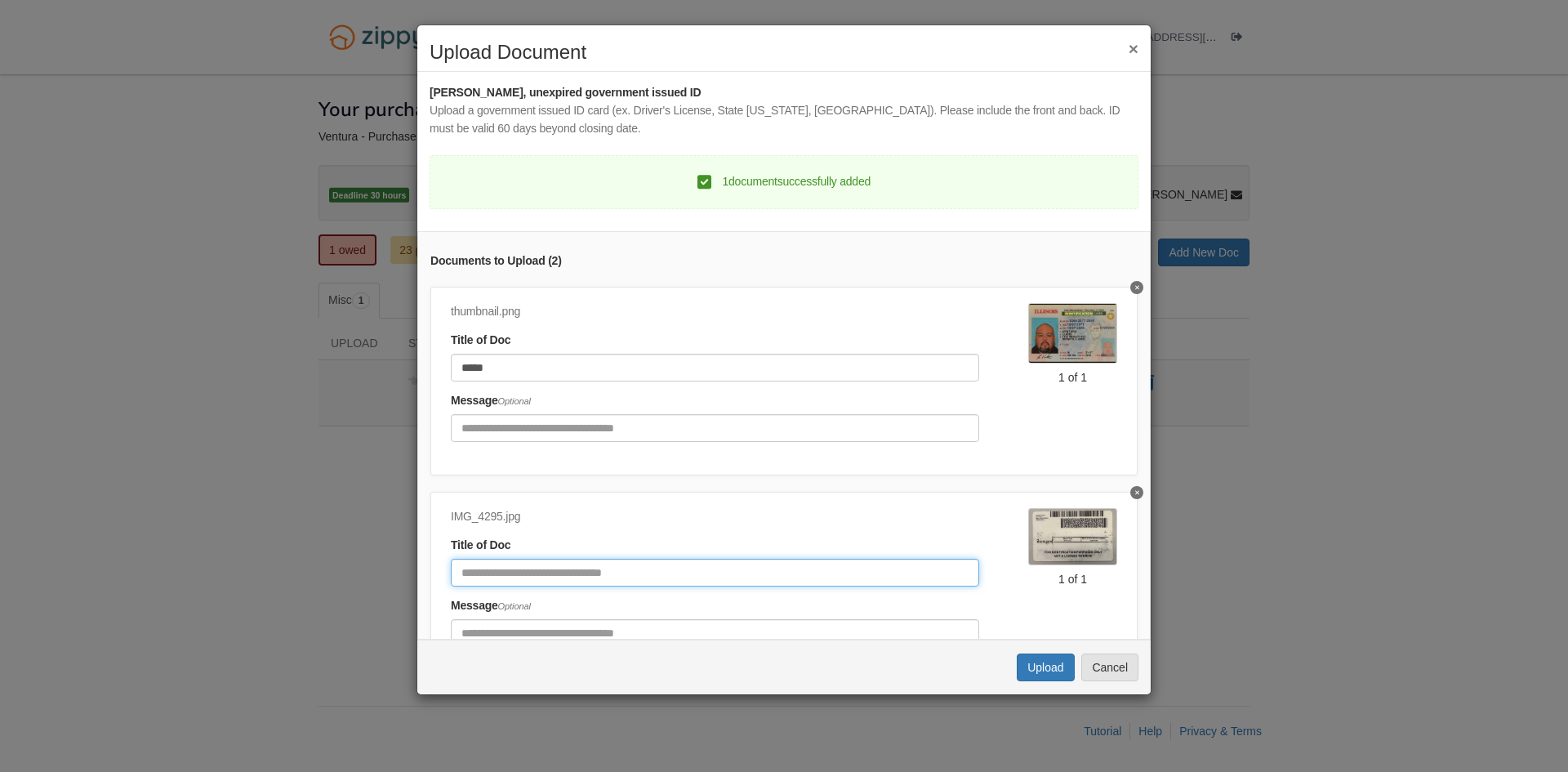
click at [733, 574] on input "Document Title" at bounding box center [715, 572] width 528 height 28
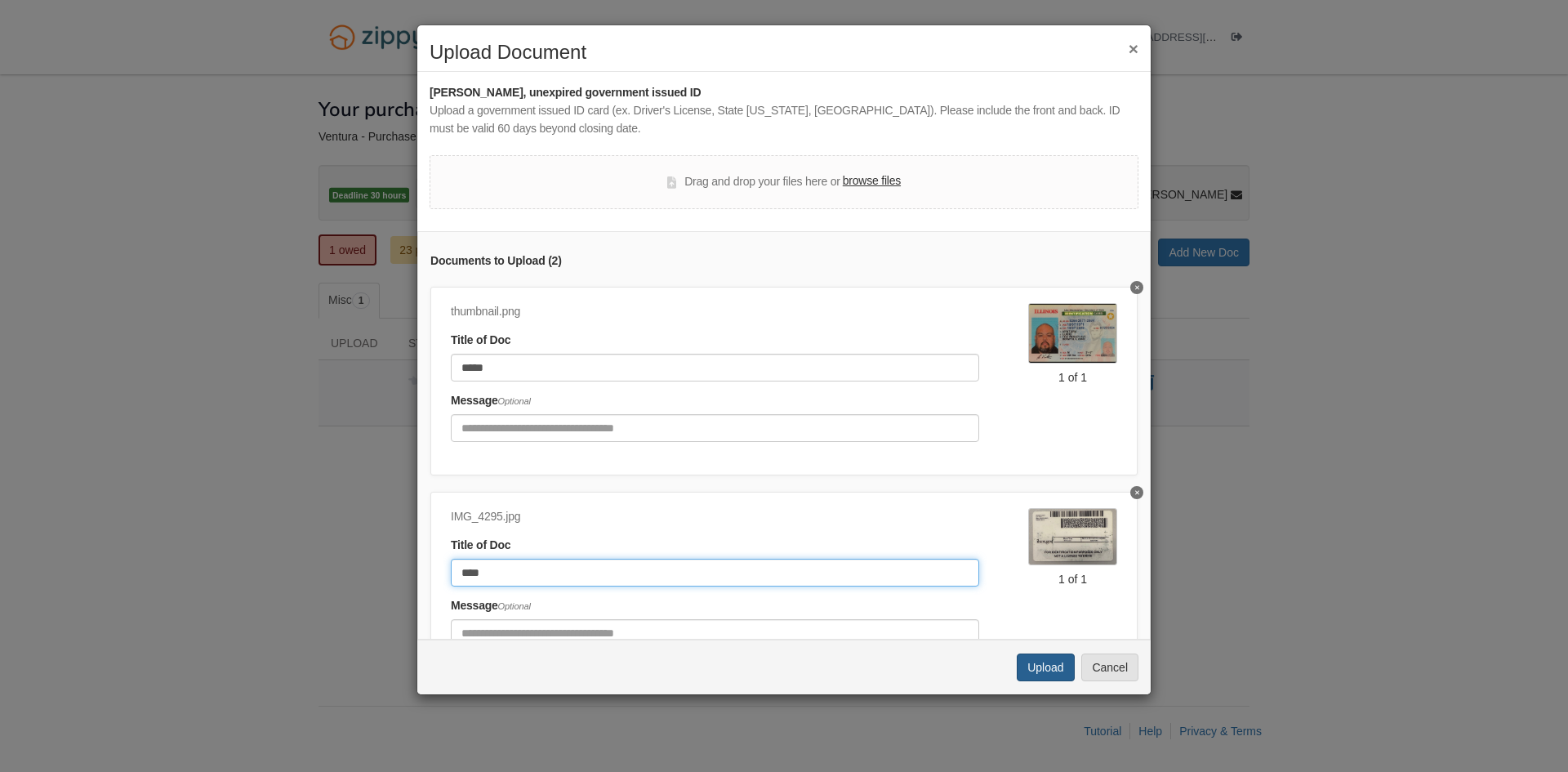
type input "****"
click at [1028, 665] on button "Upload" at bounding box center [1045, 667] width 57 height 28
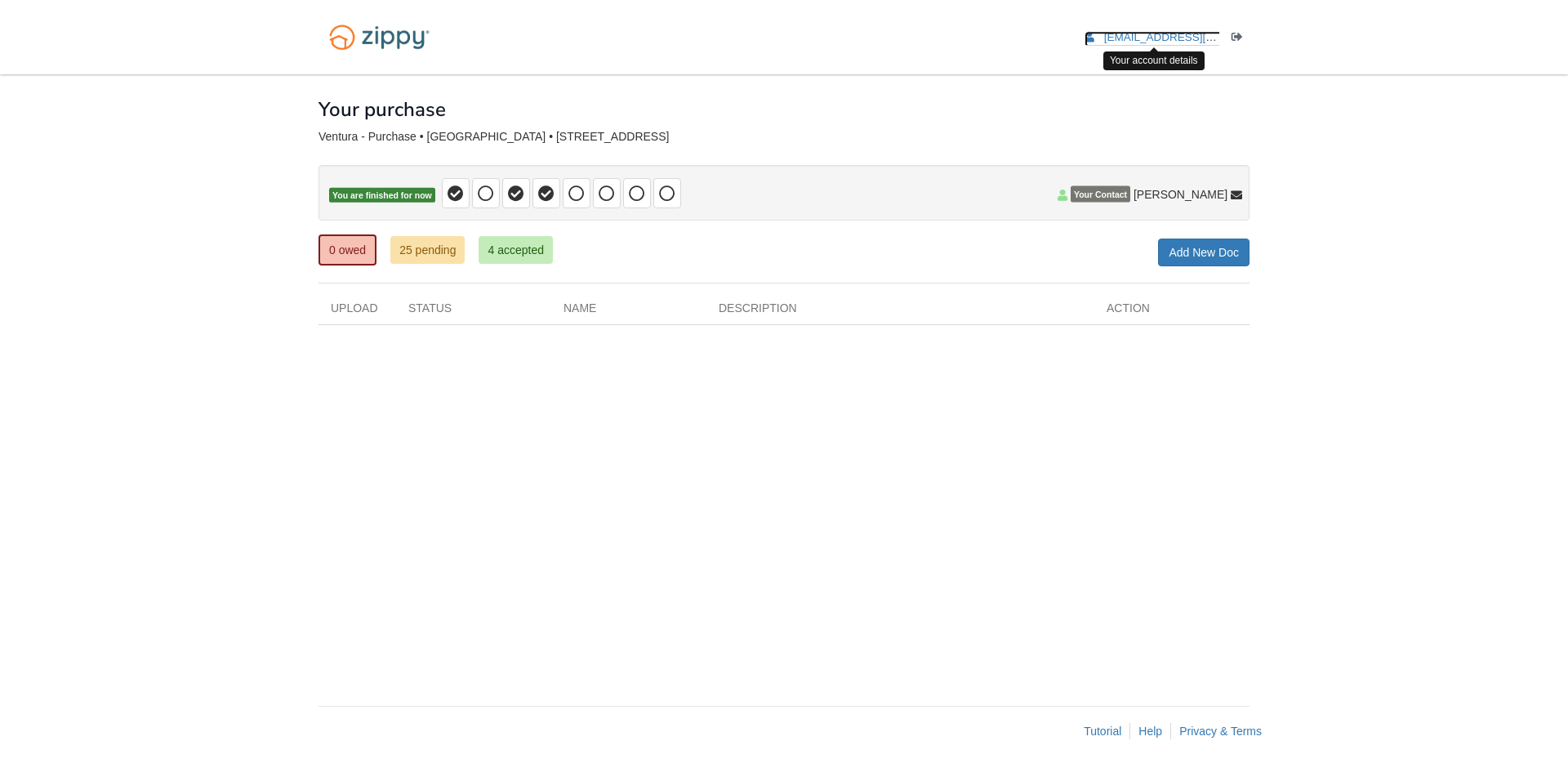
click at [1147, 34] on span "[EMAIL_ADDRESS][DOMAIN_NAME]" at bounding box center [1197, 37] width 187 height 12
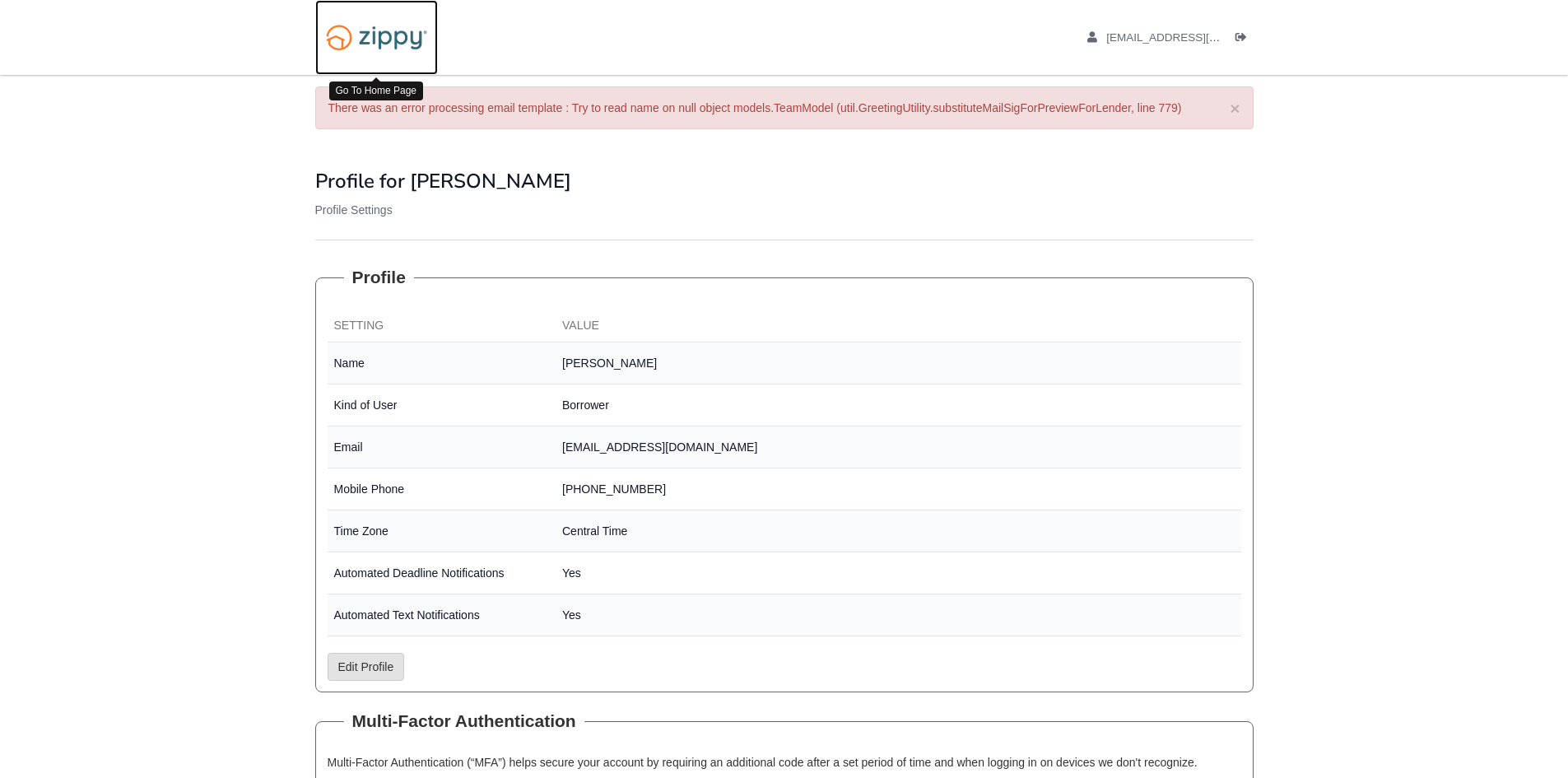
click at [377, 39] on img at bounding box center [376, 37] width 122 height 42
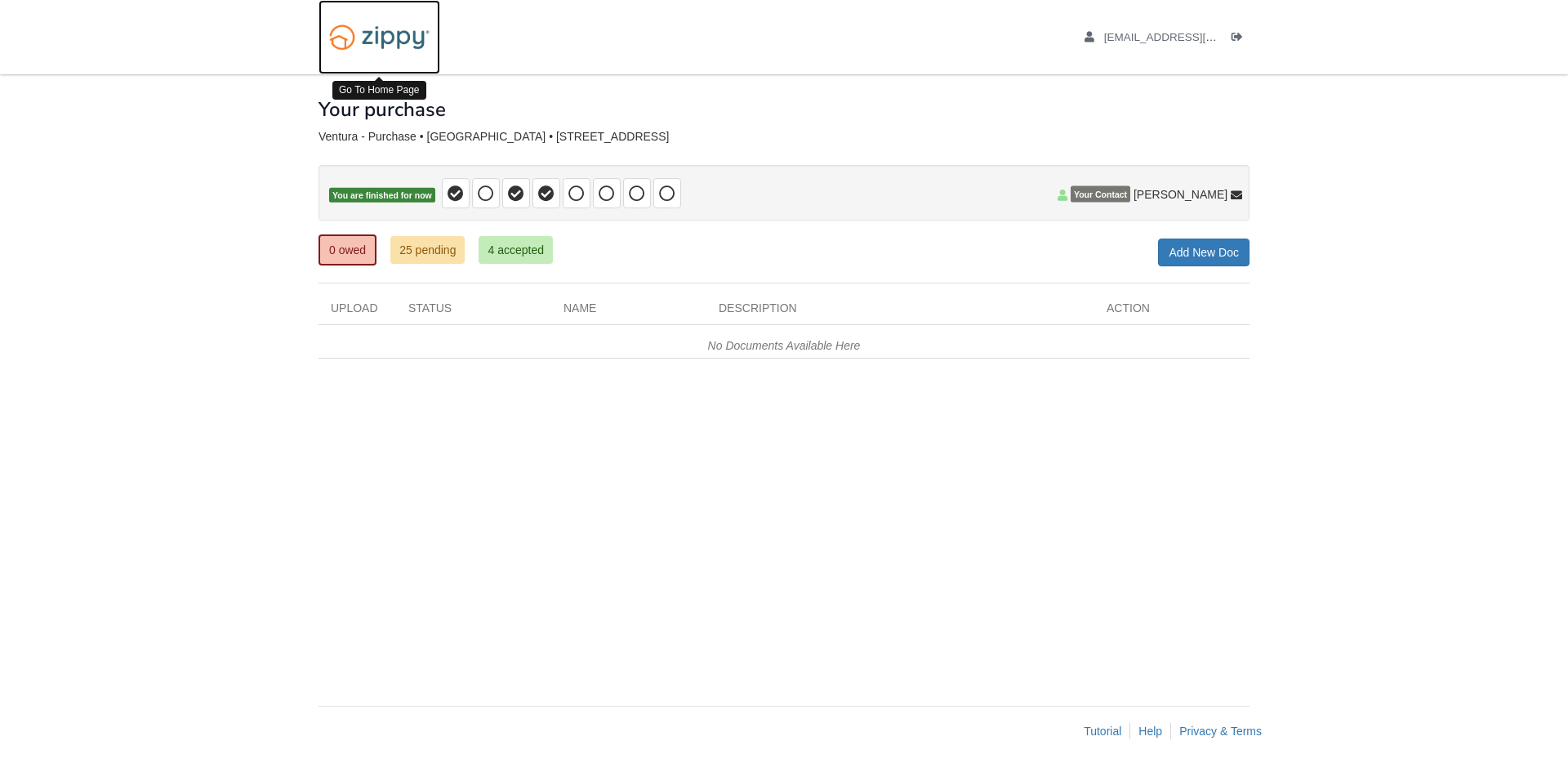
click at [342, 40] on img at bounding box center [379, 37] width 121 height 41
click at [188, 236] on body "[EMAIL_ADDRESS][DOMAIN_NAME] Logout" at bounding box center [784, 386] width 1568 height 772
click at [132, 300] on body "[EMAIL_ADDRESS][DOMAIN_NAME] Logout" at bounding box center [784, 386] width 1568 height 772
click at [202, 287] on body "[EMAIL_ADDRESS][DOMAIN_NAME] Logout" at bounding box center [784, 386] width 1568 height 772
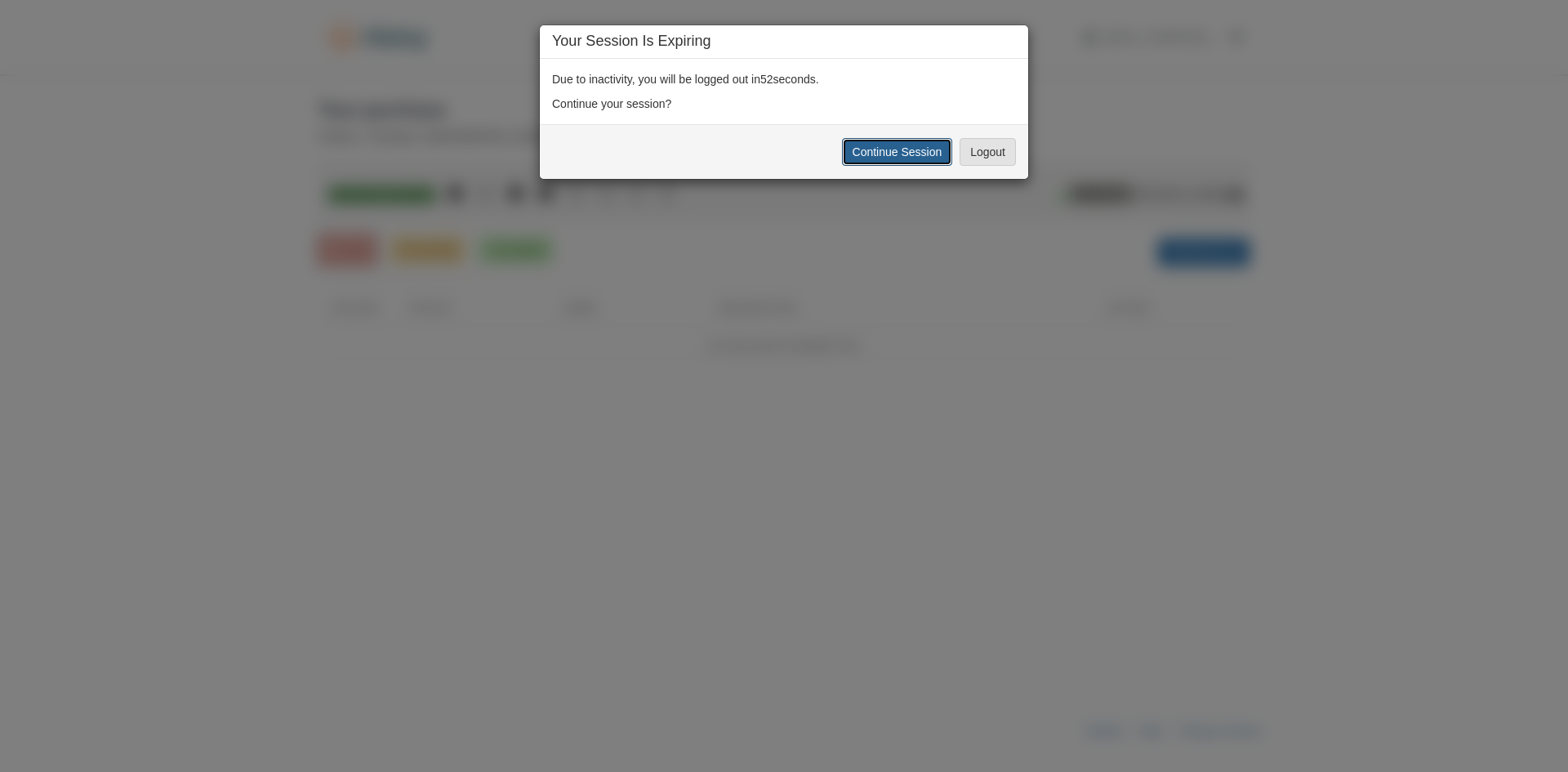
click at [920, 158] on button "Continue Session" at bounding box center [897, 152] width 111 height 28
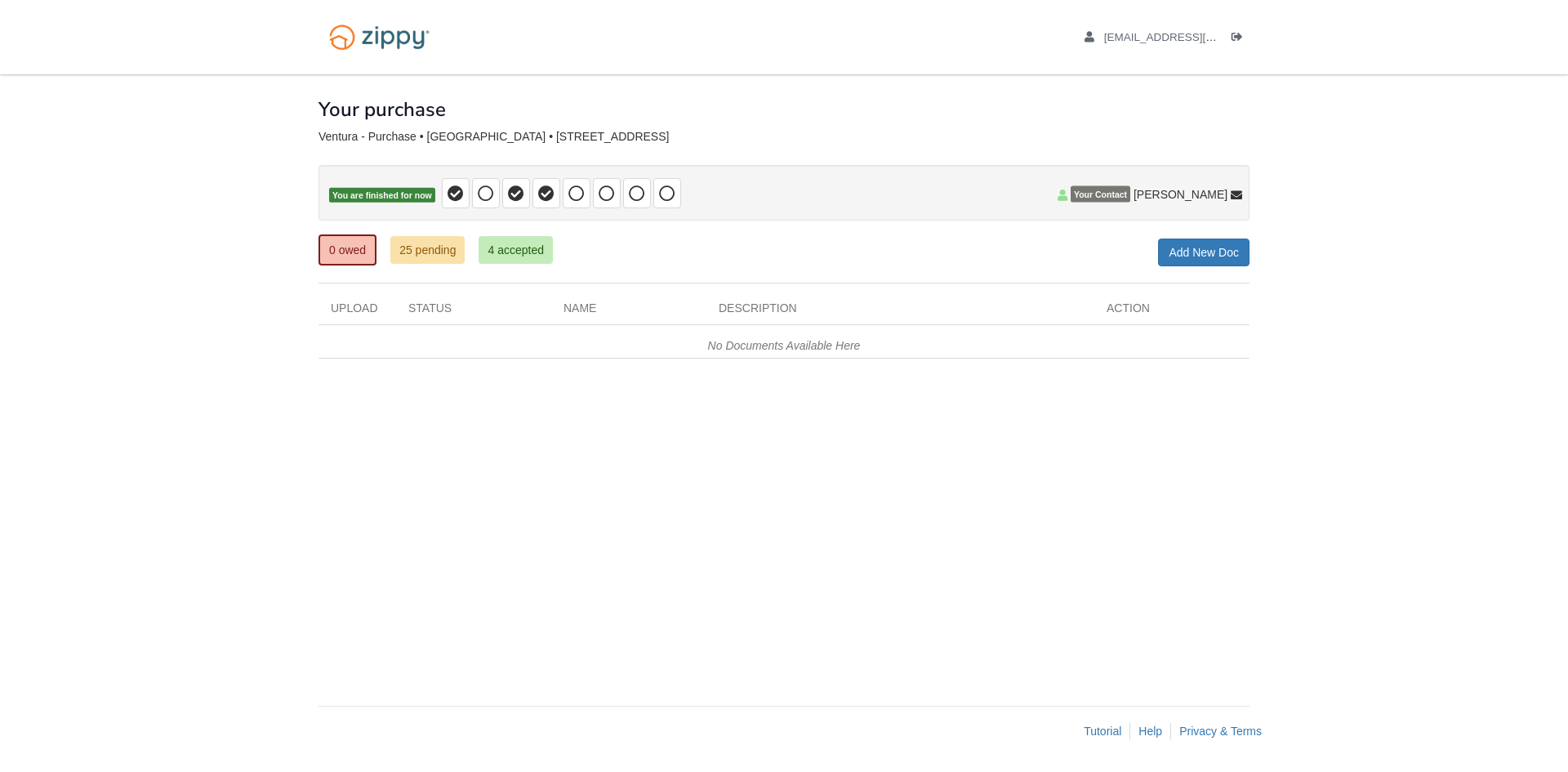
click at [117, 346] on body "[EMAIL_ADDRESS][DOMAIN_NAME] Logout" at bounding box center [784, 386] width 1568 height 772
click at [115, 276] on body "[EMAIL_ADDRESS][DOMAIN_NAME] Logout" at bounding box center [784, 386] width 1568 height 772
click at [1404, 349] on body "[EMAIL_ADDRESS][DOMAIN_NAME] Logout" at bounding box center [784, 386] width 1568 height 772
